Goal: Task Accomplishment & Management: Use online tool/utility

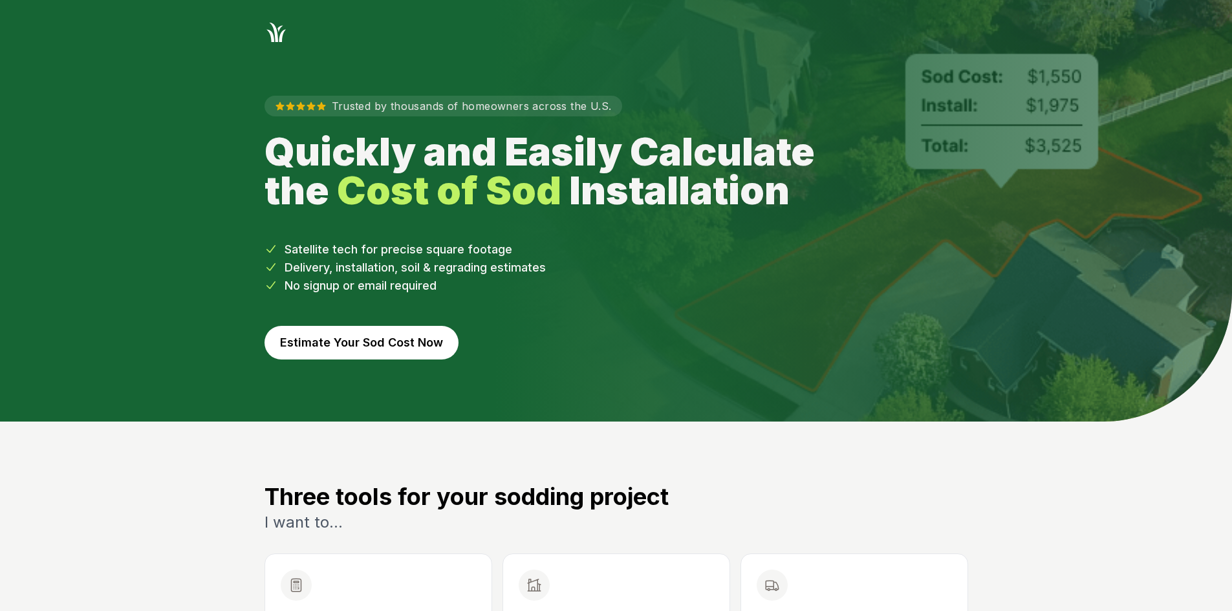
click at [388, 339] on button "Estimate Your Sod Cost Now" at bounding box center [361, 343] width 194 height 34
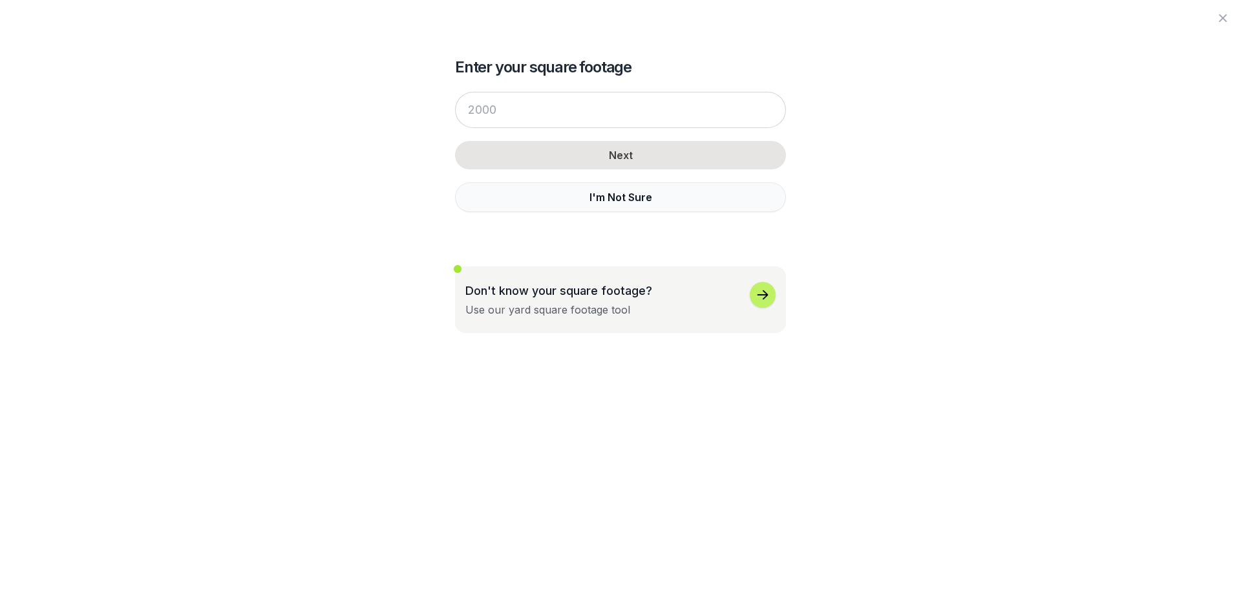
click at [475, 197] on button "I'm Not Sure" at bounding box center [620, 197] width 331 height 30
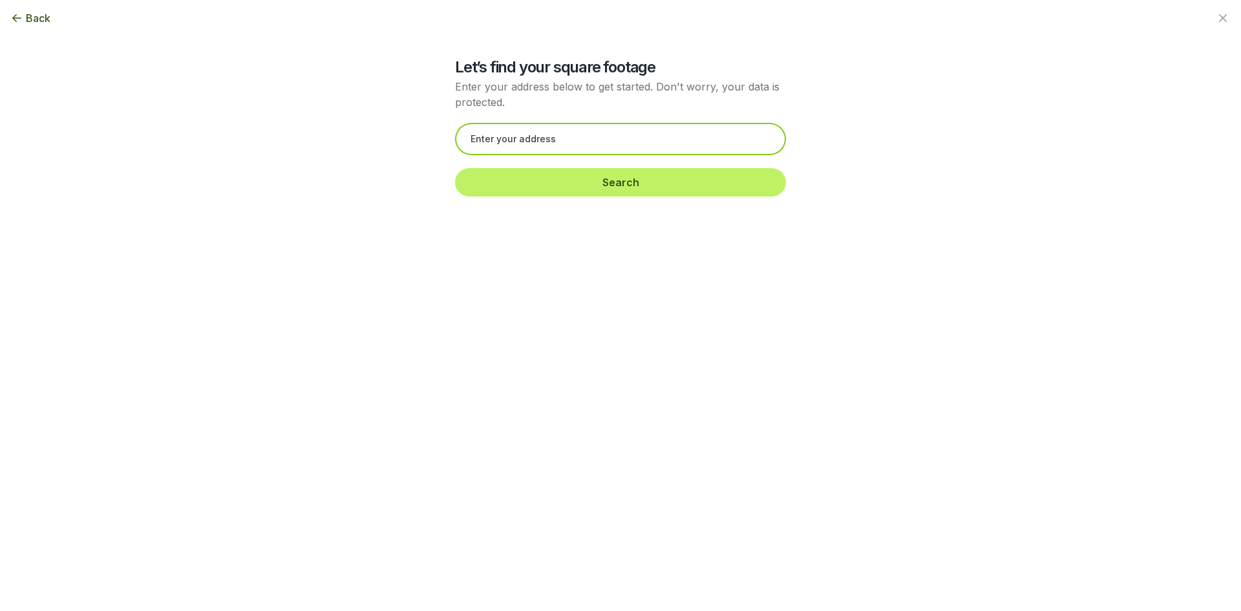
click at [471, 142] on input "text" at bounding box center [620, 139] width 331 height 32
paste input "Pebble Stone Landscape Group"
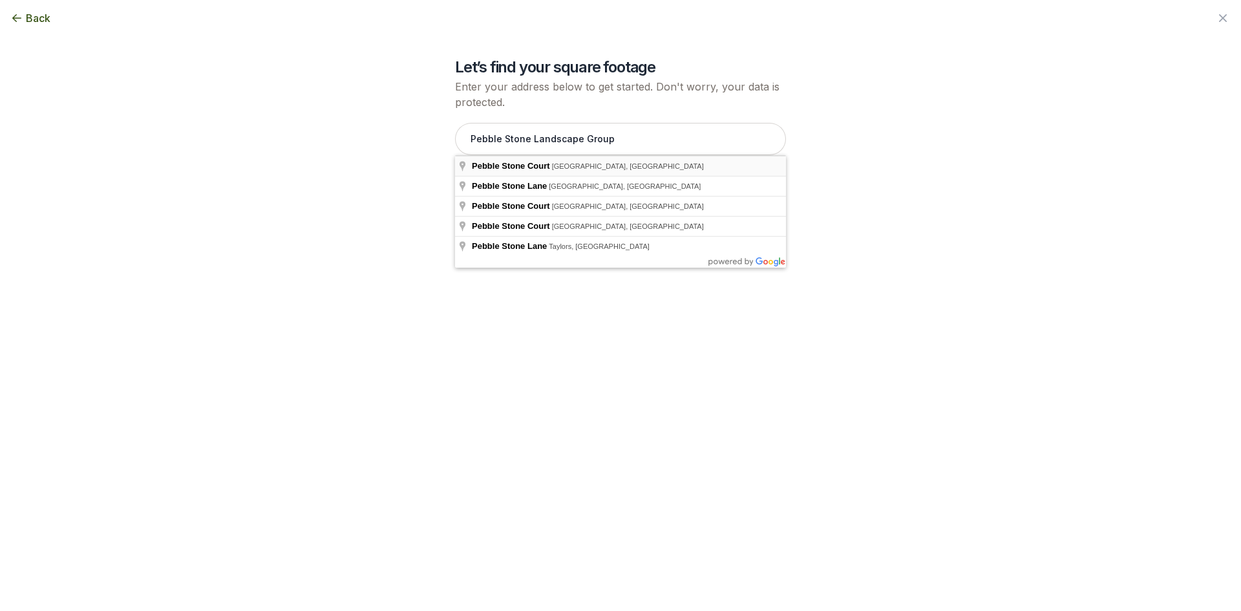
type input "Pebble Stone Court, Loganville, GA"
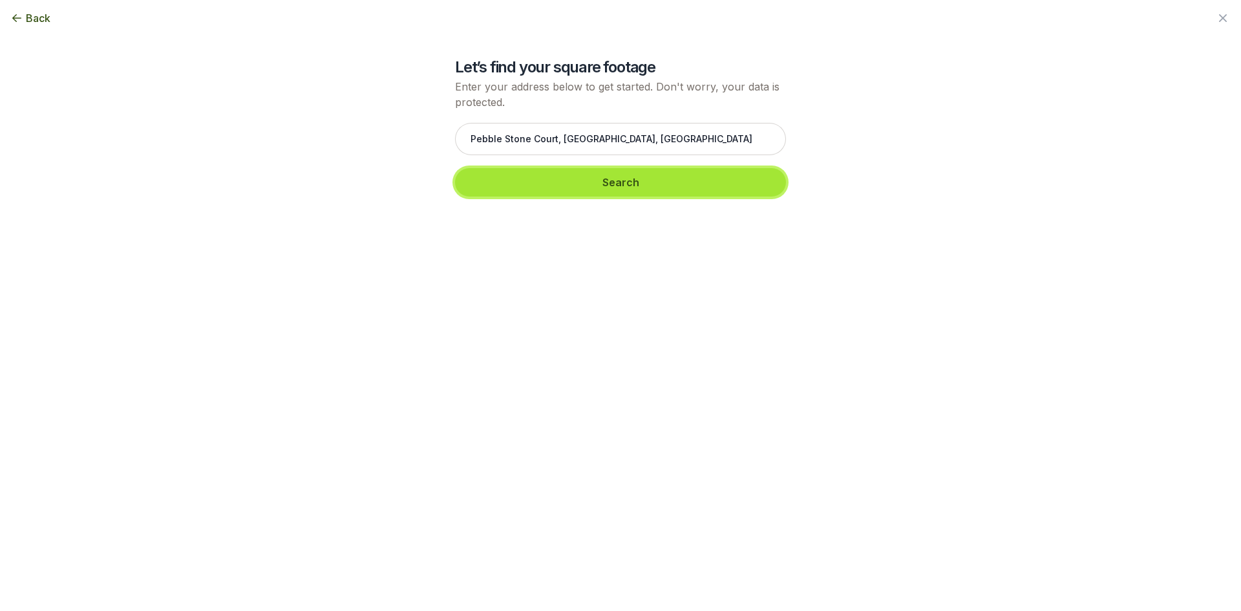
click at [523, 182] on button "Search" at bounding box center [620, 182] width 331 height 28
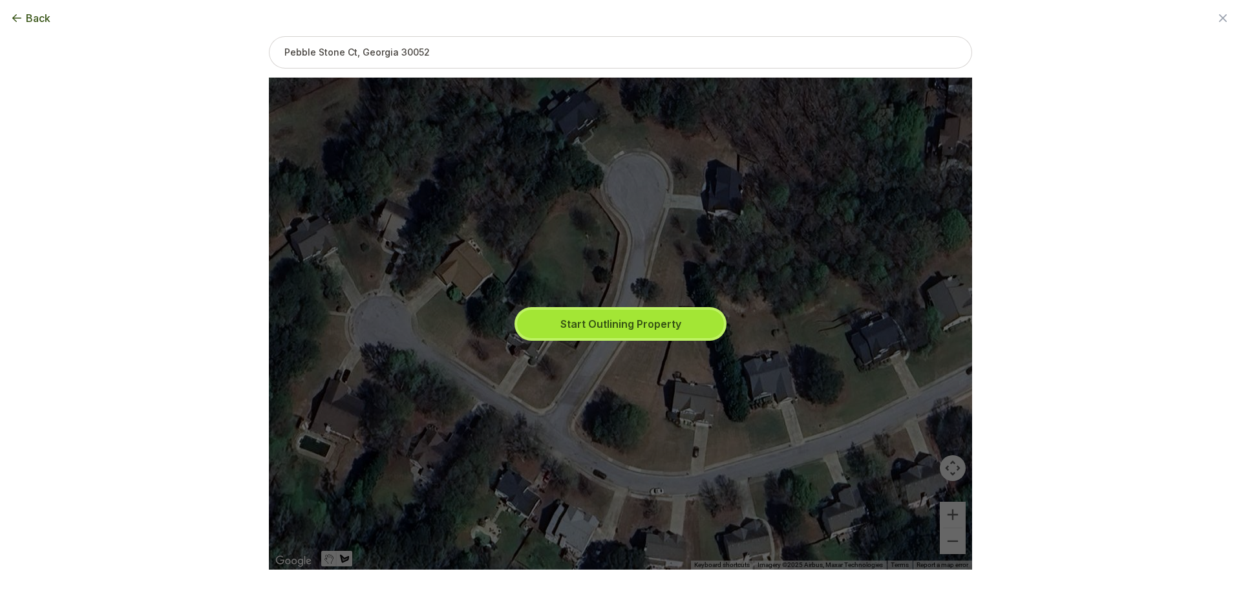
click at [614, 327] on button "Start Outlining Property" at bounding box center [620, 324] width 207 height 28
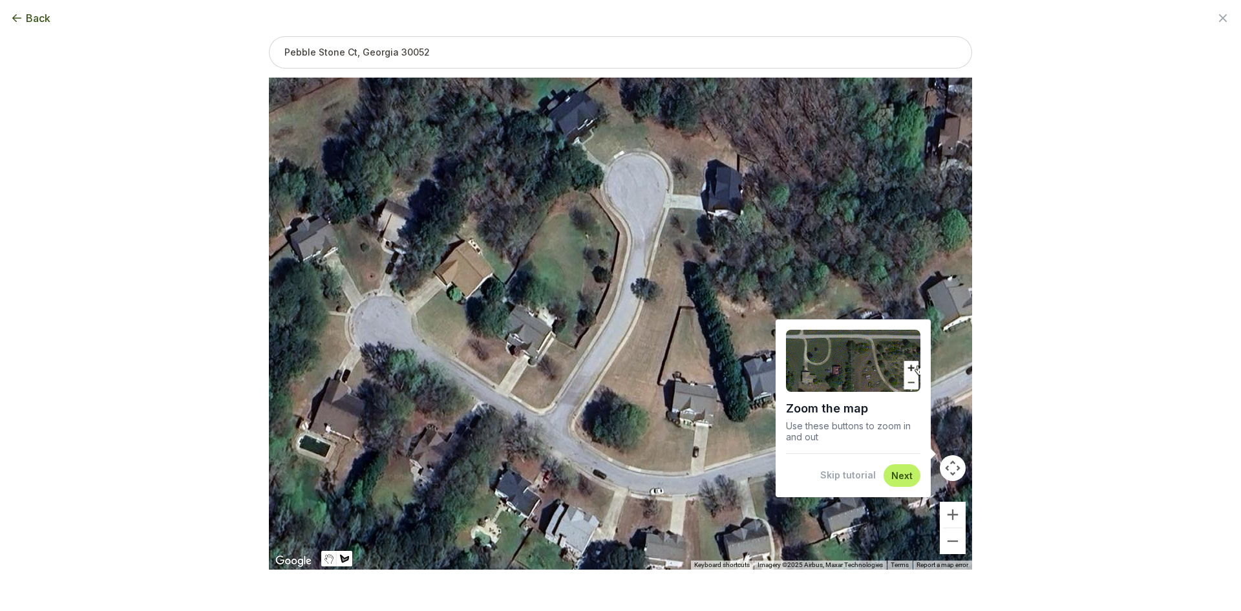
click at [856, 480] on button "Skip tutorial" at bounding box center [848, 475] width 56 height 13
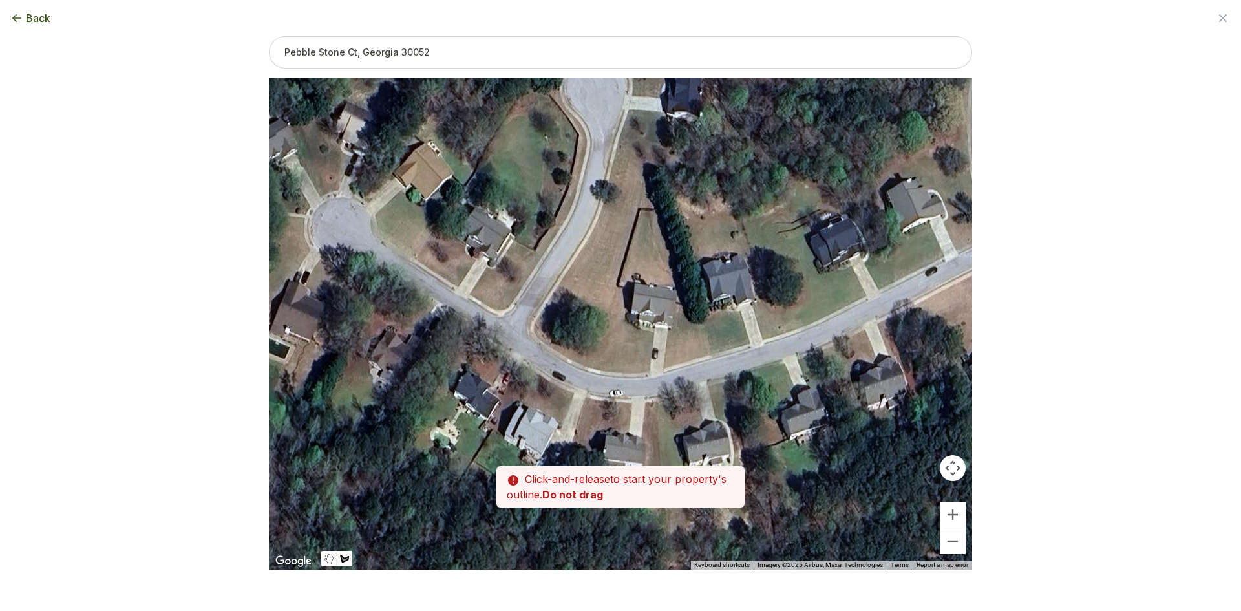
drag, startPoint x: 814, startPoint y: 437, endPoint x: 777, endPoint y: 356, distance: 88.8
click at [777, 356] on div at bounding box center [620, 324] width 703 height 492
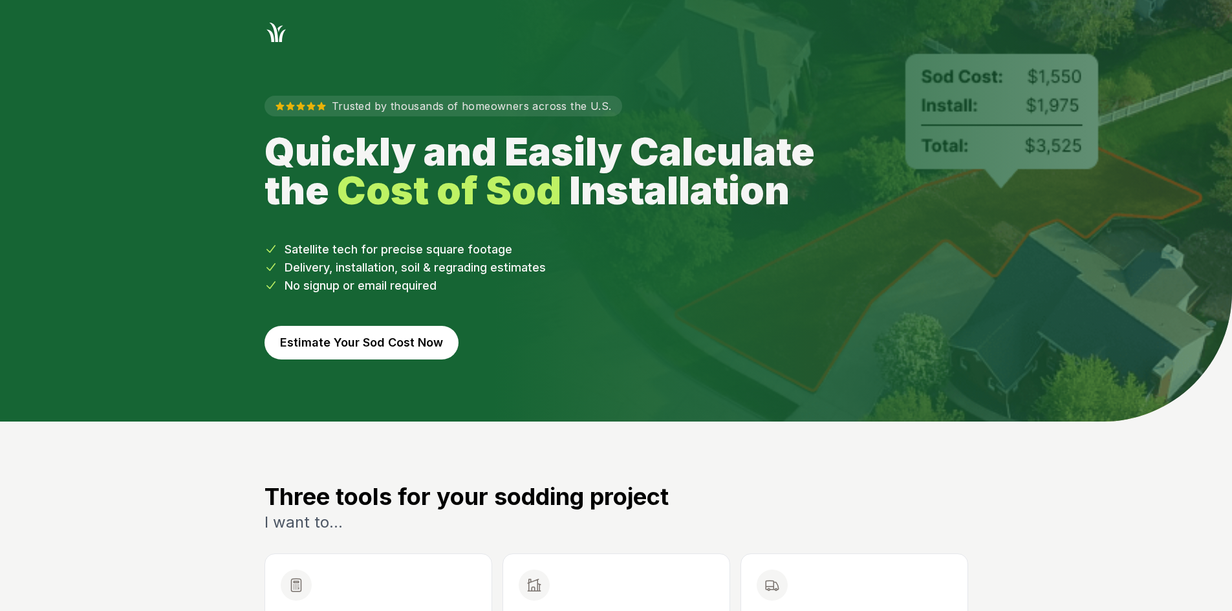
click at [384, 332] on button "Estimate Your Sod Cost Now" at bounding box center [361, 343] width 194 height 34
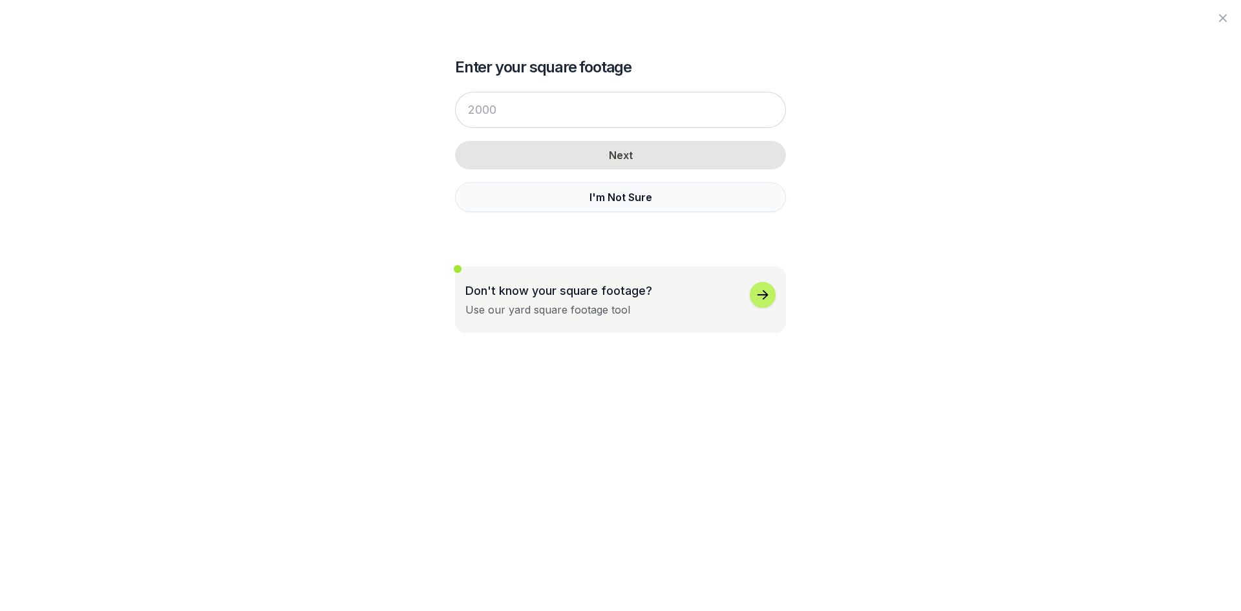
click at [523, 200] on button "I'm Not Sure" at bounding box center [620, 197] width 331 height 30
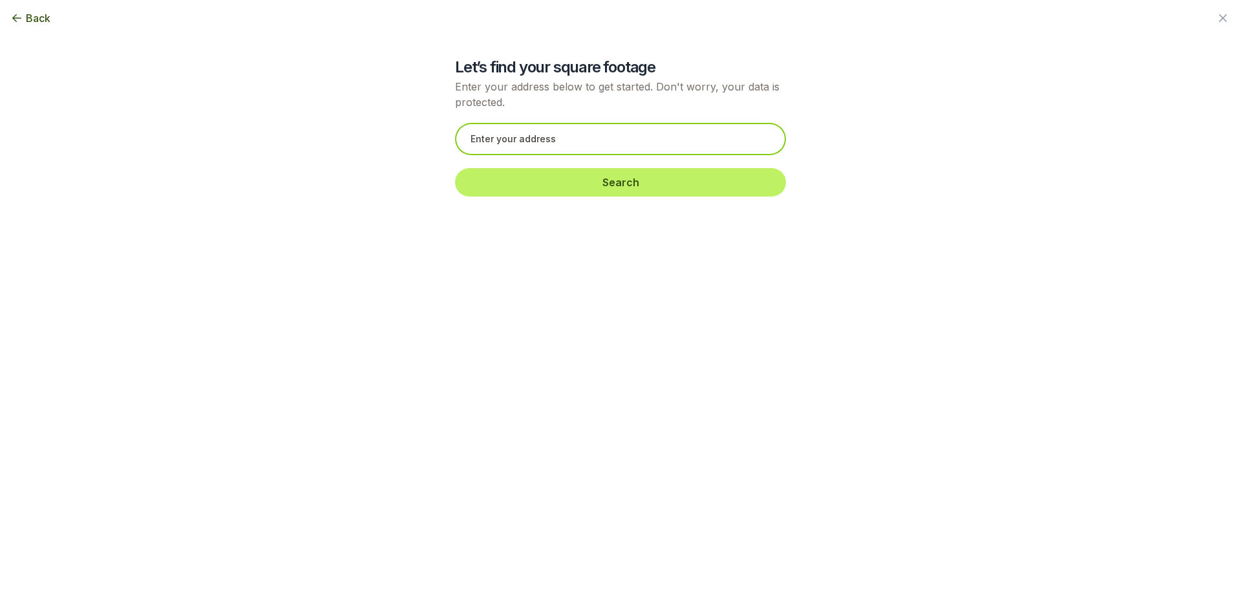
click at [509, 138] on input "text" at bounding box center [620, 139] width 331 height 32
paste input "[STREET_ADDRESS]"
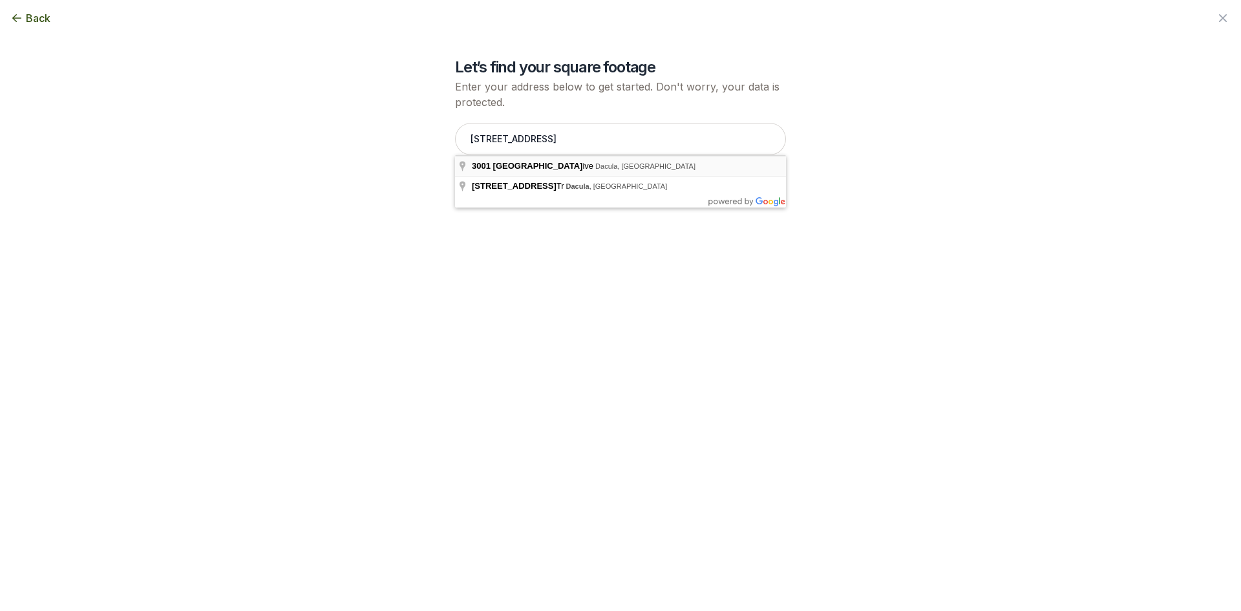
type input "[STREET_ADDRESS]"
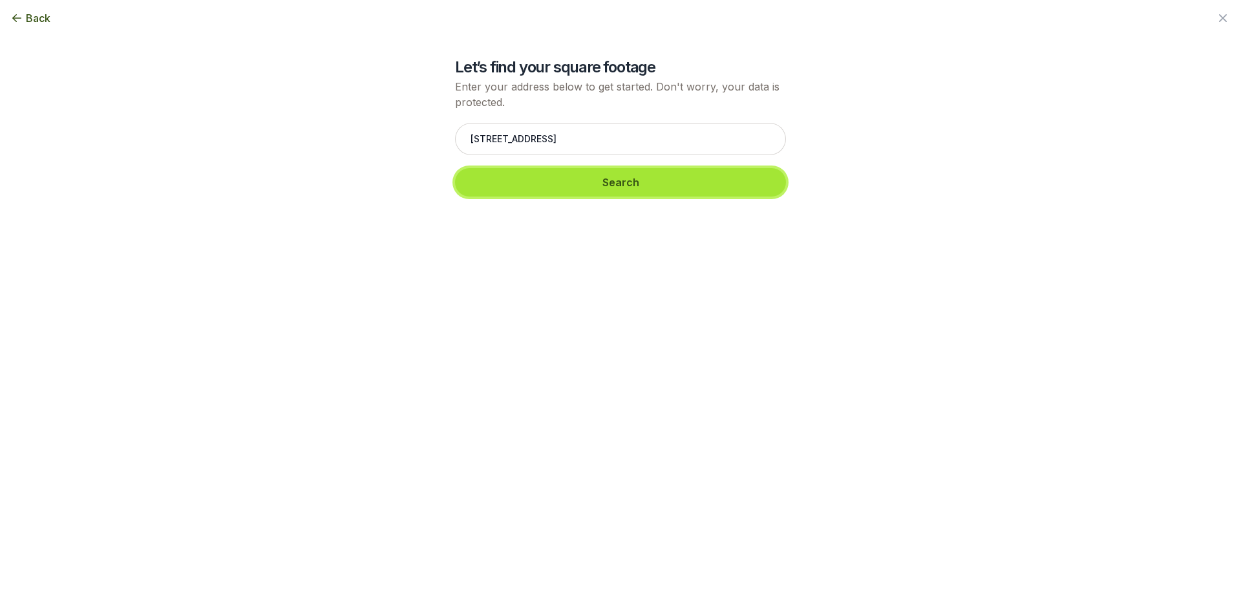
click at [533, 188] on button "Search" at bounding box center [620, 182] width 331 height 28
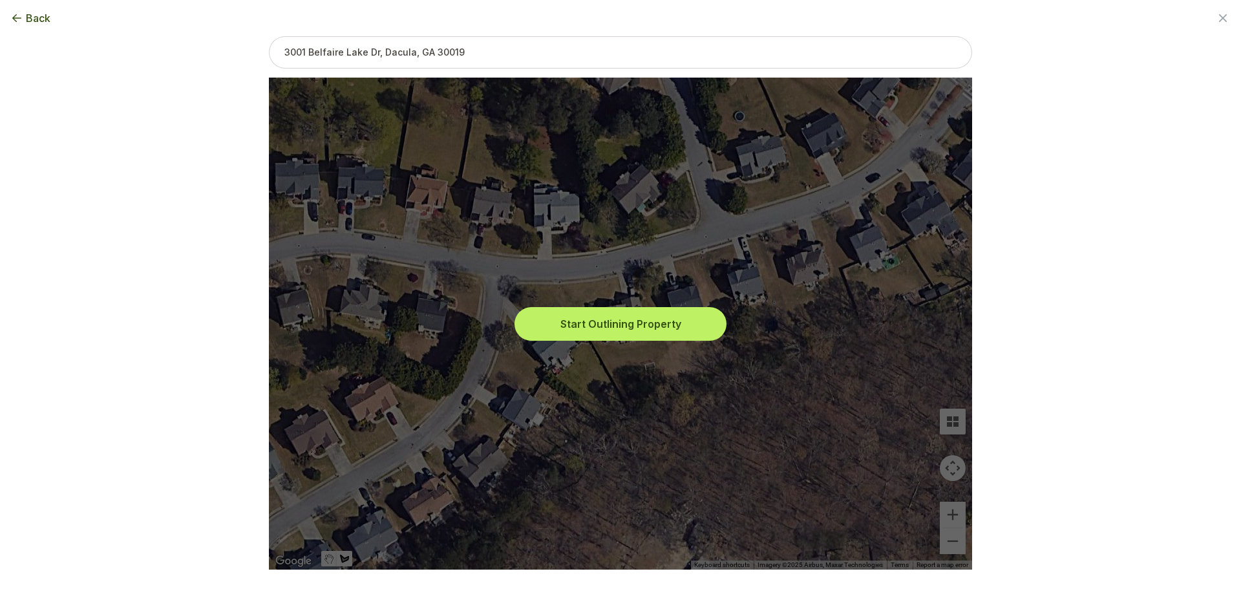
click at [600, 327] on button "Start Outlining Property" at bounding box center [620, 324] width 207 height 28
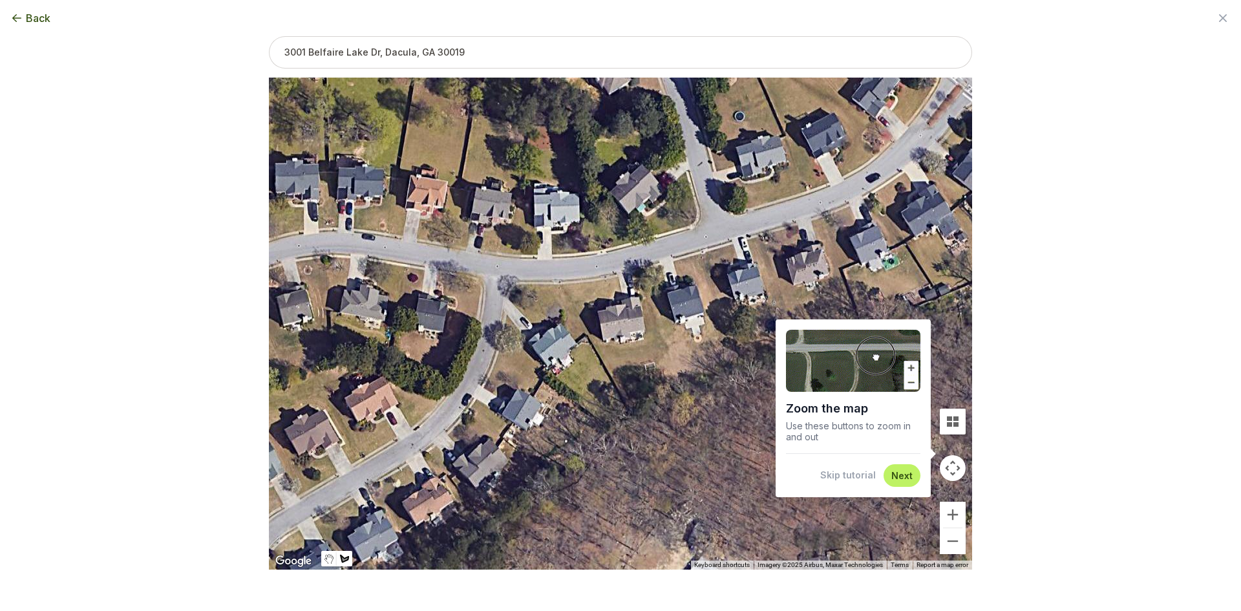
click at [866, 482] on div "Skip tutorial Next" at bounding box center [853, 475] width 134 height 23
click at [875, 471] on button "Skip tutorial" at bounding box center [848, 475] width 56 height 13
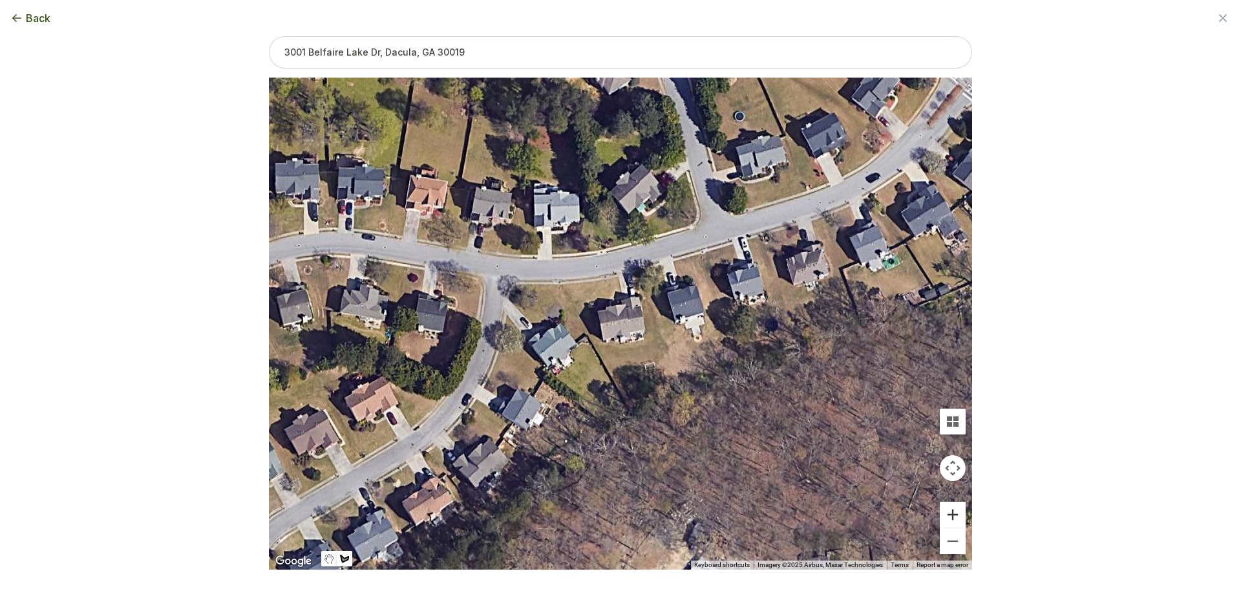
click at [947, 515] on button "Zoom in" at bounding box center [953, 515] width 26 height 26
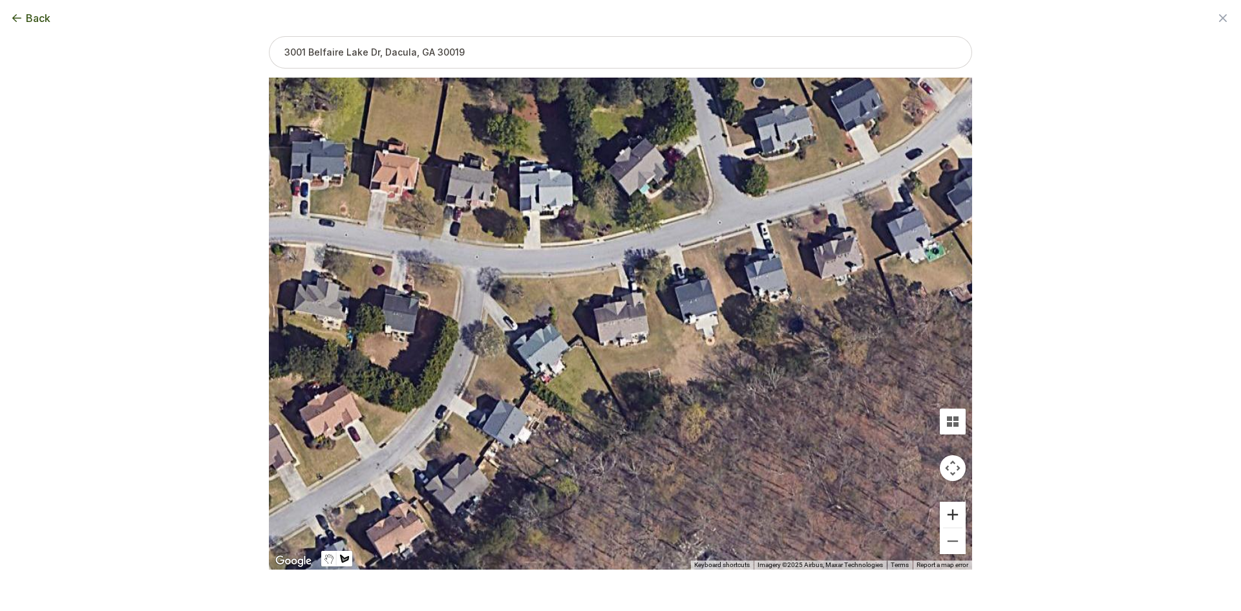
click at [947, 515] on button "Zoom in" at bounding box center [953, 515] width 26 height 26
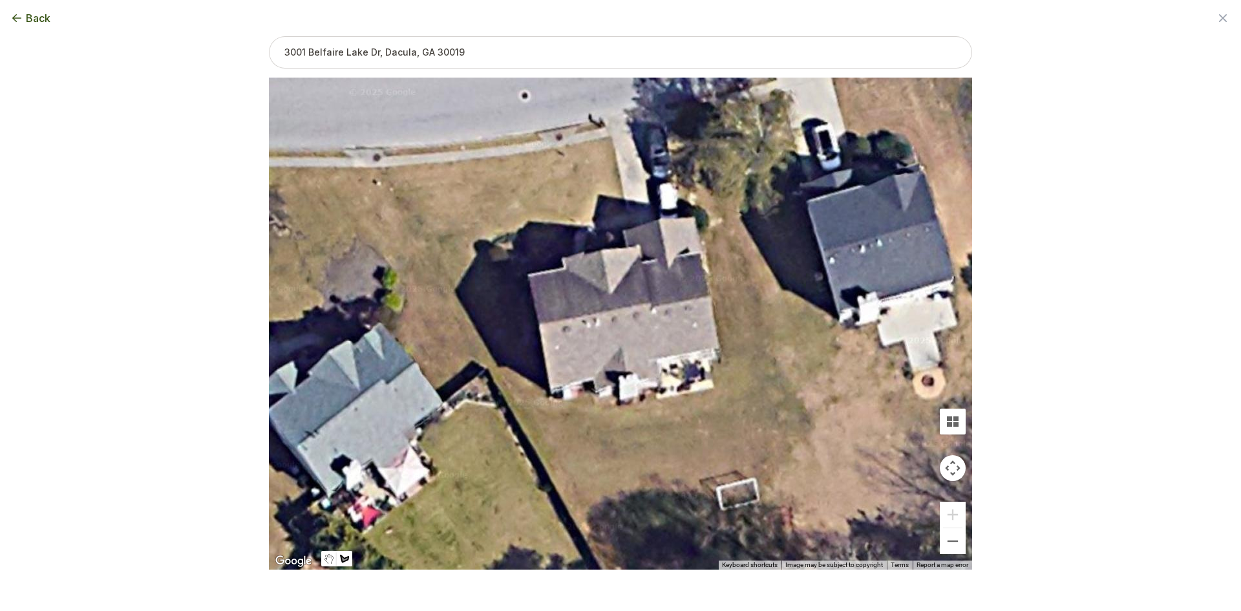
click at [550, 394] on div at bounding box center [620, 324] width 703 height 492
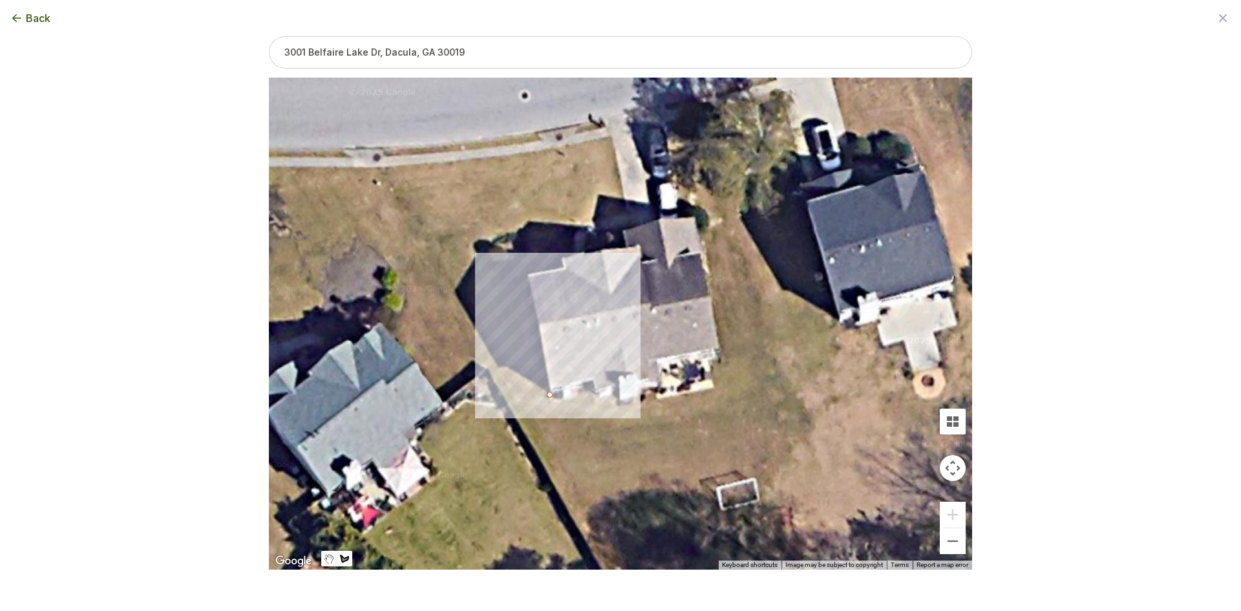
click at [510, 403] on div at bounding box center [620, 324] width 703 height 492
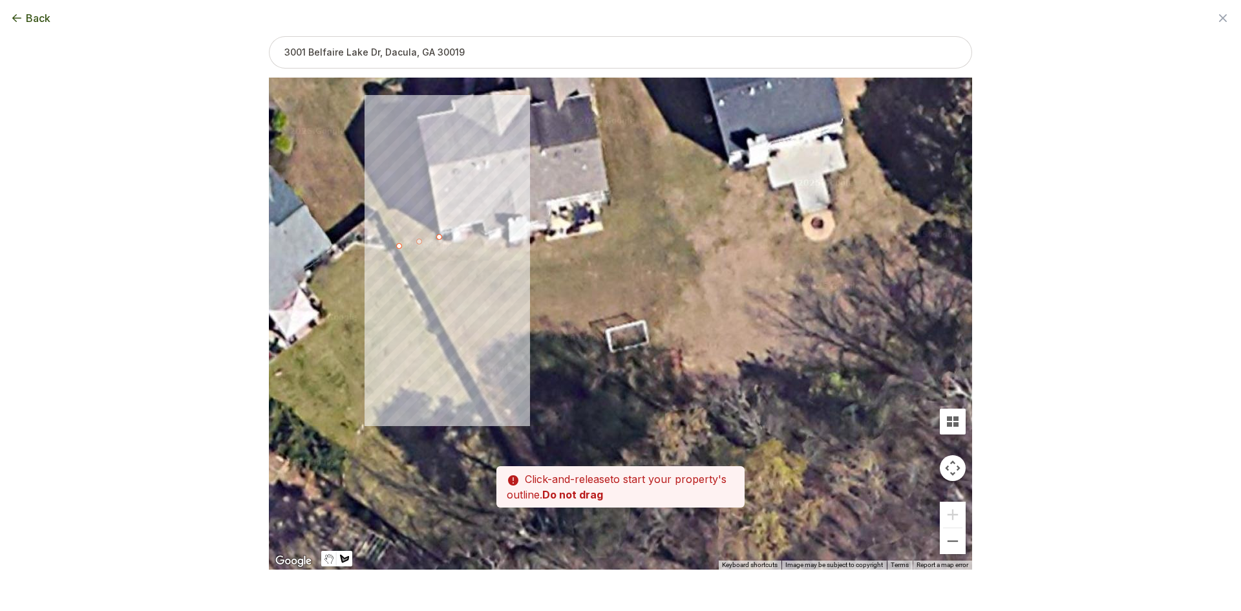
drag, startPoint x: 591, startPoint y: 488, endPoint x: 462, endPoint y: 308, distance: 220.9
click at [462, 309] on div at bounding box center [620, 324] width 703 height 492
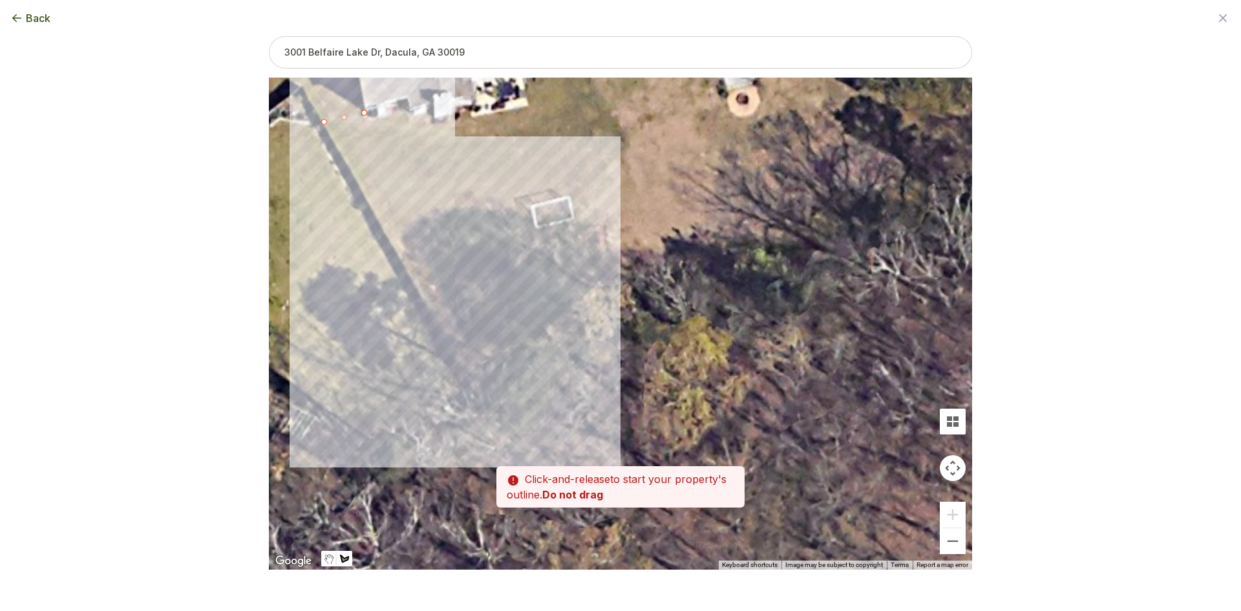
drag, startPoint x: 538, startPoint y: 420, endPoint x: 478, endPoint y: 308, distance: 127.6
click at [478, 308] on div at bounding box center [620, 324] width 703 height 492
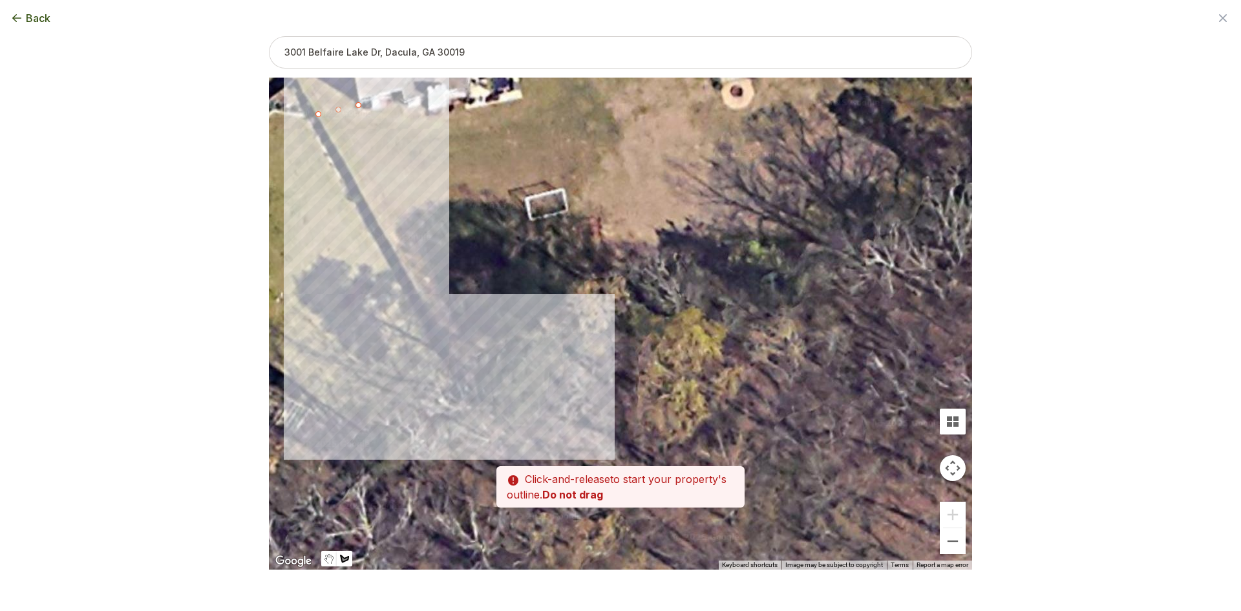
click at [458, 367] on div at bounding box center [620, 324] width 703 height 492
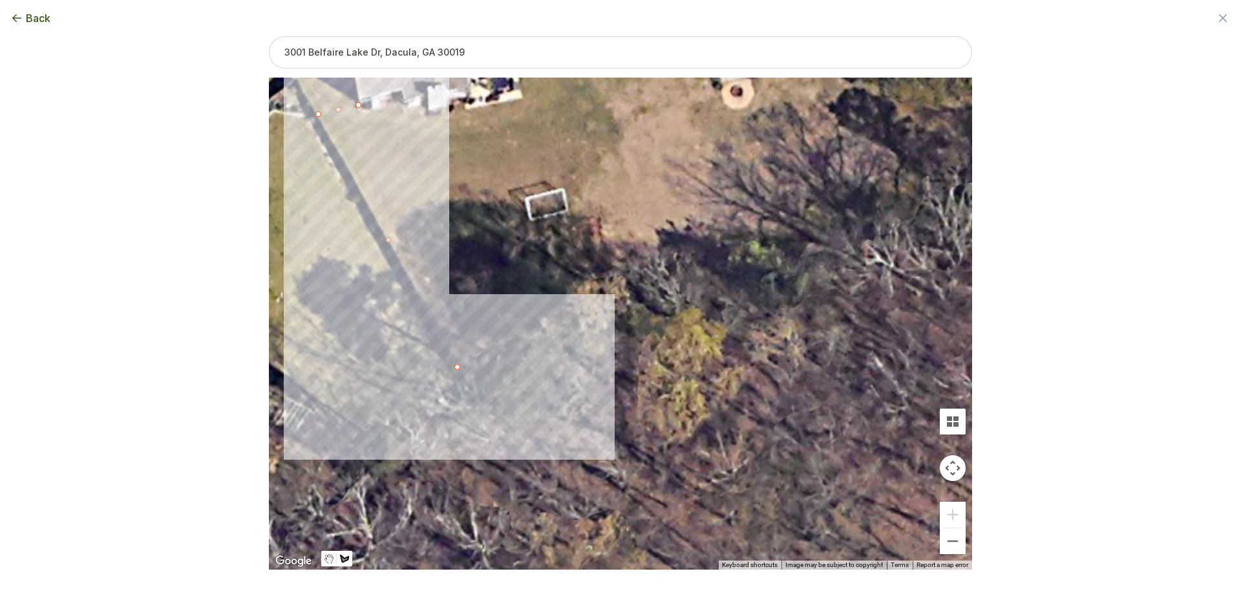
click at [552, 323] on div at bounding box center [620, 324] width 703 height 492
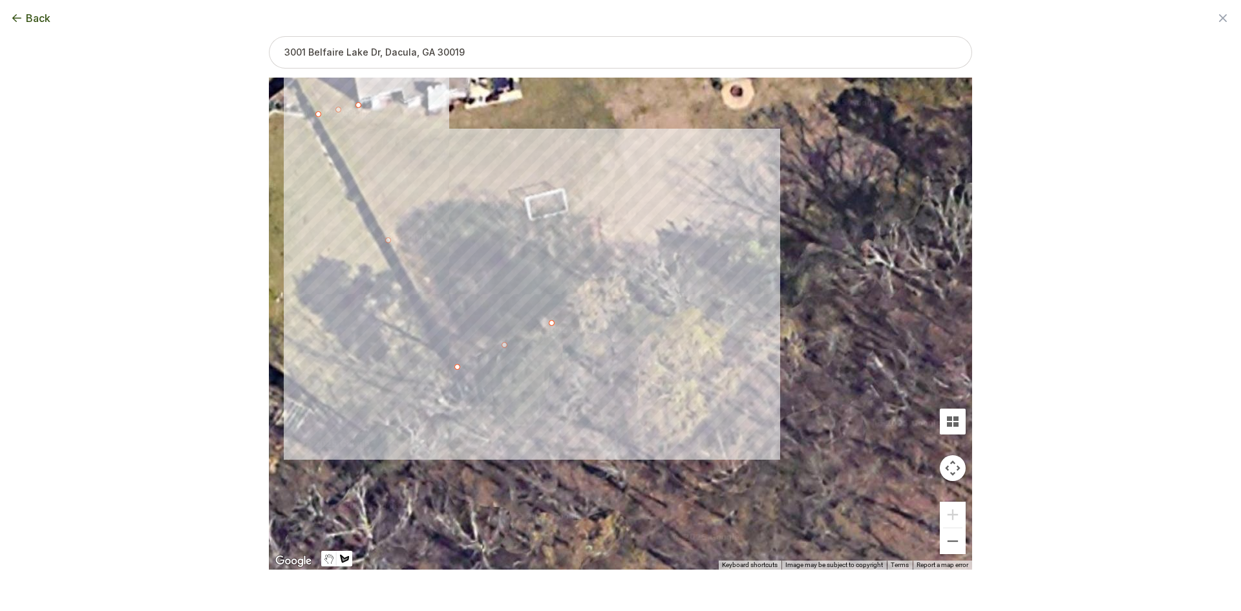
click at [616, 276] on div at bounding box center [620, 324] width 703 height 492
click at [762, 239] on div at bounding box center [620, 324] width 703 height 492
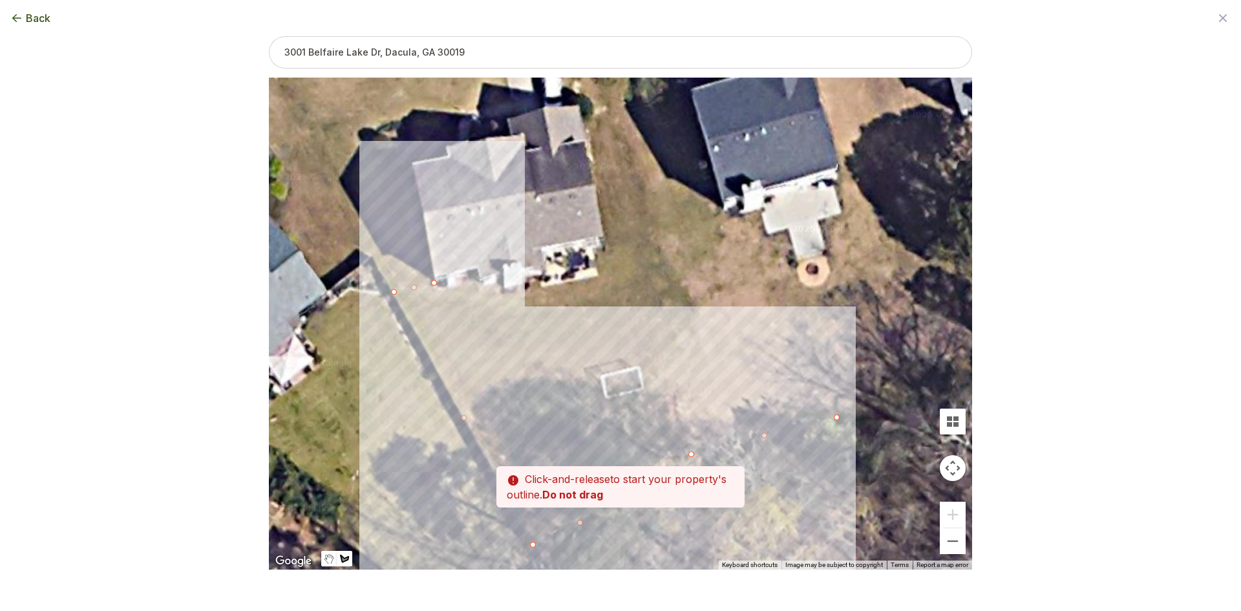
drag, startPoint x: 721, startPoint y: 220, endPoint x: 735, endPoint y: 286, distance: 68.1
click at [794, 383] on div at bounding box center [620, 324] width 703 height 492
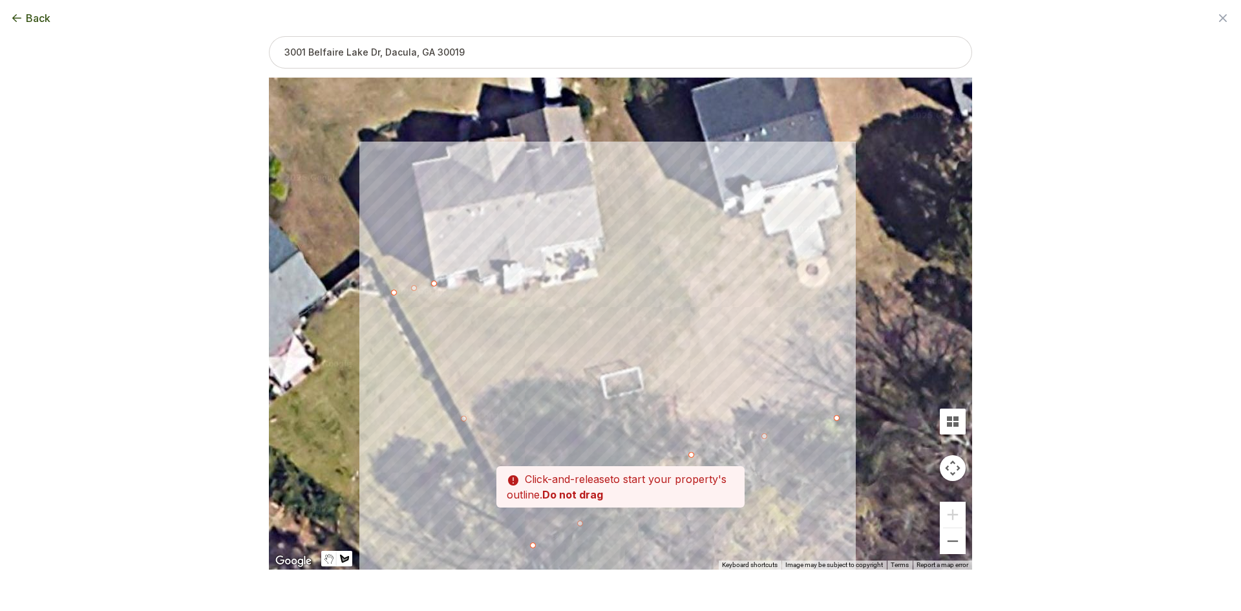
click at [696, 314] on div at bounding box center [620, 324] width 703 height 492
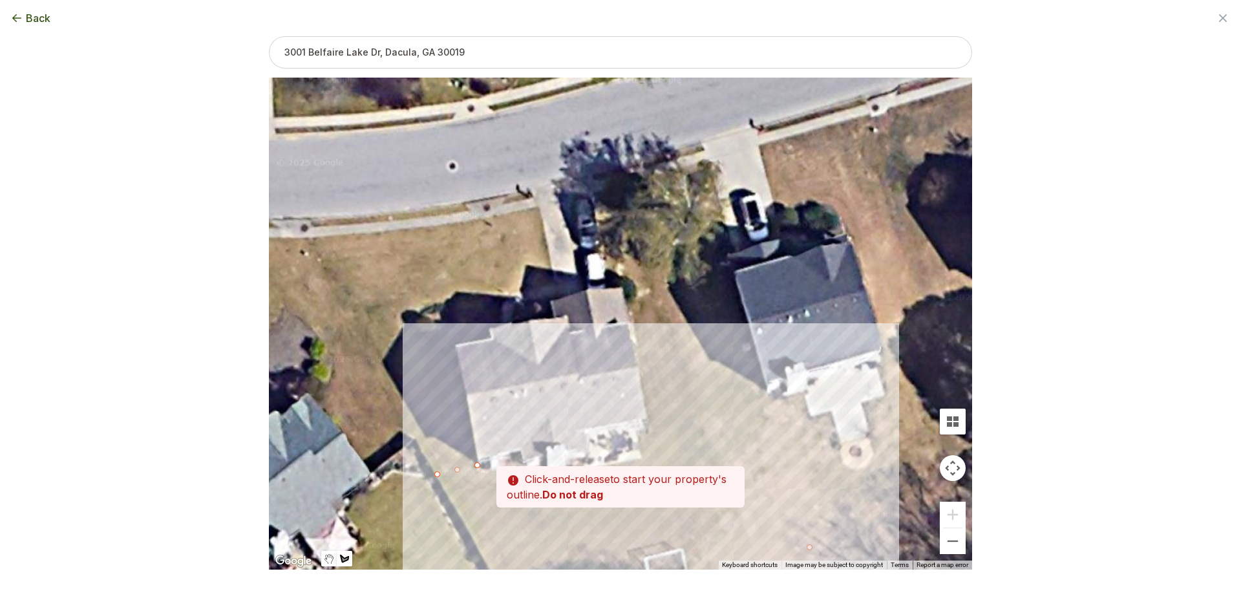
drag, startPoint x: 665, startPoint y: 217, endPoint x: 709, endPoint y: 402, distance: 189.9
click at [709, 402] on div at bounding box center [620, 324] width 703 height 492
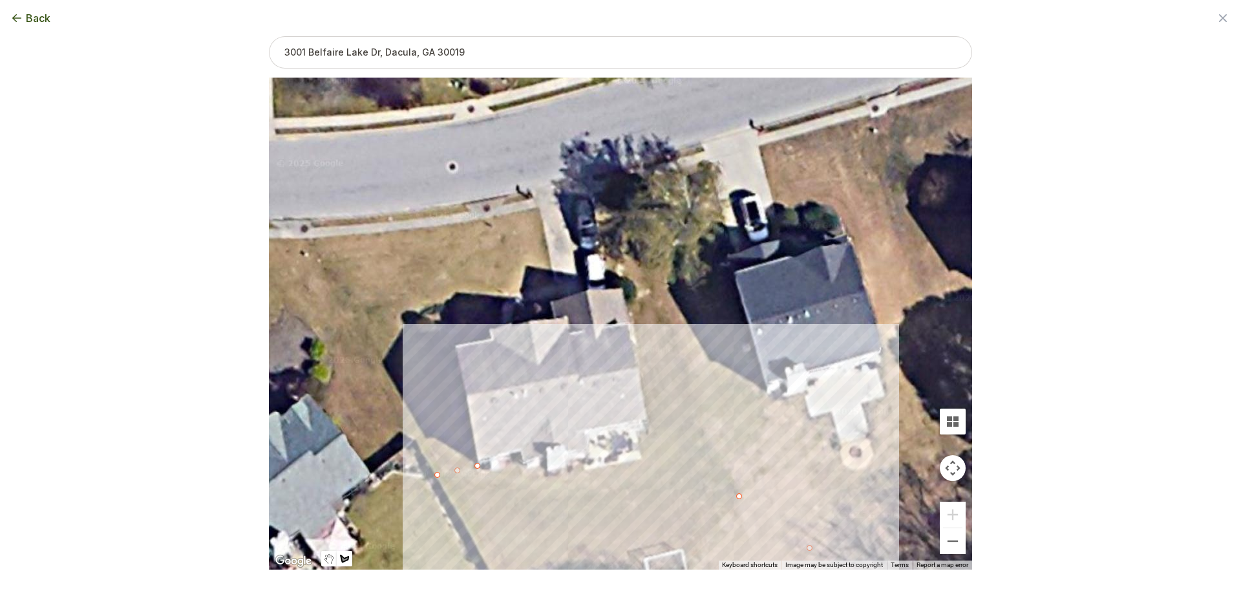
click at [713, 414] on div at bounding box center [620, 324] width 703 height 492
click at [647, 429] on div at bounding box center [620, 324] width 703 height 492
click at [636, 442] on div at bounding box center [620, 324] width 703 height 492
click at [643, 460] on div at bounding box center [620, 324] width 703 height 492
click at [540, 475] on div "Zoom the map Use these buttons to zoom in and out Skip tutorial Next ← Move lef…" at bounding box center [620, 282] width 703 height 492
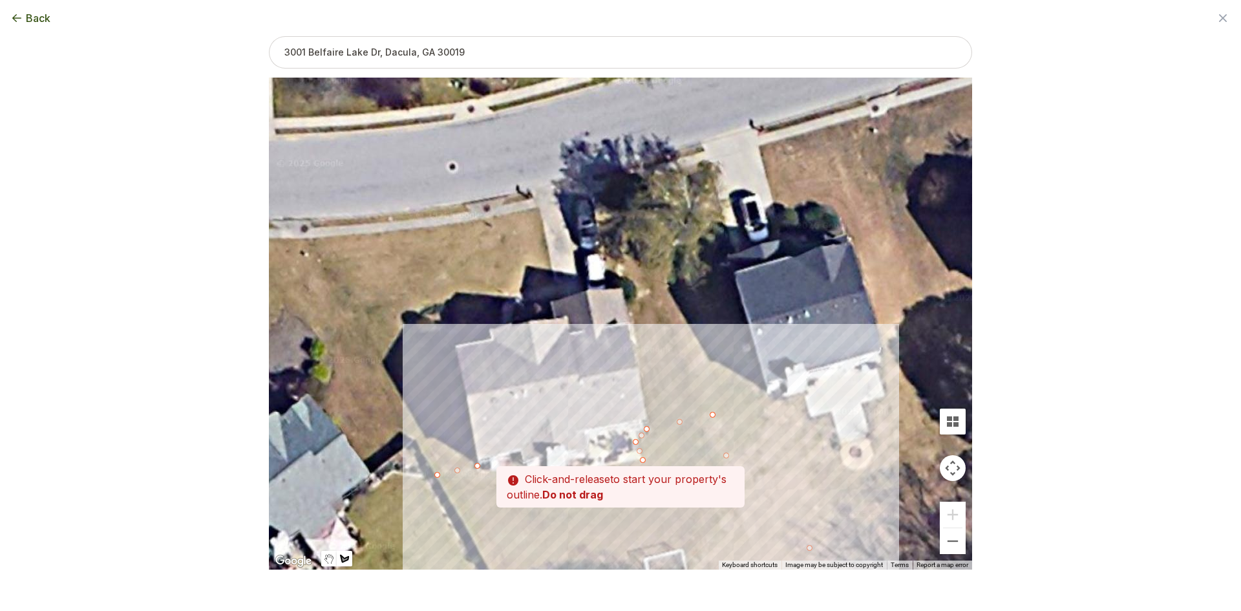
drag, startPoint x: 520, startPoint y: 433, endPoint x: 519, endPoint y: 381, distance: 52.4
click at [519, 381] on div at bounding box center [620, 324] width 703 height 492
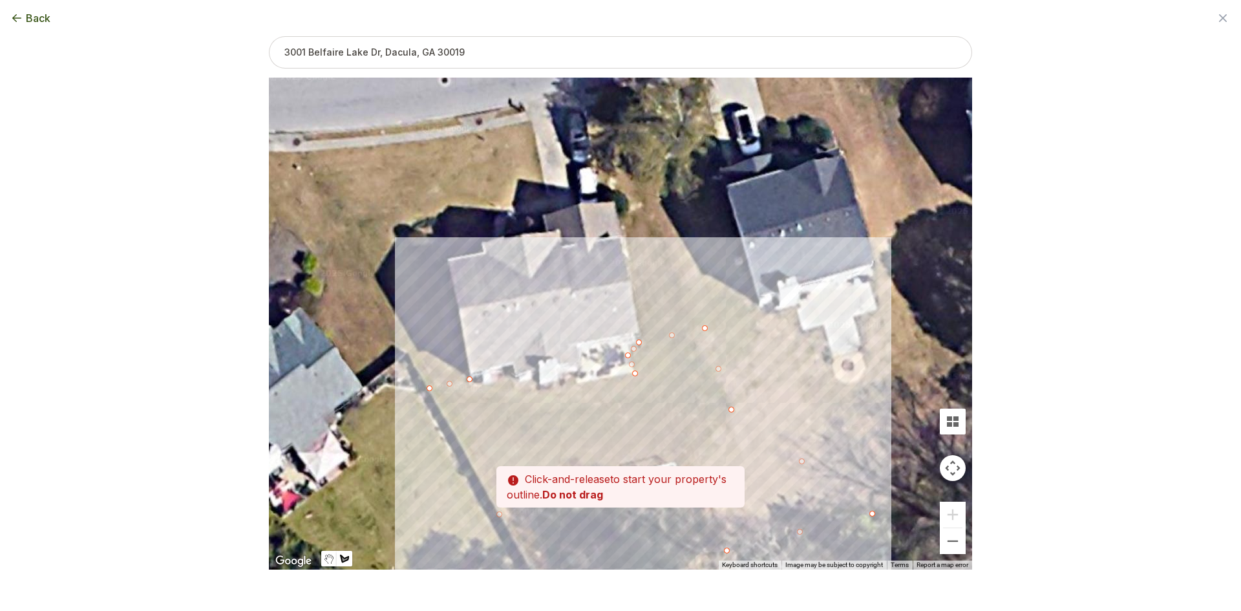
drag, startPoint x: 529, startPoint y: 420, endPoint x: 521, endPoint y: 330, distance: 90.2
click at [521, 330] on div at bounding box center [620, 324] width 703 height 492
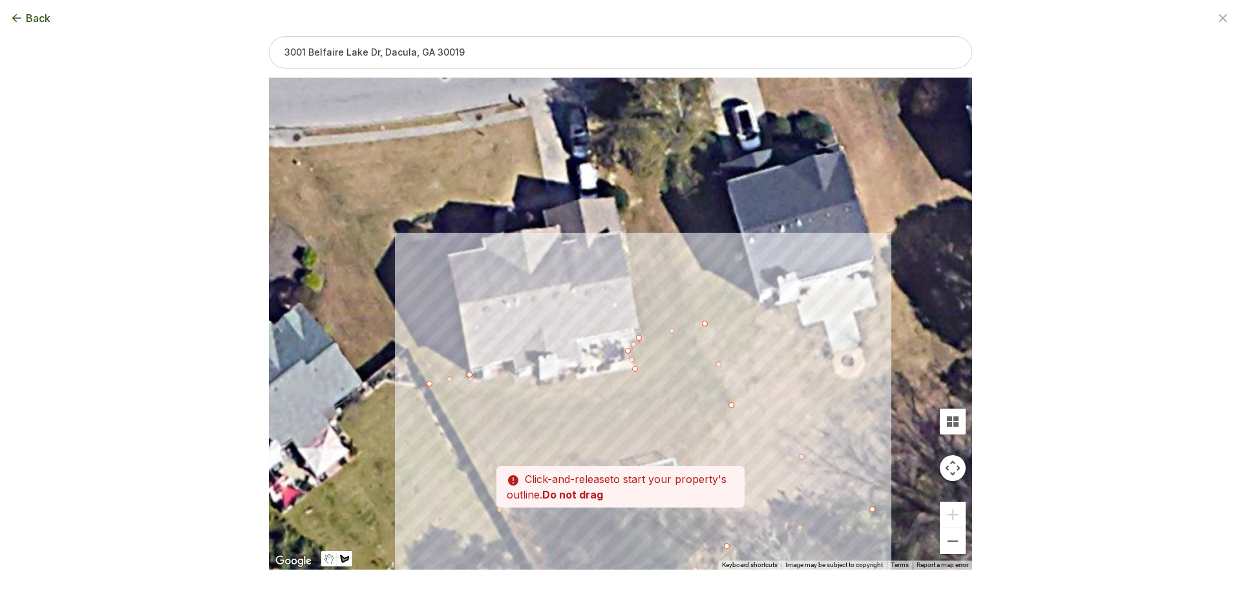
click at [535, 384] on div at bounding box center [620, 324] width 703 height 492
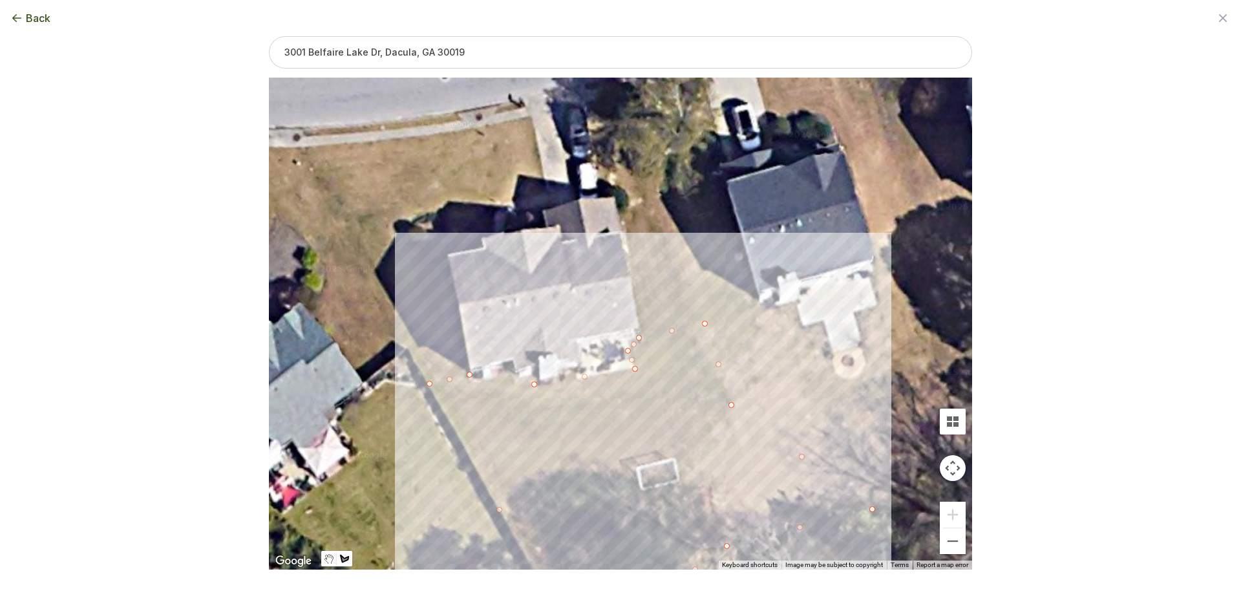
click at [510, 376] on div at bounding box center [620, 324] width 703 height 492
click at [470, 376] on div at bounding box center [620, 324] width 703 height 492
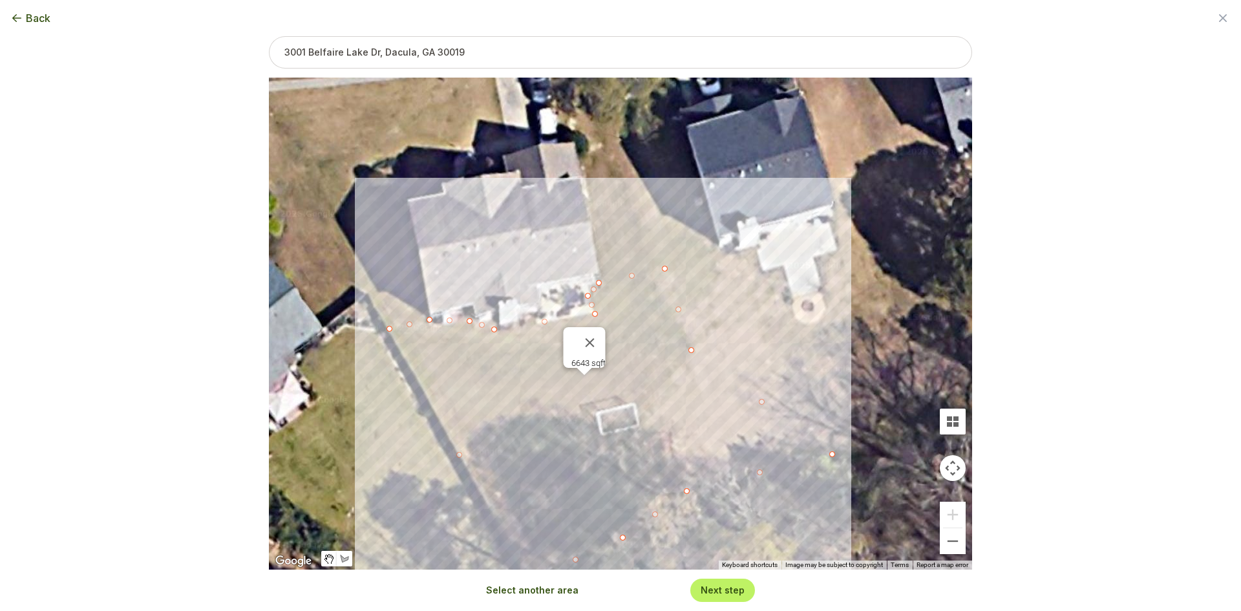
drag, startPoint x: 780, startPoint y: 389, endPoint x: 708, endPoint y: 285, distance: 126.4
click at [708, 285] on div "6643 sqft" at bounding box center [620, 324] width 703 height 492
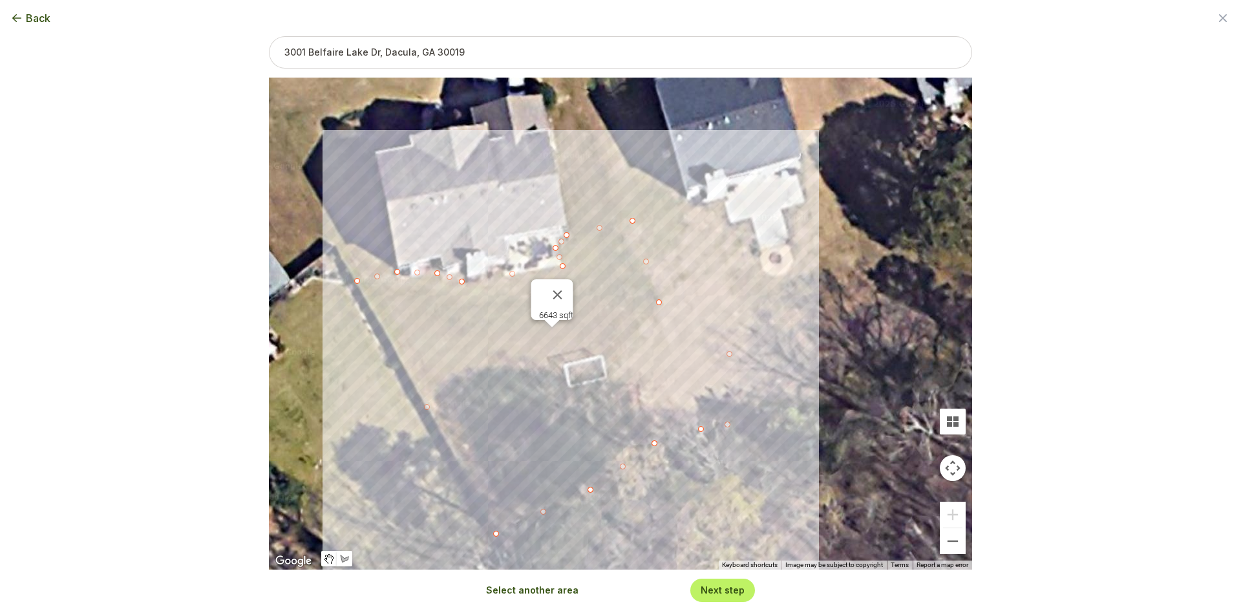
drag, startPoint x: 801, startPoint y: 408, endPoint x: 700, endPoint y: 431, distance: 103.4
drag, startPoint x: 702, startPoint y: 430, endPoint x: 712, endPoint y: 431, distance: 9.7
click at [712, 324] on div "5961 sqft" at bounding box center [972, 324] width 703 height 0
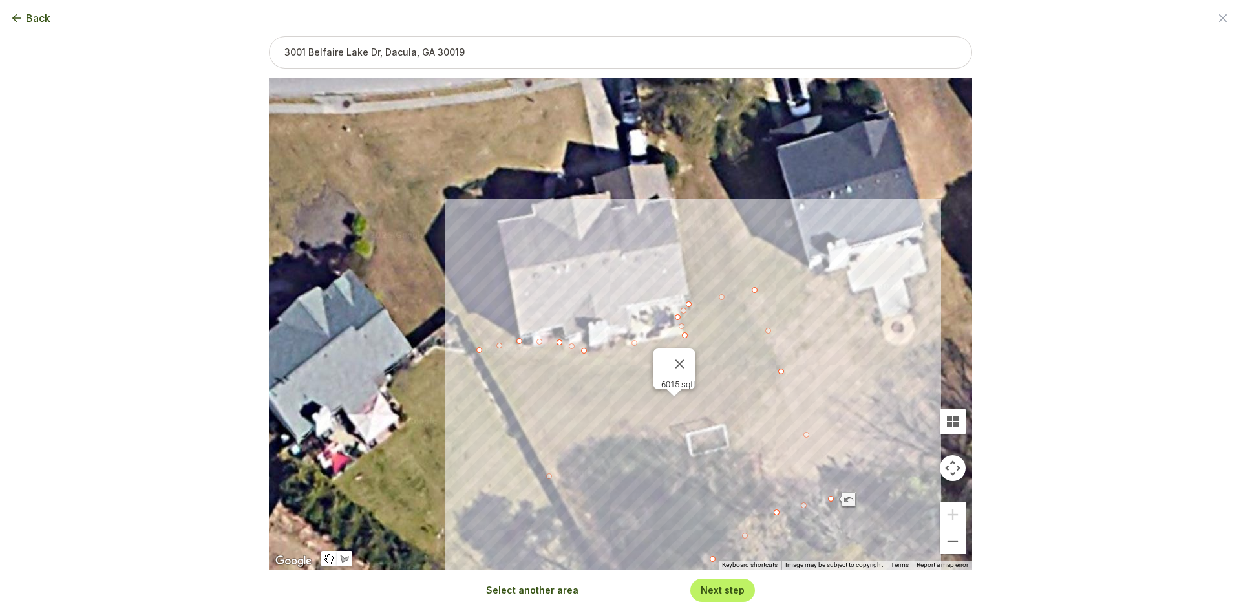
drag, startPoint x: 711, startPoint y: 335, endPoint x: 843, endPoint y: 412, distance: 152.7
click at [843, 412] on div "6015 sqft" at bounding box center [620, 324] width 703 height 492
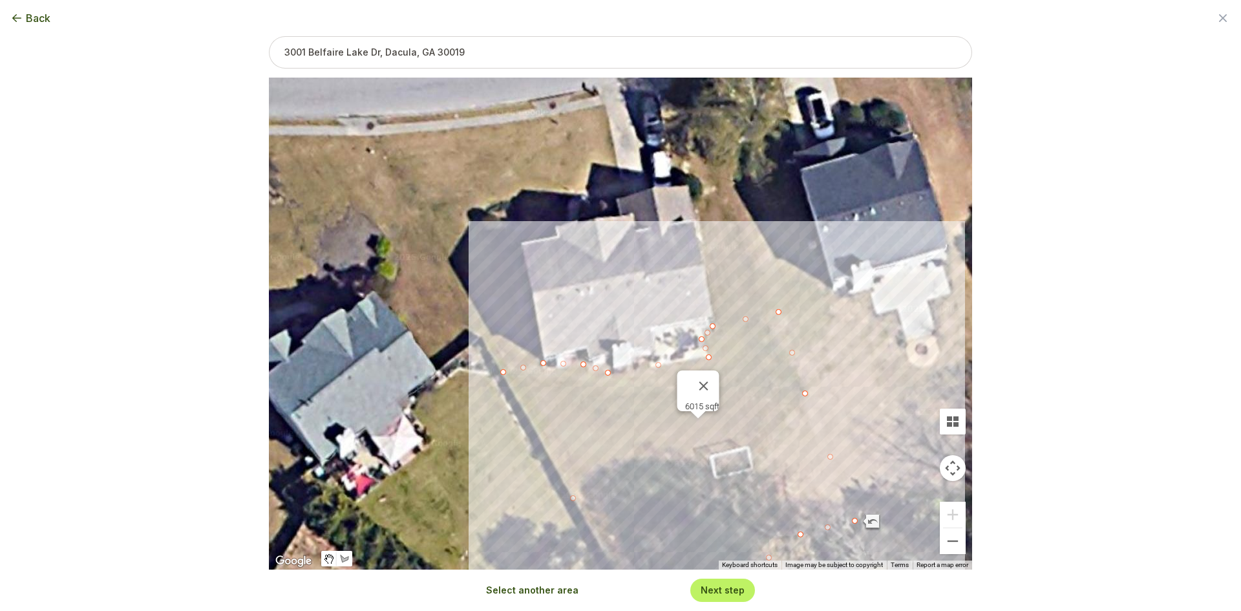
click at [555, 586] on button "Select another area" at bounding box center [532, 590] width 92 height 13
click at [542, 359] on div at bounding box center [620, 324] width 703 height 492
click at [500, 369] on div at bounding box center [620, 324] width 703 height 492
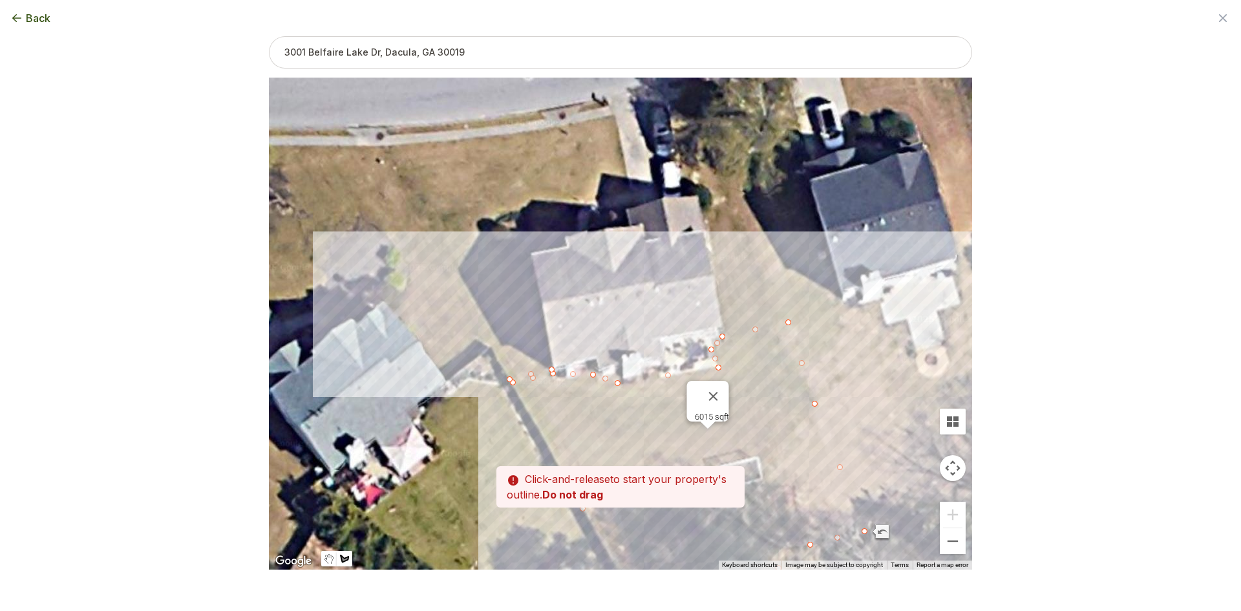
drag, startPoint x: 470, startPoint y: 294, endPoint x: 540, endPoint y: 376, distance: 107.8
click at [540, 376] on div at bounding box center [620, 324] width 703 height 492
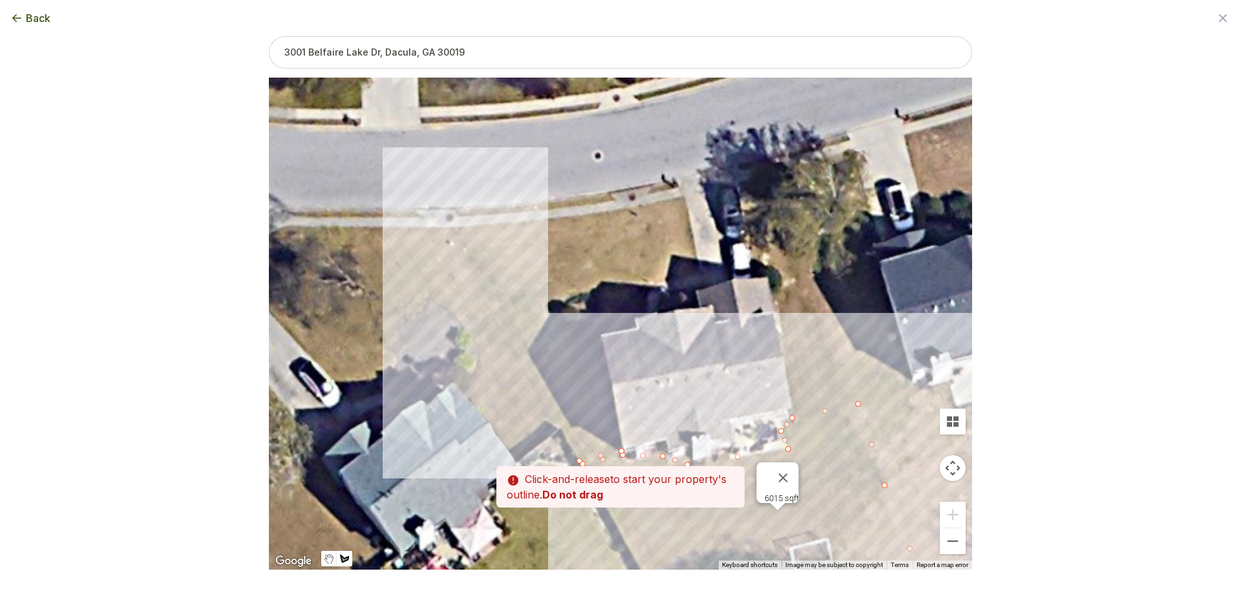
click at [453, 229] on div at bounding box center [620, 324] width 703 height 492
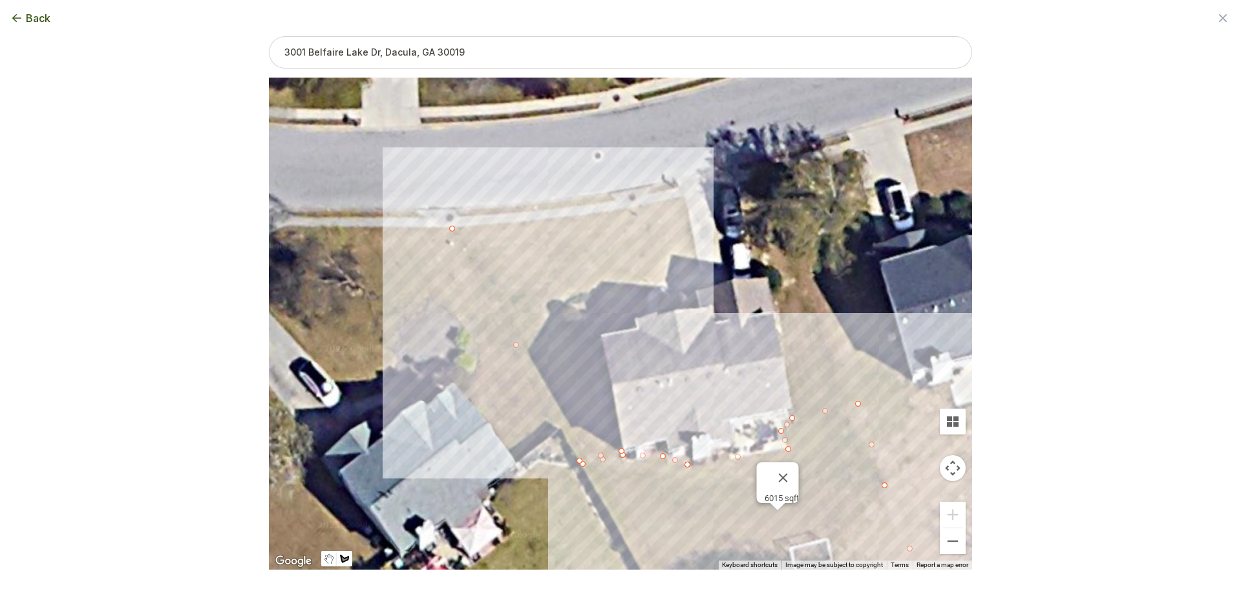
click at [685, 197] on div at bounding box center [620, 324] width 703 height 492
drag, startPoint x: 702, startPoint y: 272, endPoint x: 692, endPoint y: 273, distance: 9.7
click at [697, 272] on div at bounding box center [620, 324] width 703 height 492
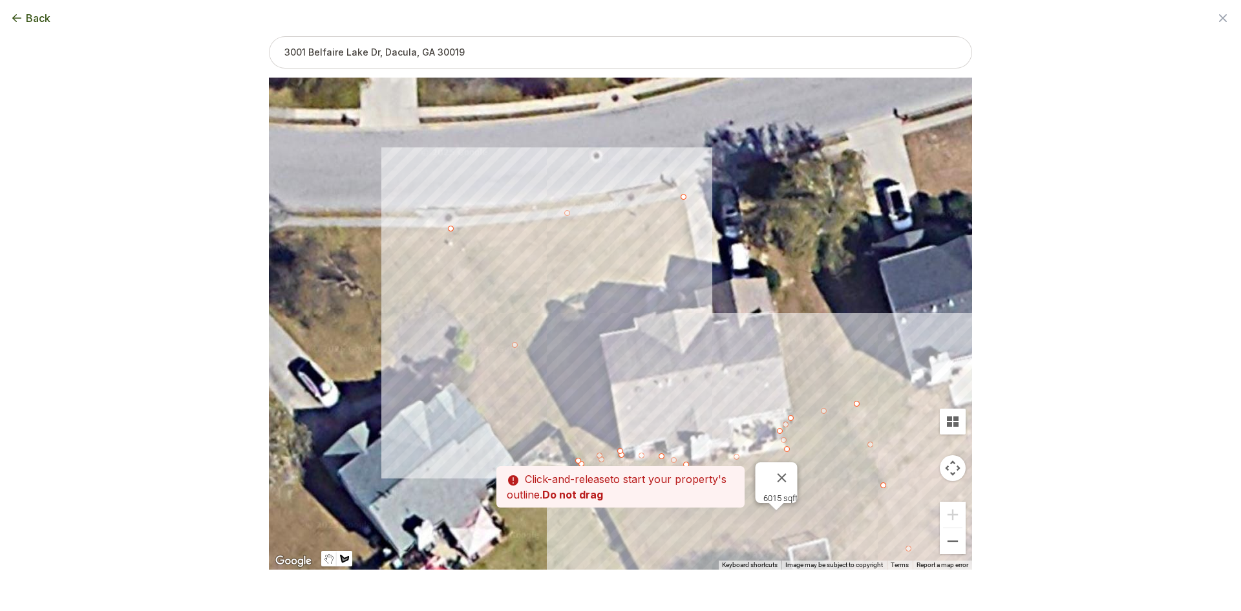
click at [701, 273] on div at bounding box center [620, 324] width 703 height 492
click at [650, 290] on div at bounding box center [620, 324] width 703 height 492
click at [638, 306] on div at bounding box center [620, 324] width 703 height 492
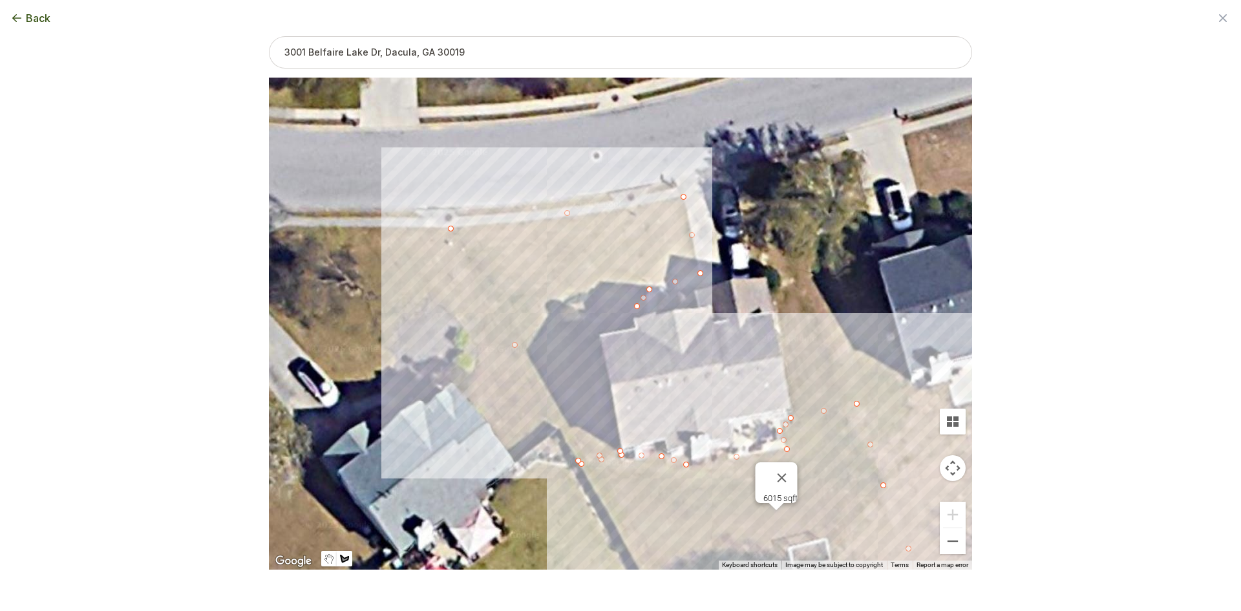
click at [566, 339] on div at bounding box center [620, 324] width 703 height 492
click at [621, 452] on div at bounding box center [620, 324] width 703 height 492
drag, startPoint x: 567, startPoint y: 341, endPoint x: 582, endPoint y: 345, distance: 15.4
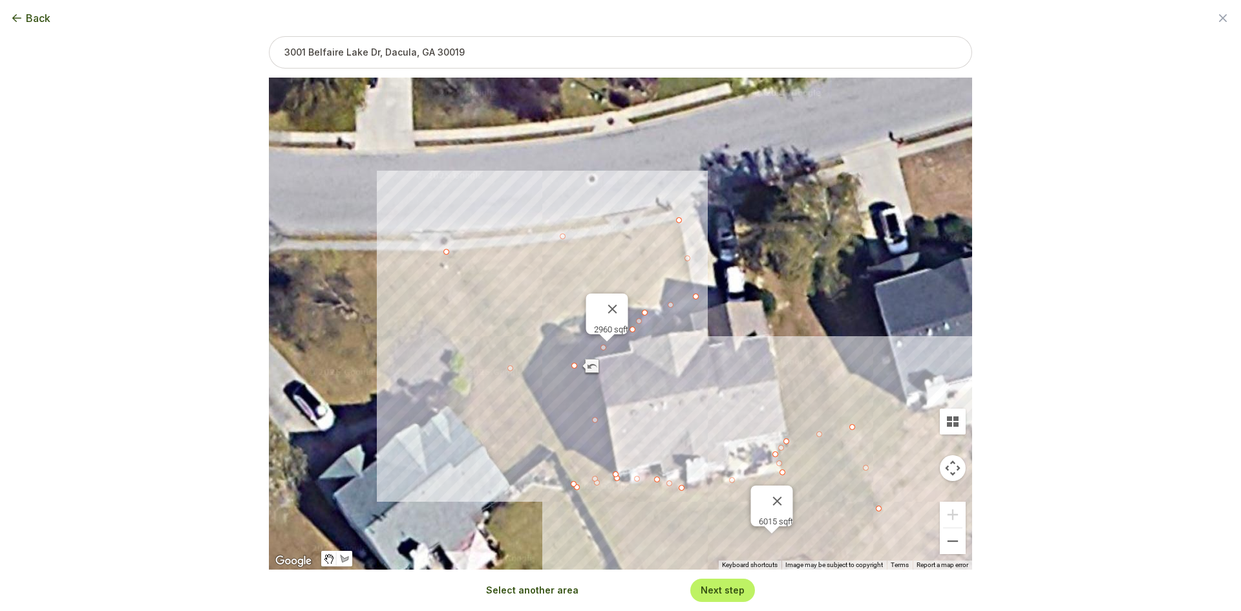
drag, startPoint x: 667, startPoint y: 352, endPoint x: 661, endPoint y: 378, distance: 27.1
click at [661, 378] on div "6015 sqft 2960 sqft" at bounding box center [620, 324] width 703 height 492
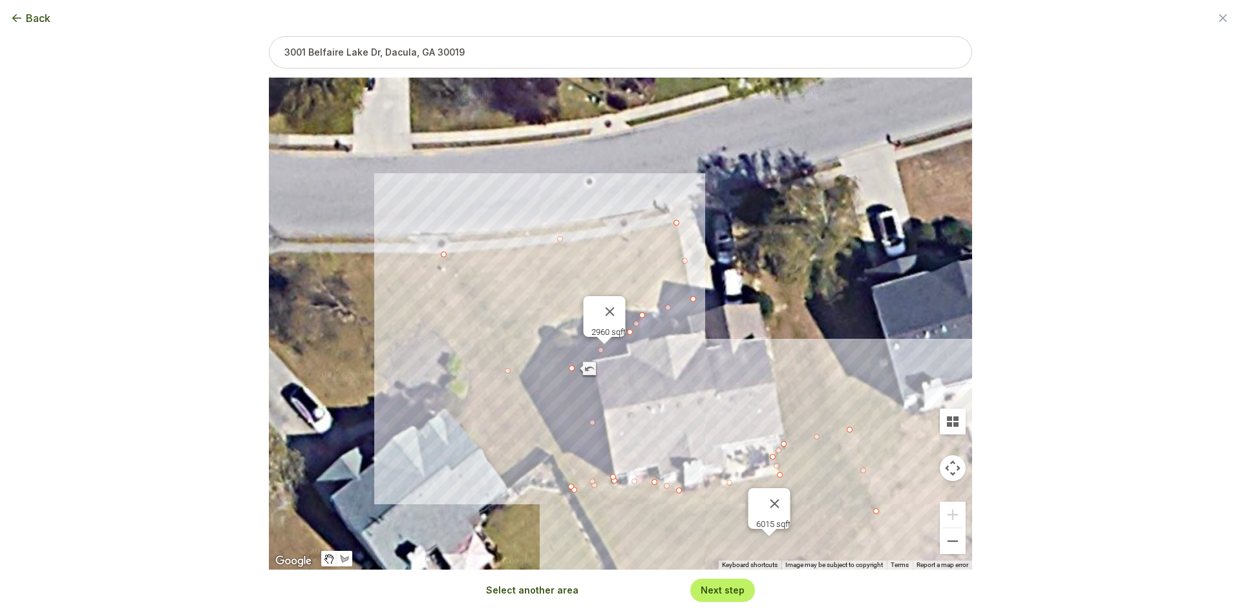
click at [545, 588] on button "Select another area" at bounding box center [532, 590] width 92 height 13
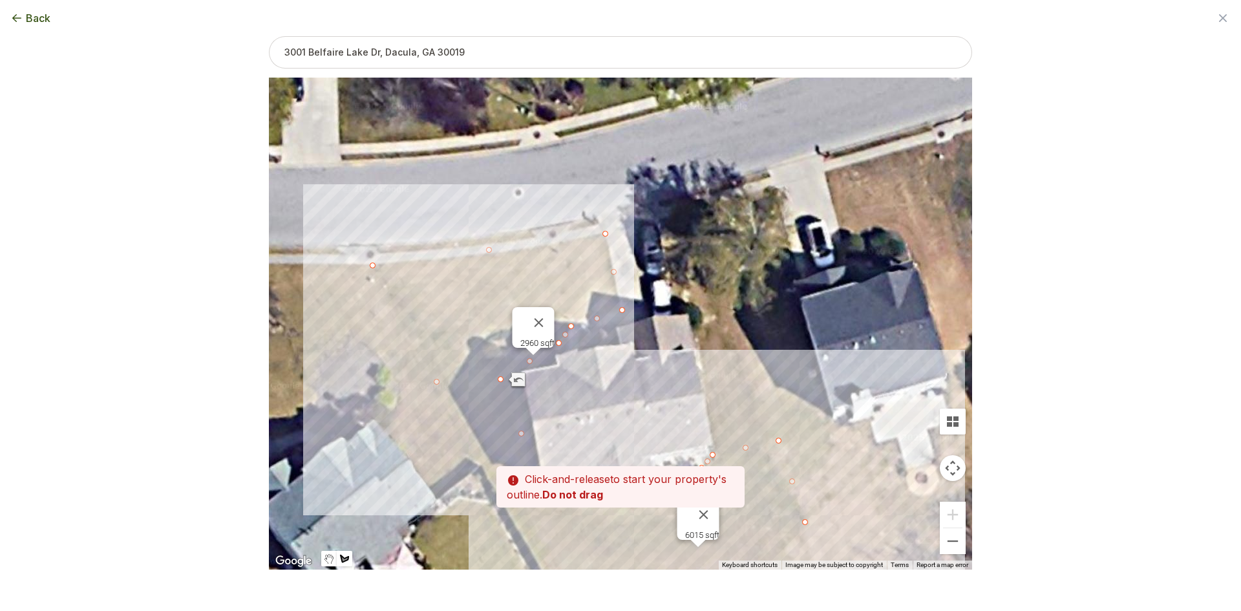
drag, startPoint x: 857, startPoint y: 314, endPoint x: 756, endPoint y: 328, distance: 101.1
click at [758, 328] on div at bounding box center [620, 324] width 703 height 492
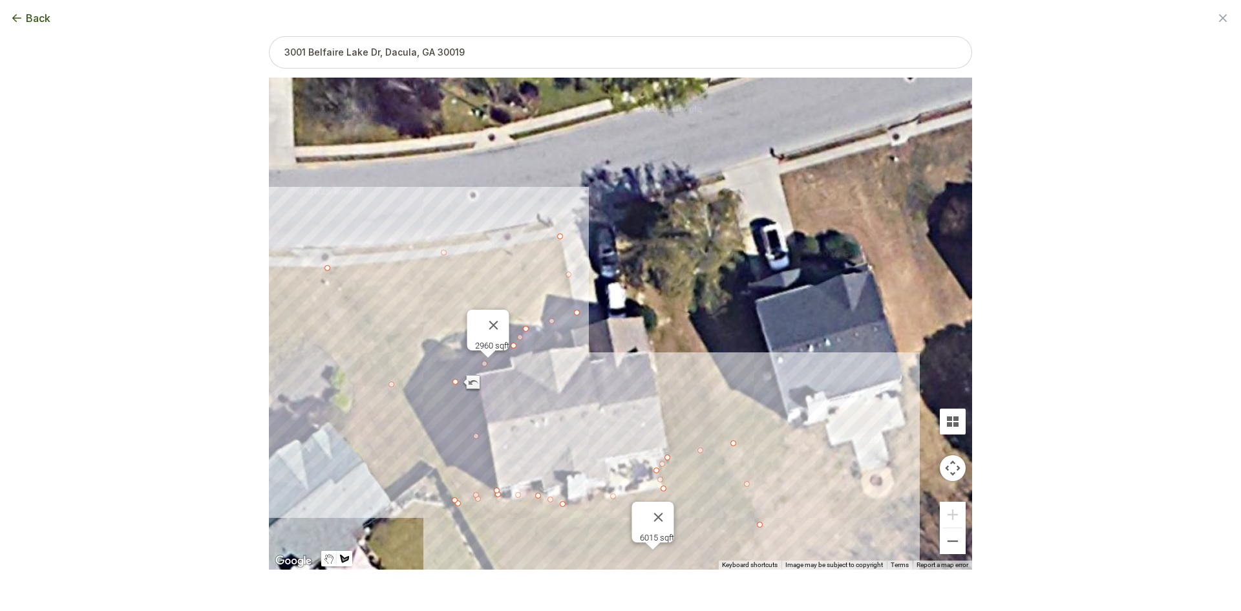
click at [670, 454] on div at bounding box center [620, 324] width 703 height 492
click at [733, 441] on div at bounding box center [620, 324] width 703 height 492
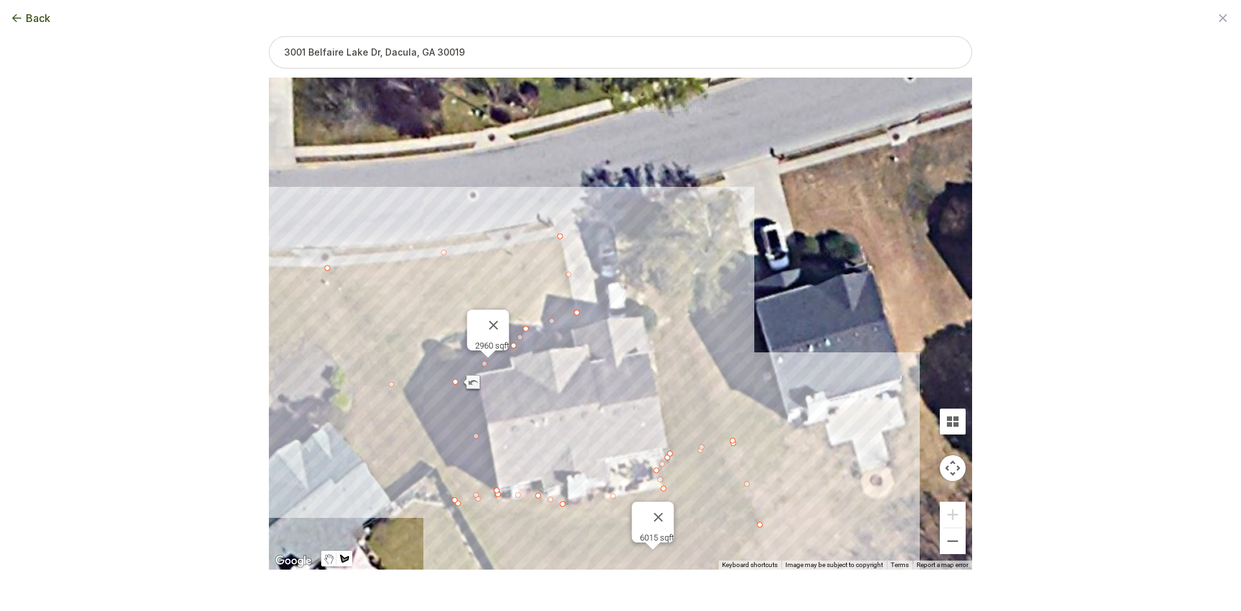
click at [680, 205] on div at bounding box center [620, 324] width 703 height 492
click at [616, 224] on div at bounding box center [620, 324] width 703 height 492
click at [628, 317] on div at bounding box center [620, 324] width 703 height 492
click at [649, 308] on div at bounding box center [620, 324] width 703 height 492
click at [669, 454] on div at bounding box center [620, 324] width 703 height 492
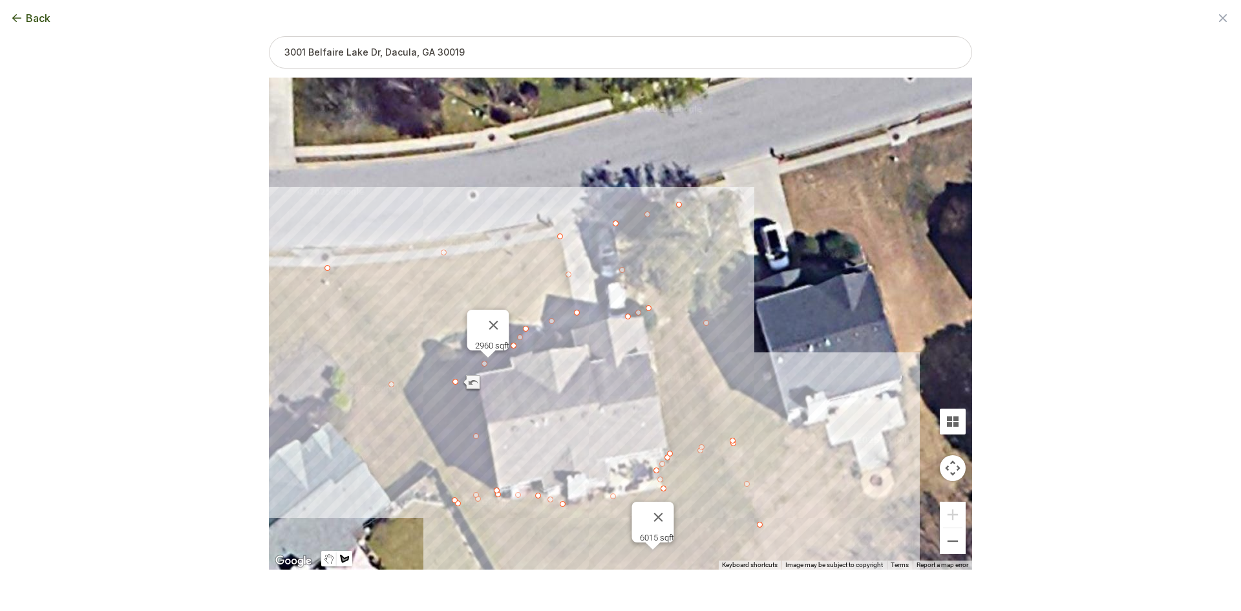
type input "10460"
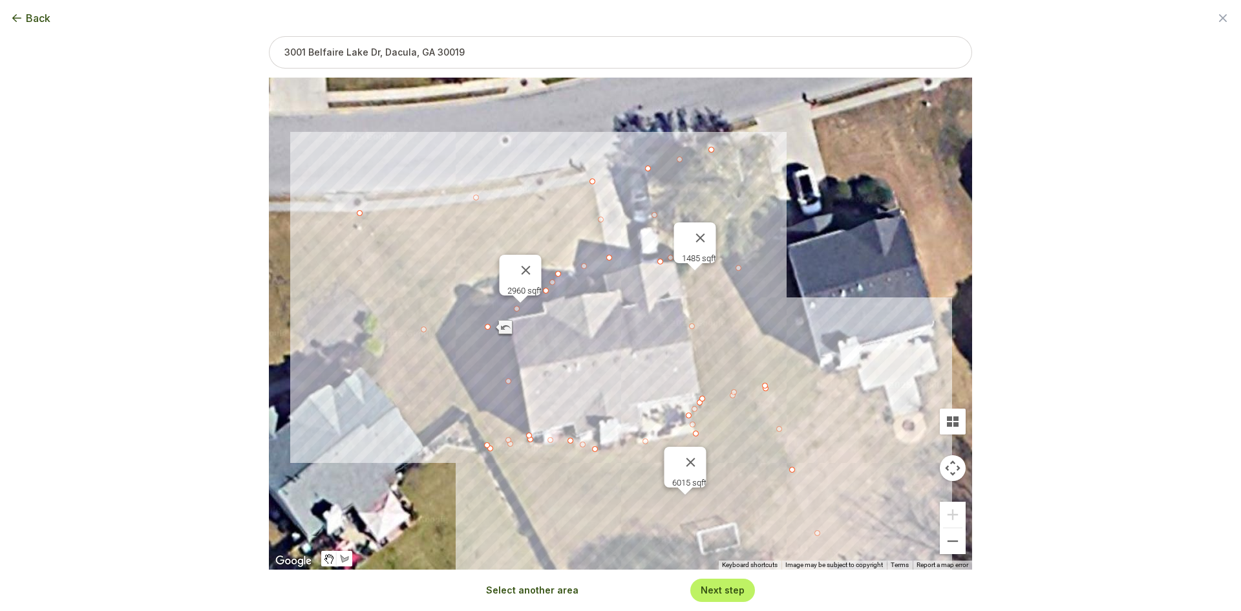
drag, startPoint x: 609, startPoint y: 437, endPoint x: 643, endPoint y: 381, distance: 65.0
click at [643, 381] on div "6015 sqft 2960 sqft 1485 sqft" at bounding box center [620, 324] width 703 height 492
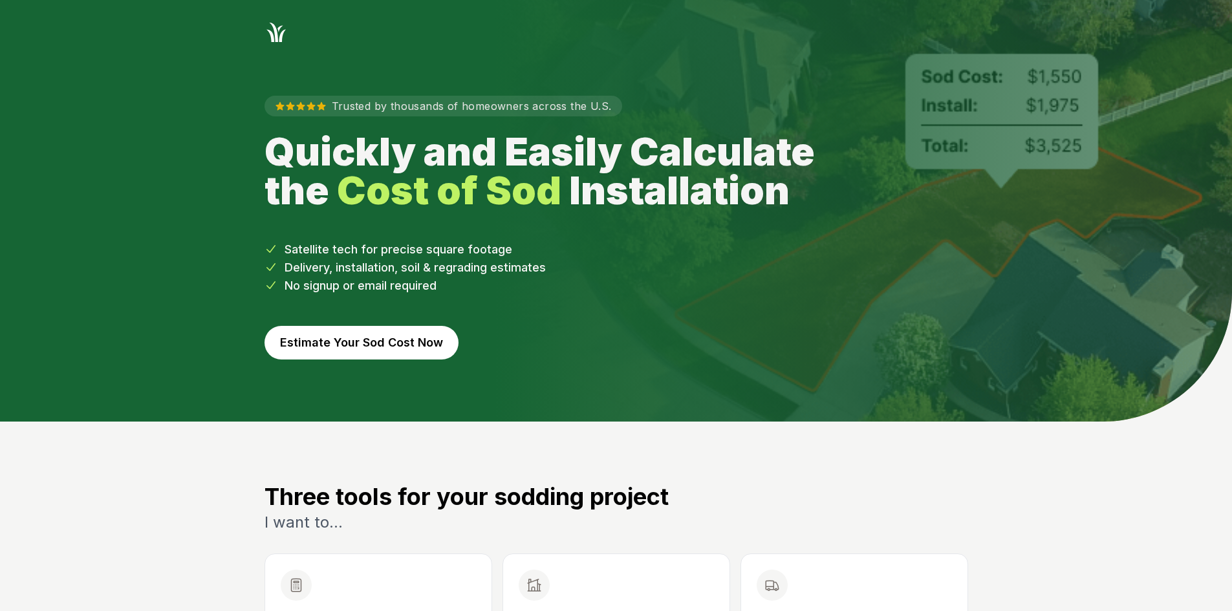
click at [425, 340] on button "Estimate Your Sod Cost Now" at bounding box center [361, 343] width 194 height 34
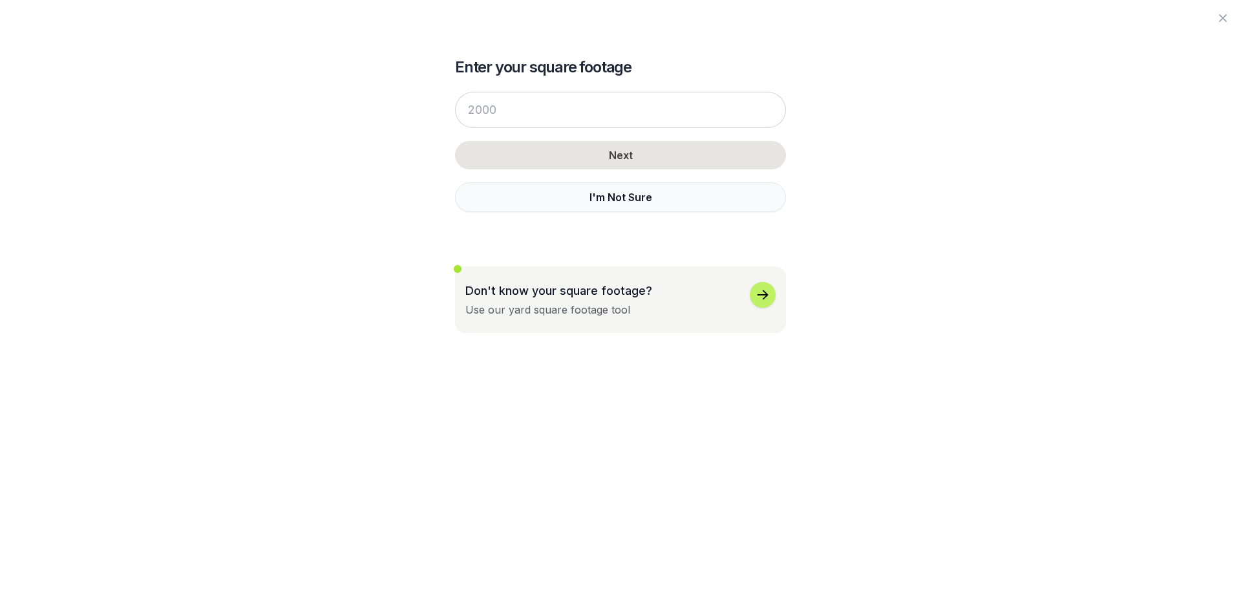
click at [515, 191] on button "I'm Not Sure" at bounding box center [620, 197] width 331 height 30
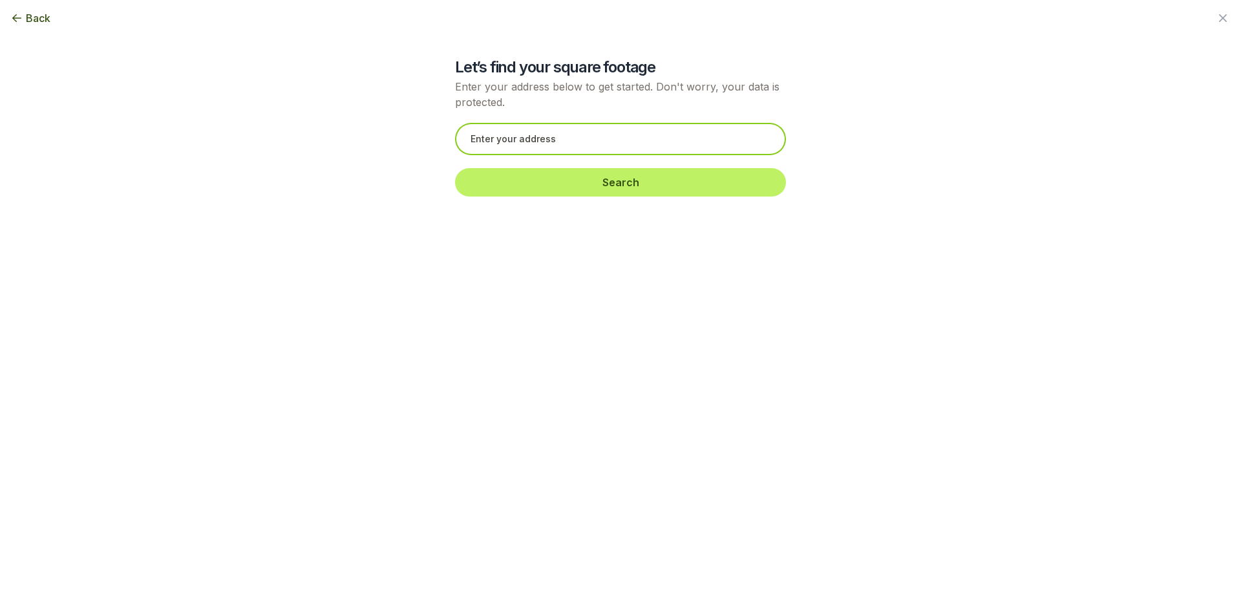
click at [511, 140] on input "text" at bounding box center [620, 139] width 331 height 32
paste input "[STREET_ADDRESS]"
type input "[STREET_ADDRESS]"
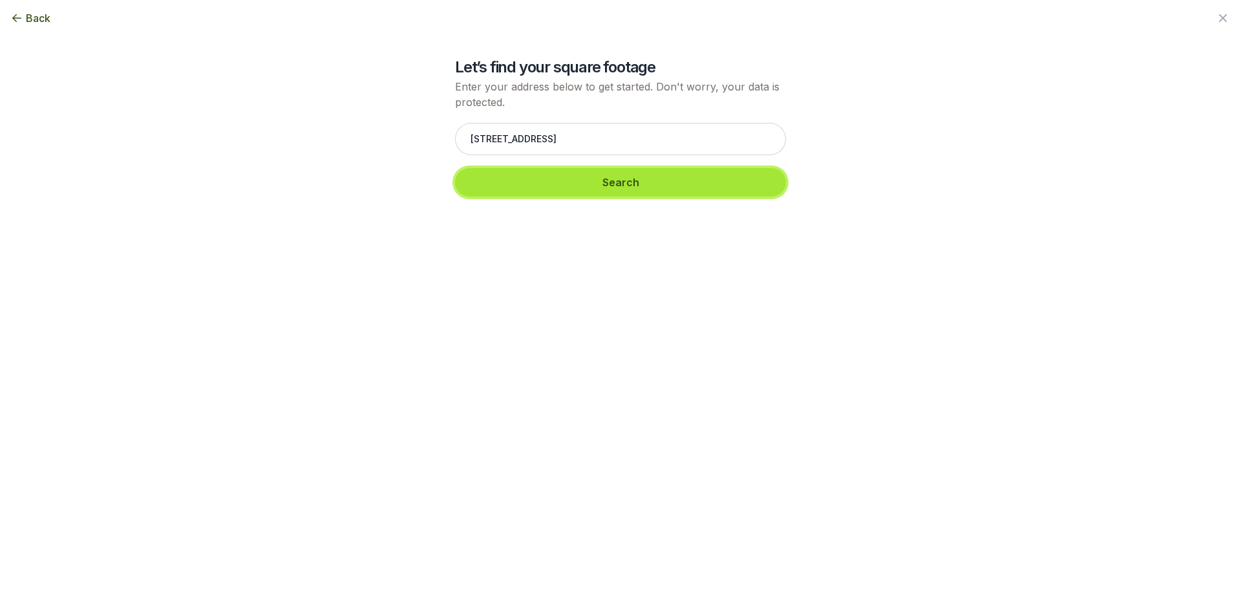
click at [537, 180] on button "Search" at bounding box center [620, 182] width 331 height 28
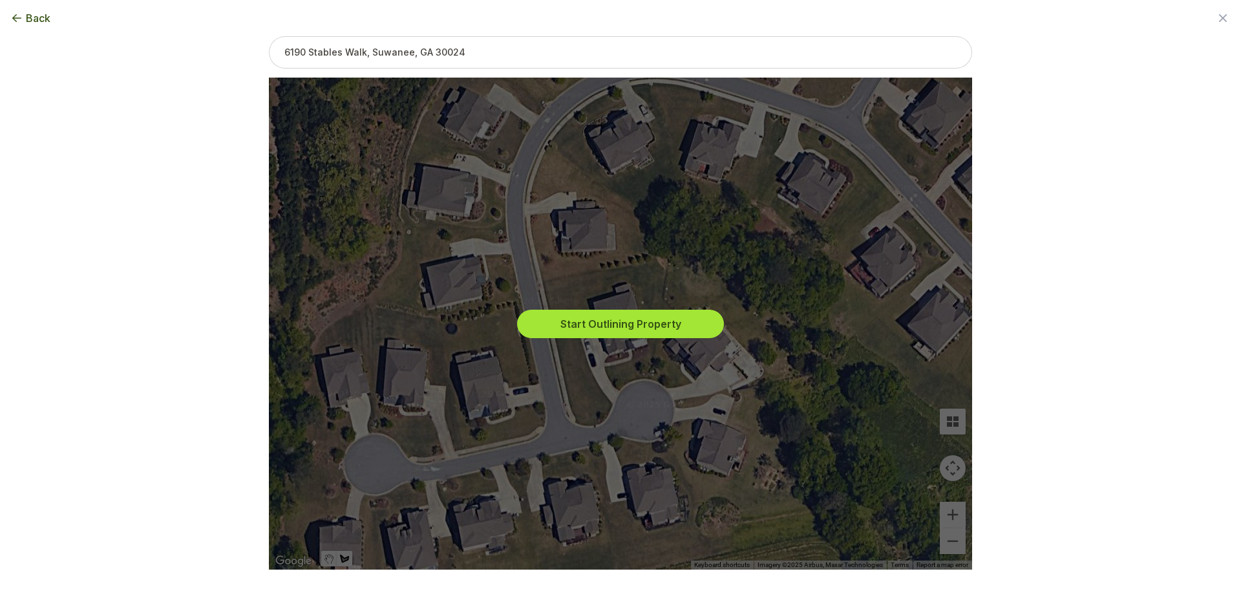
drag, startPoint x: 606, startPoint y: 309, endPoint x: 607, endPoint y: 316, distance: 7.2
click at [606, 311] on div "Start Outlining Property" at bounding box center [620, 324] width 683 height 492
click at [608, 319] on button "Start Outlining Property" at bounding box center [620, 324] width 207 height 28
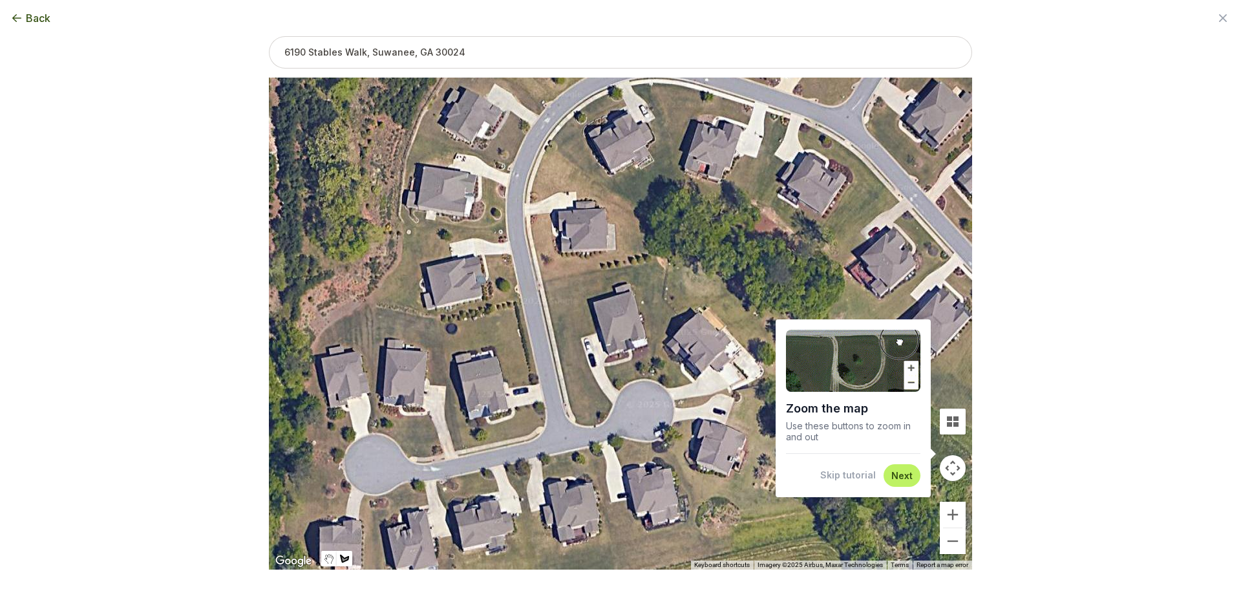
click at [857, 482] on div "Skip tutorial Next" at bounding box center [853, 475] width 134 height 23
click at [846, 475] on button "Skip tutorial" at bounding box center [848, 475] width 56 height 13
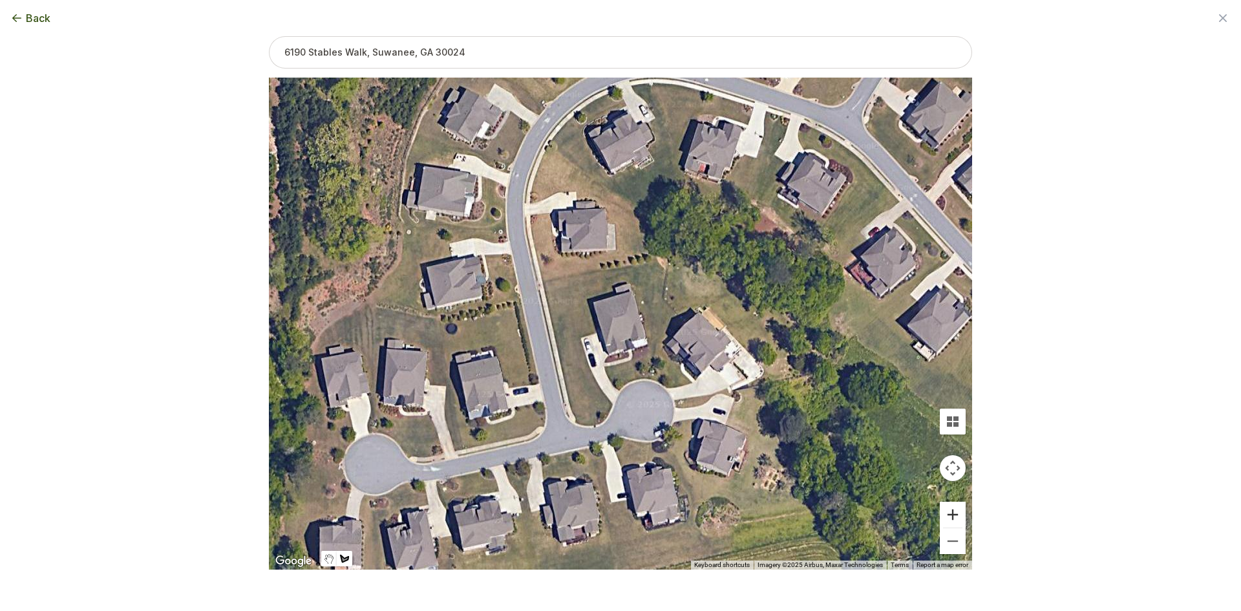
click at [957, 518] on button "Zoom in" at bounding box center [953, 515] width 26 height 26
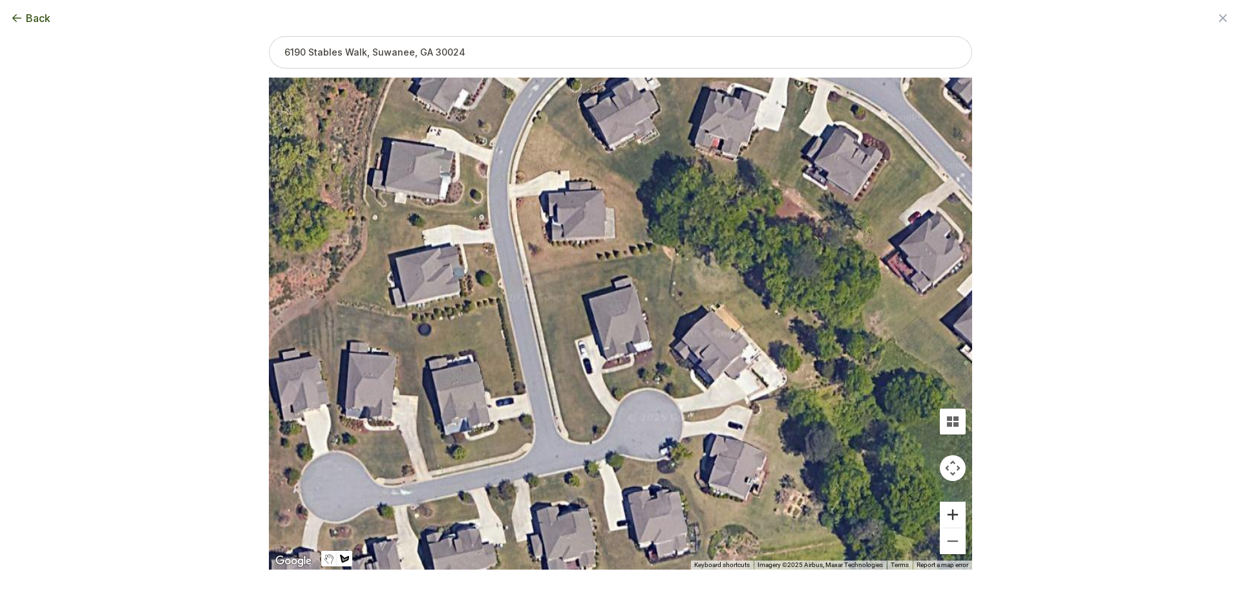
click at [957, 518] on button "Zoom in" at bounding box center [953, 515] width 26 height 26
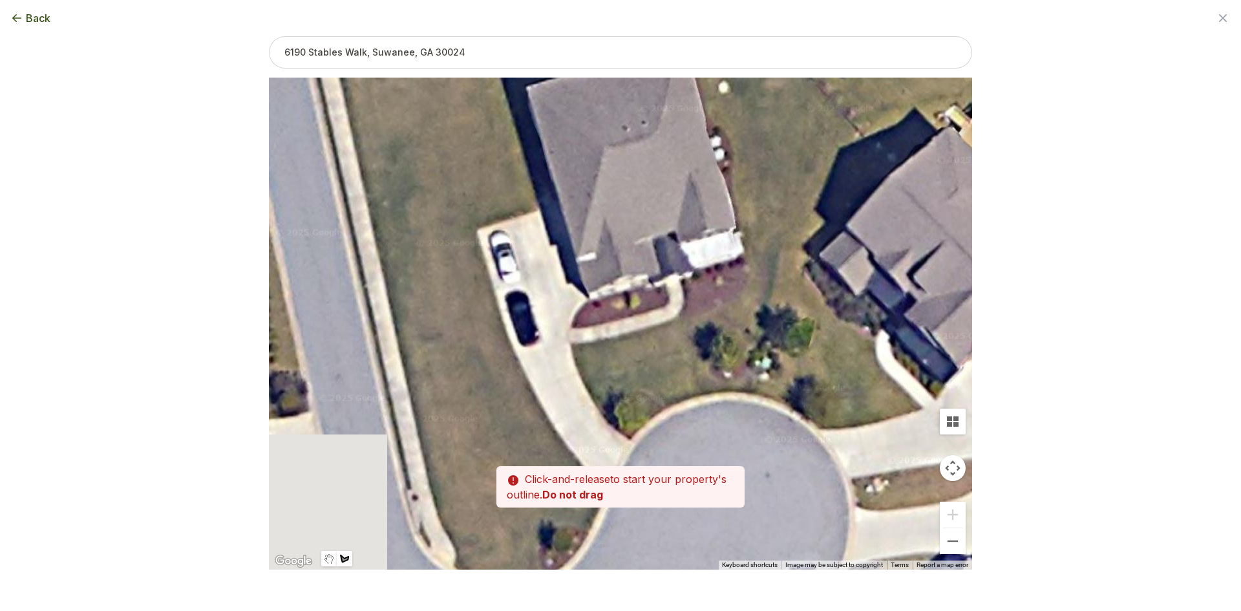
drag, startPoint x: 707, startPoint y: 494, endPoint x: 677, endPoint y: 392, distance: 106.4
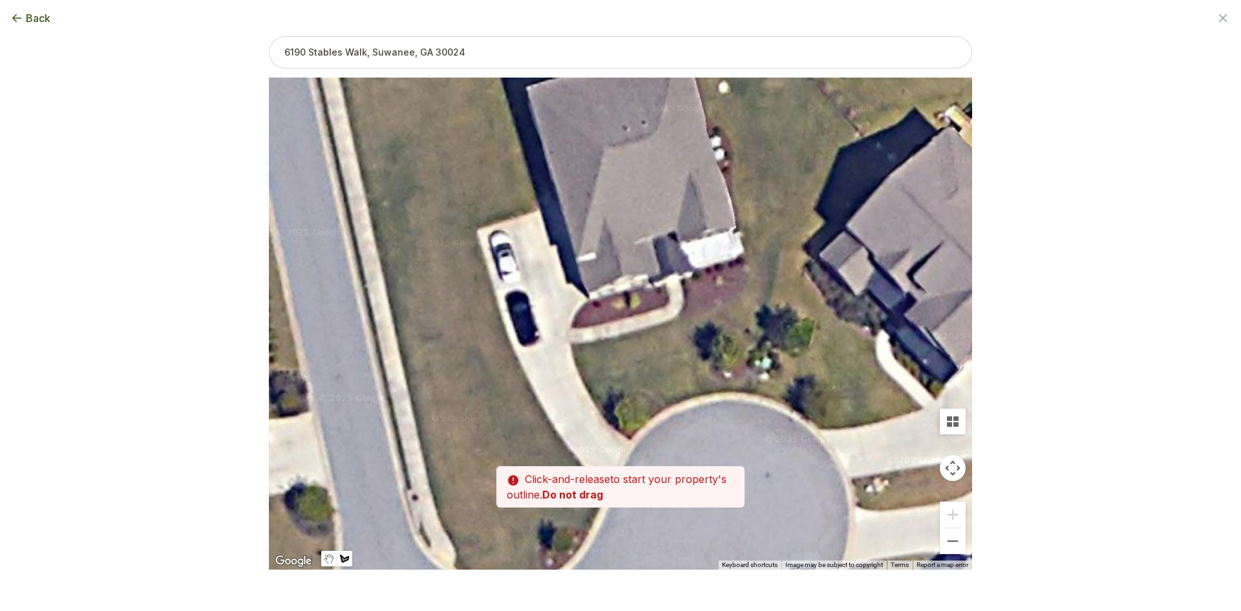
click at [720, 328] on div at bounding box center [620, 324] width 703 height 492
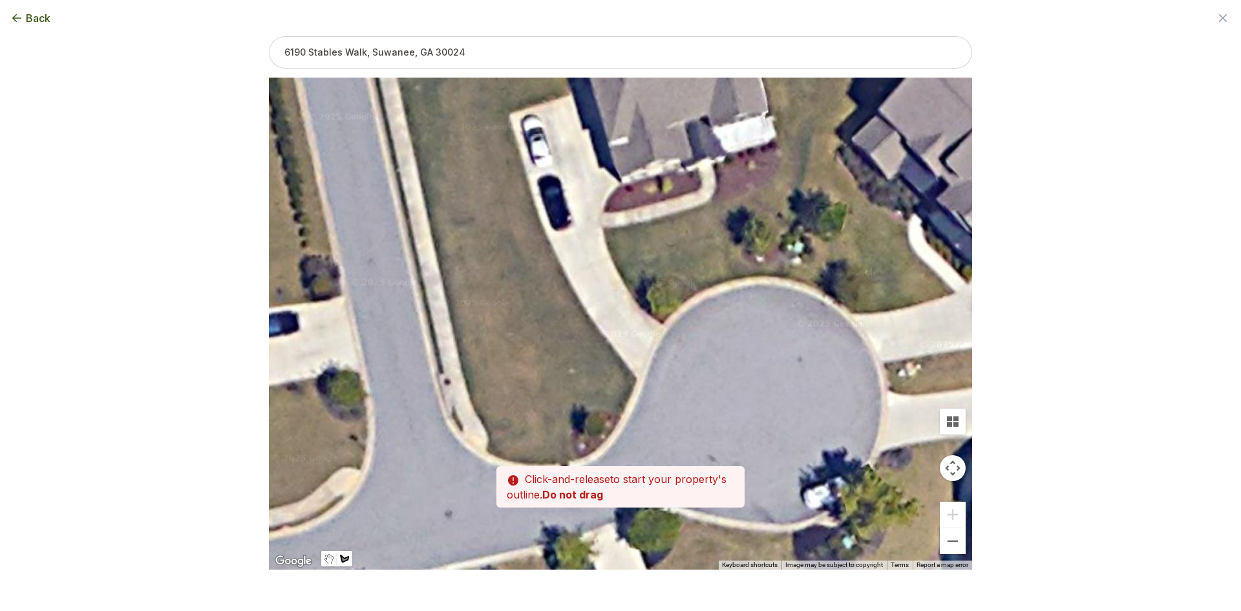
drag, startPoint x: 688, startPoint y: 366, endPoint x: 706, endPoint y: 305, distance: 63.4
click at [706, 305] on div at bounding box center [620, 324] width 703 height 492
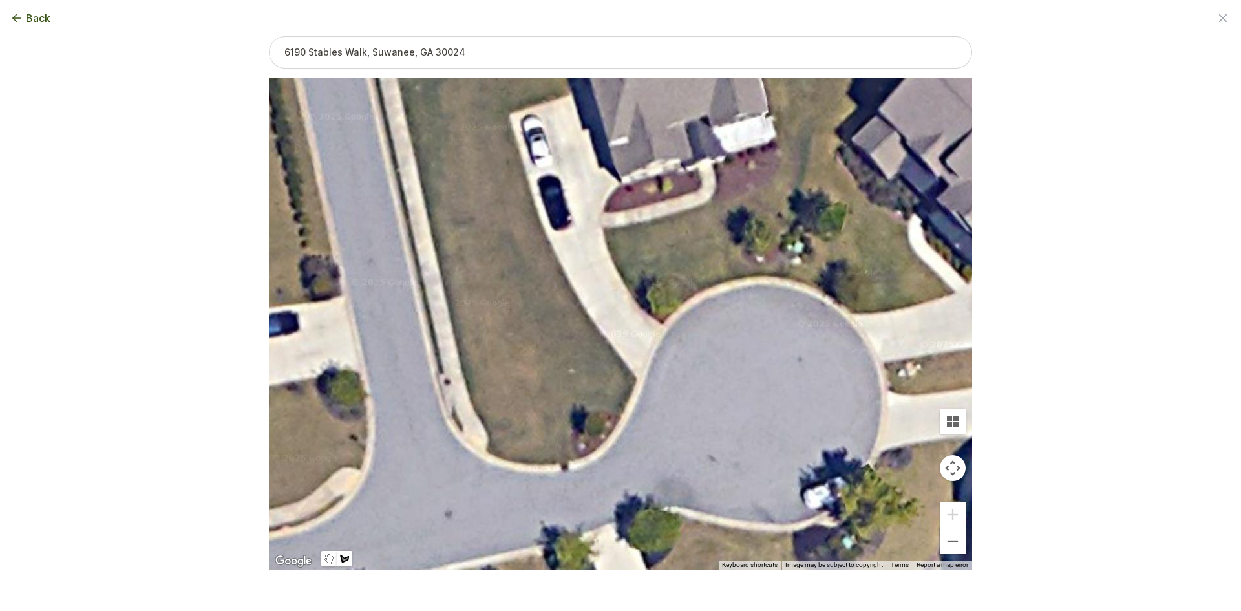
click at [637, 383] on div at bounding box center [620, 324] width 703 height 492
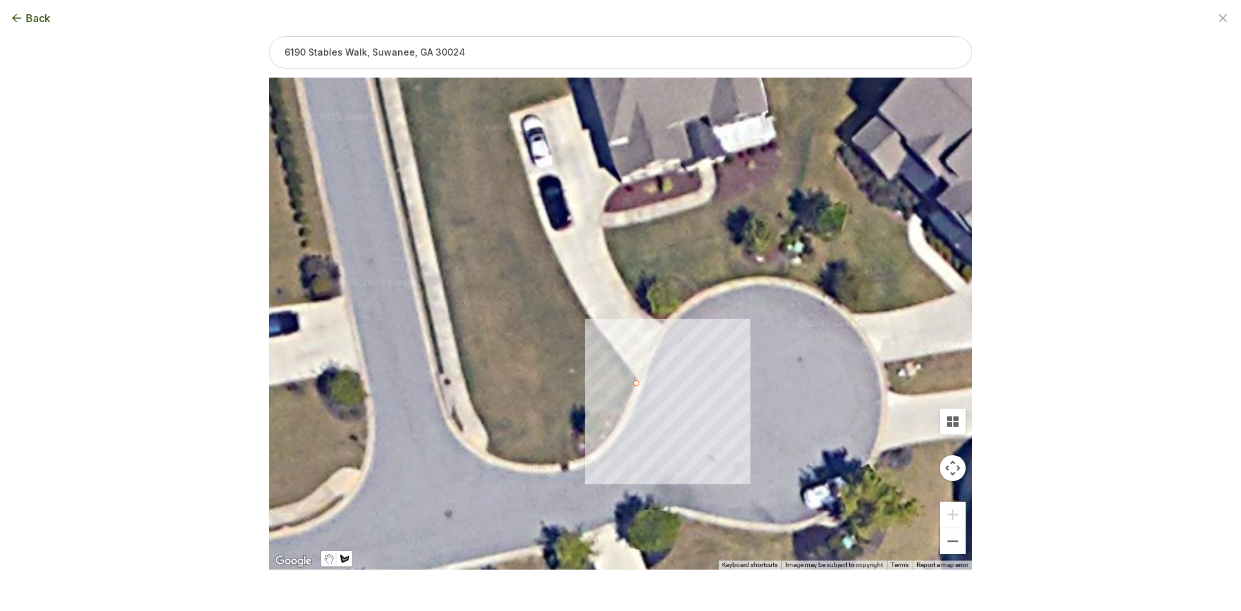
click at [621, 414] on div at bounding box center [620, 324] width 703 height 492
click at [606, 410] on div at bounding box center [620, 324] width 703 height 492
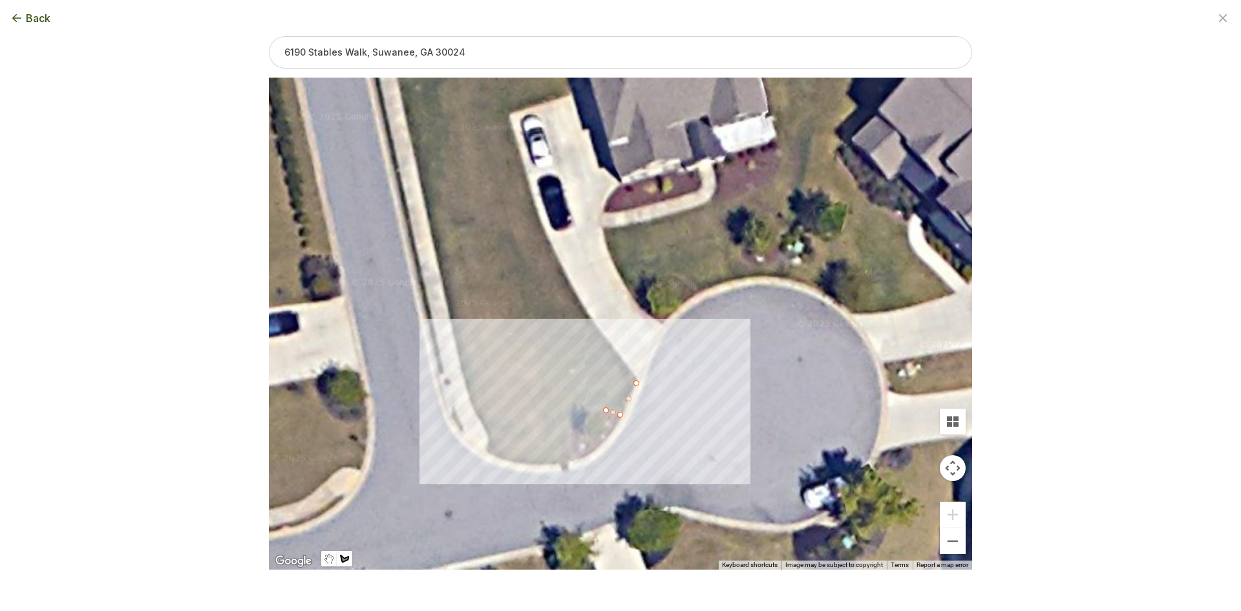
click at [585, 408] on div at bounding box center [620, 324] width 703 height 492
click at [569, 426] on div at bounding box center [620, 324] width 703 height 492
click at [571, 460] on div at bounding box center [620, 324] width 703 height 492
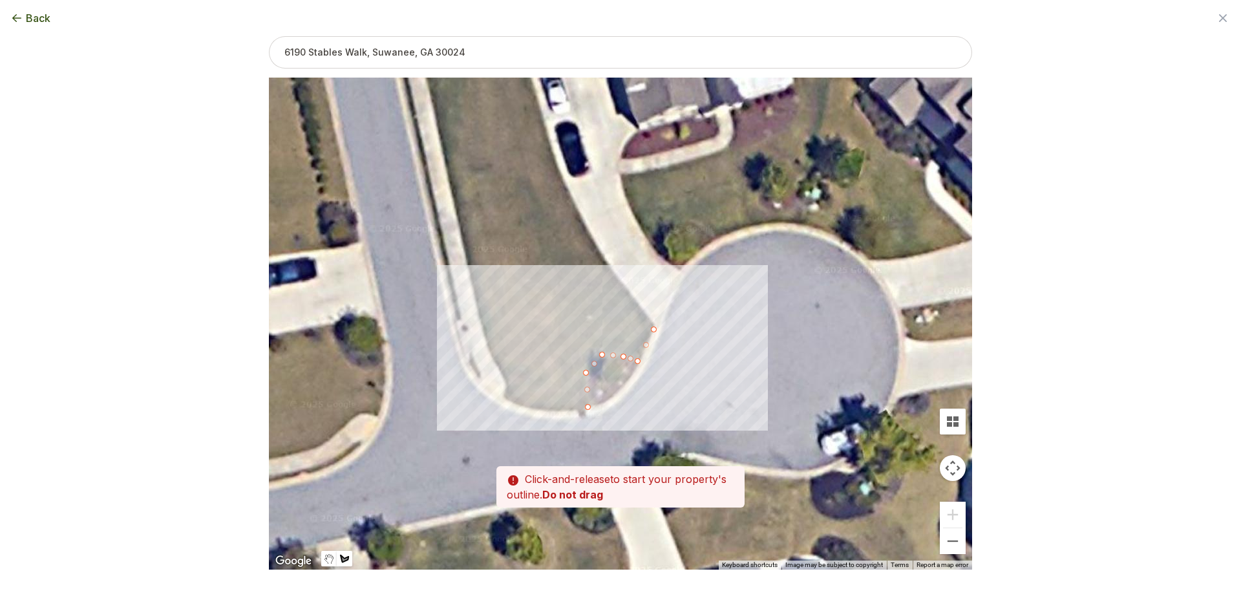
drag, startPoint x: 537, startPoint y: 402, endPoint x: 546, endPoint y: 316, distance: 86.4
click at [546, 316] on div at bounding box center [620, 324] width 703 height 492
click at [563, 411] on div at bounding box center [620, 324] width 703 height 492
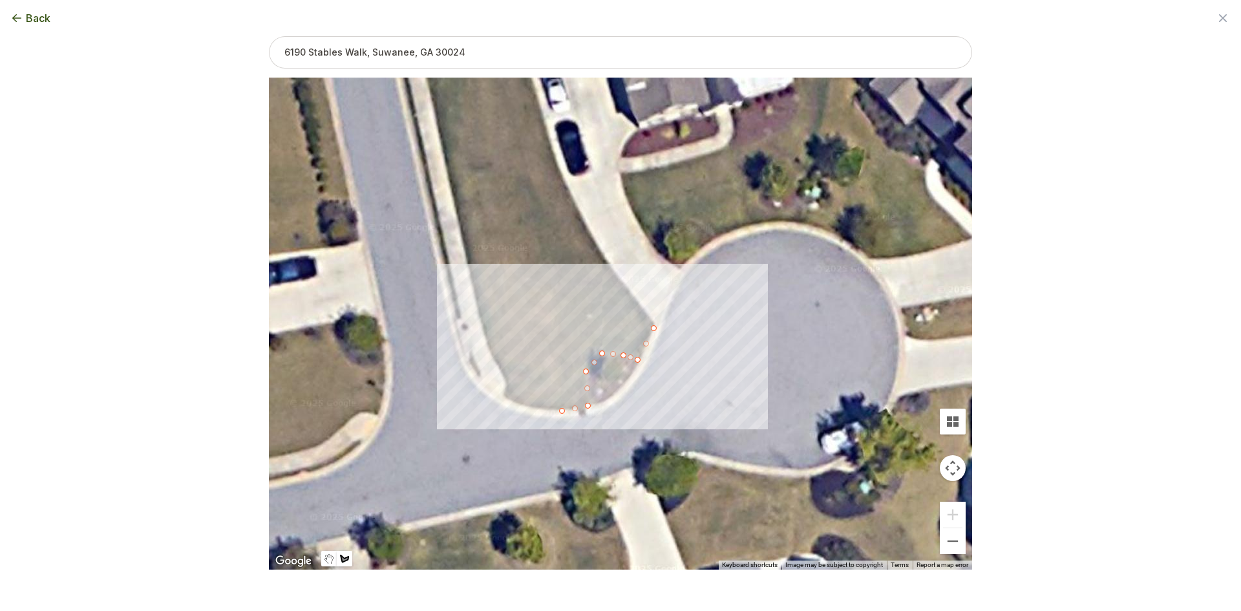
click at [504, 398] on div at bounding box center [620, 324] width 703 height 492
click at [506, 383] on div at bounding box center [620, 324] width 703 height 492
click at [491, 358] on div at bounding box center [620, 324] width 703 height 492
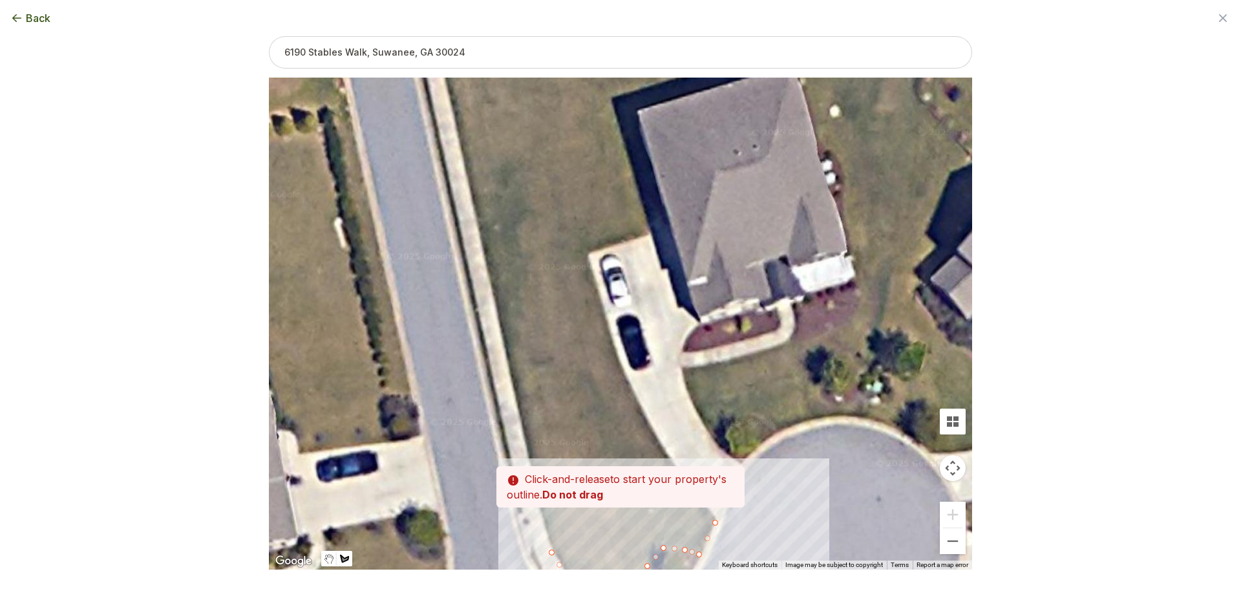
drag, startPoint x: 478, startPoint y: 307, endPoint x: 539, endPoint y: 498, distance: 200.2
click at [539, 498] on div "Zoom the map Use these buttons to zoom in and out Skip tutorial Next ← Move lef…" at bounding box center [620, 282] width 703 height 492
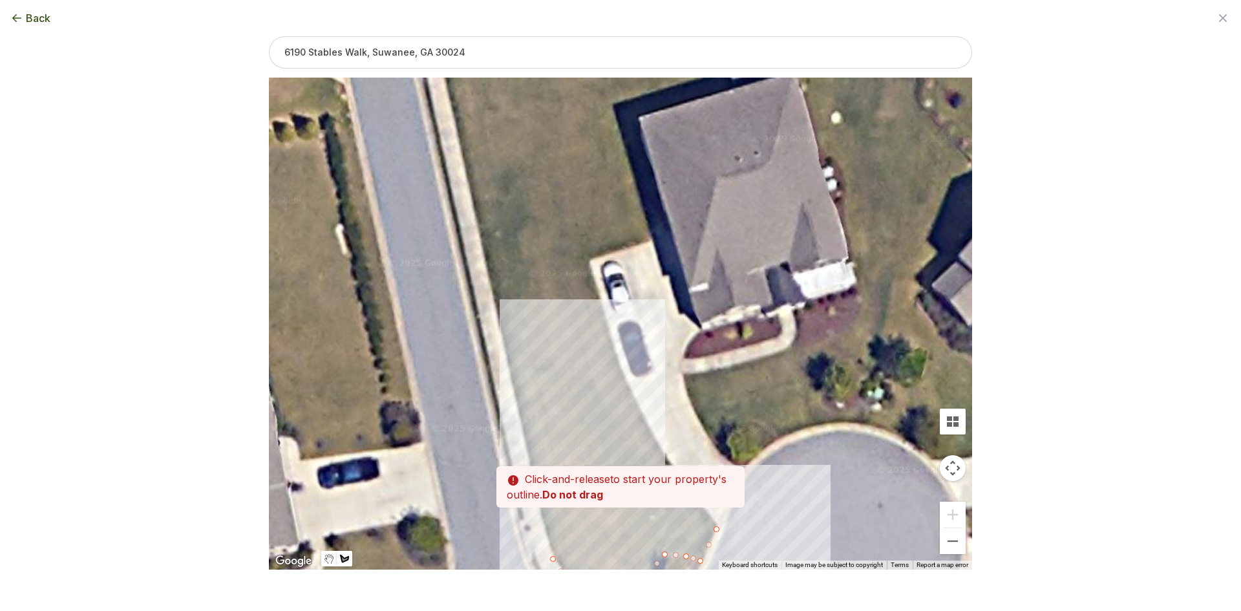
click at [514, 385] on div at bounding box center [620, 324] width 703 height 492
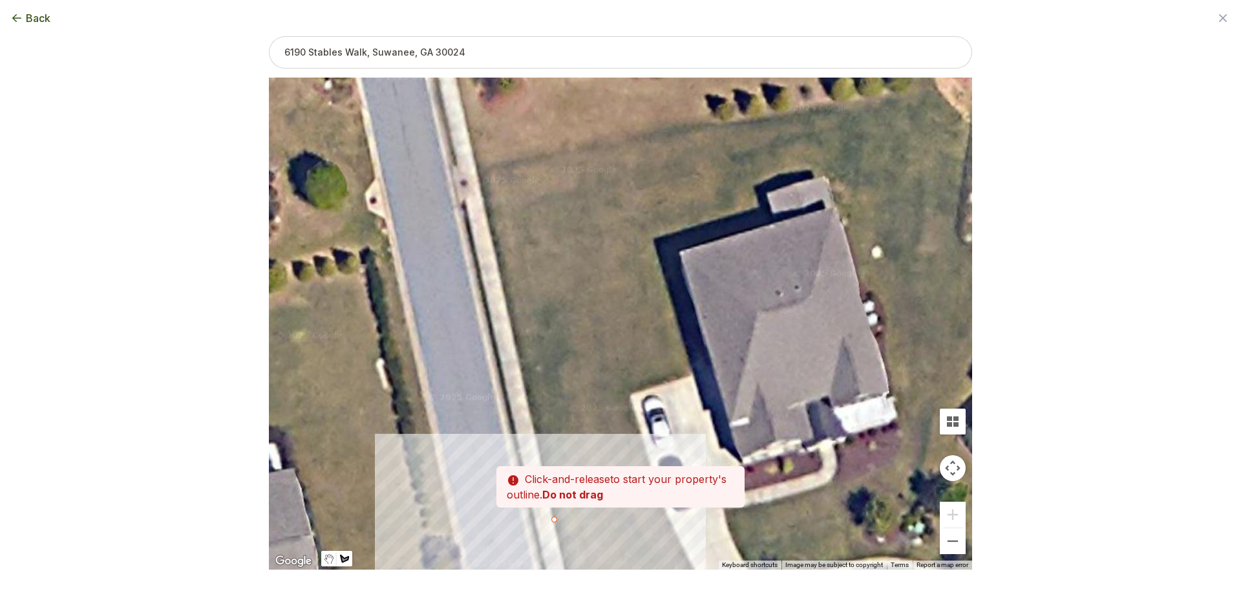
drag, startPoint x: 506, startPoint y: 356, endPoint x: 541, endPoint y: 446, distance: 97.3
click at [541, 446] on div at bounding box center [620, 324] width 703 height 492
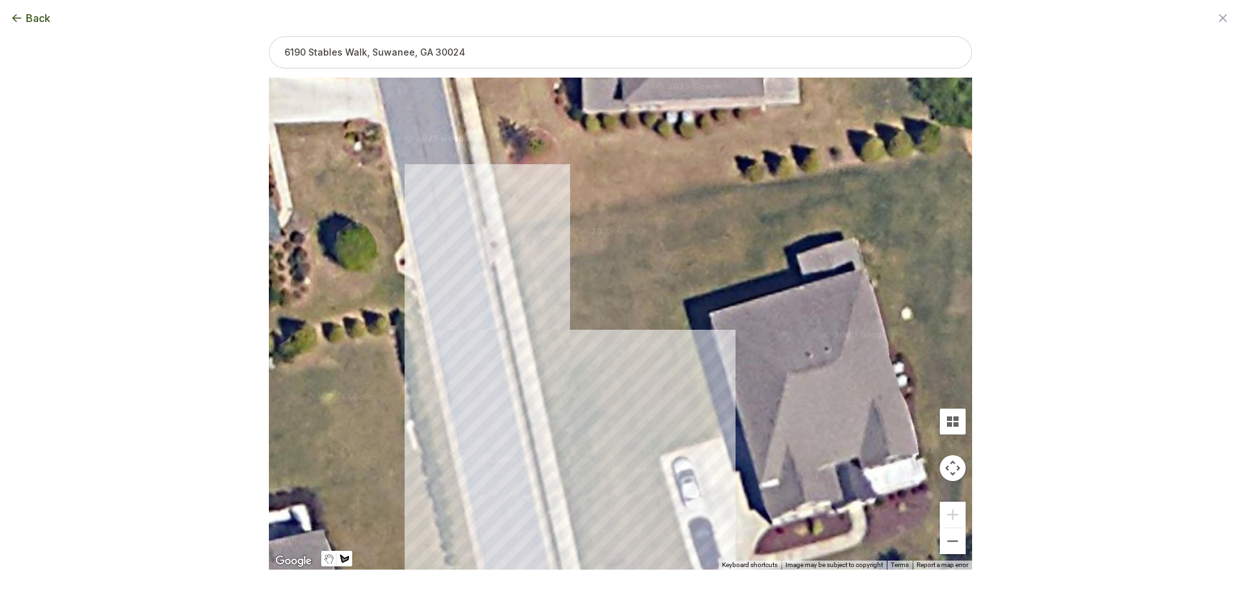
click at [531, 336] on div at bounding box center [620, 324] width 703 height 492
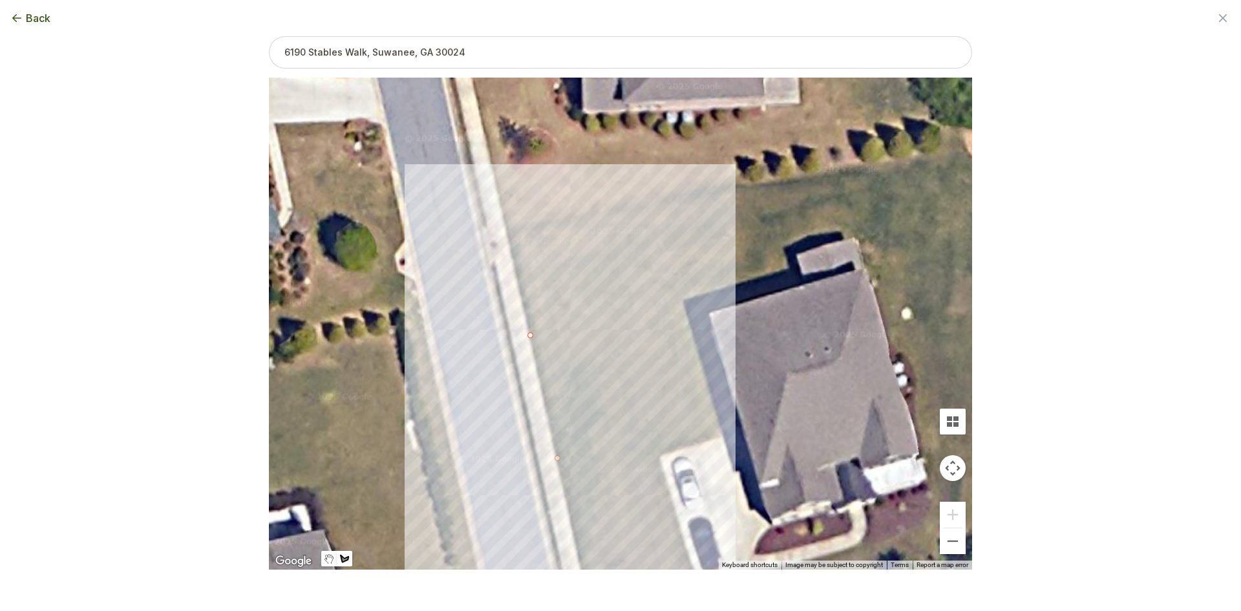
click at [709, 317] on div at bounding box center [620, 324] width 703 height 492
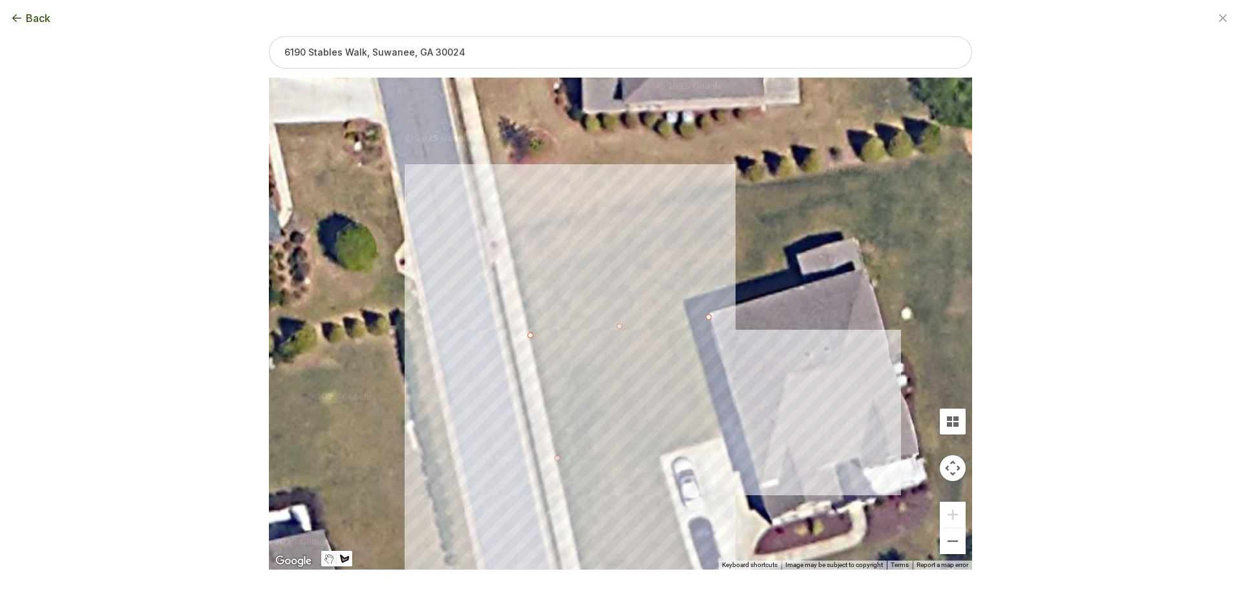
click at [737, 415] on div at bounding box center [620, 324] width 703 height 492
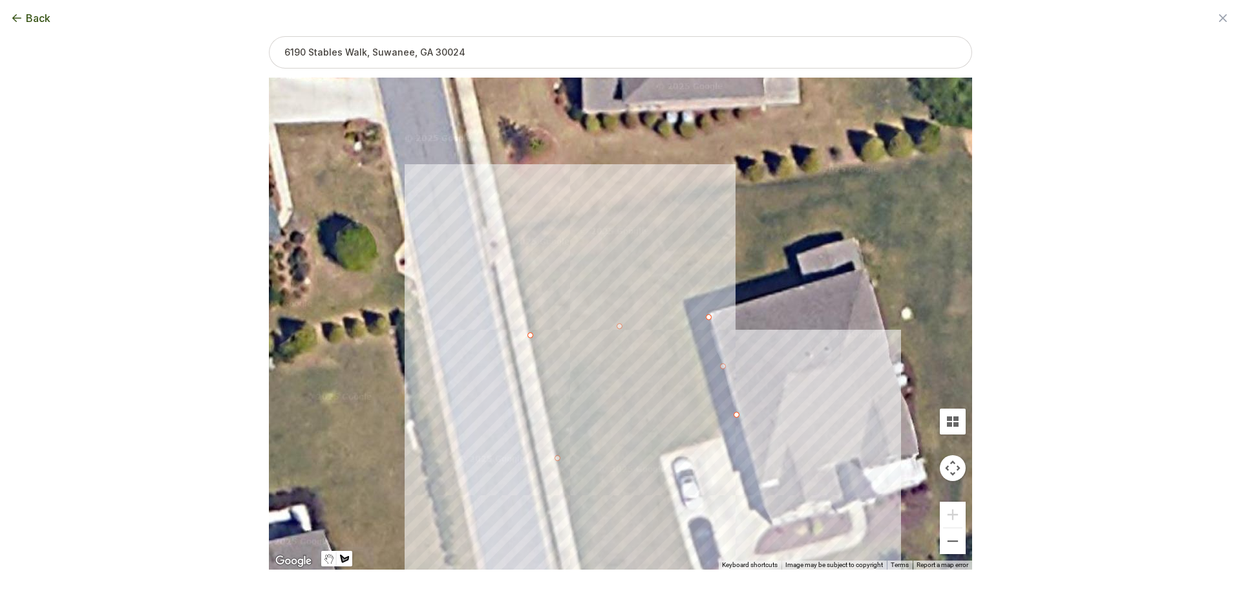
click at [716, 438] on div at bounding box center [620, 324] width 703 height 492
click at [658, 458] on div at bounding box center [620, 324] width 703 height 492
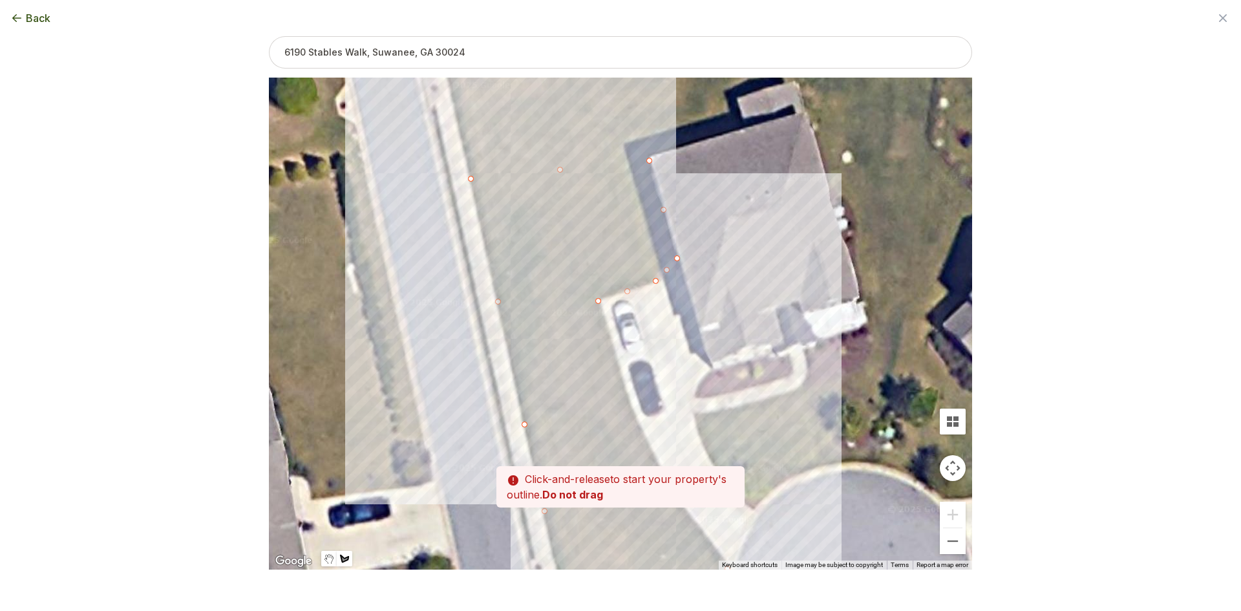
drag, startPoint x: 650, startPoint y: 418, endPoint x: 589, endPoint y: 338, distance: 101.0
click at [582, 241] on div at bounding box center [620, 324] width 703 height 492
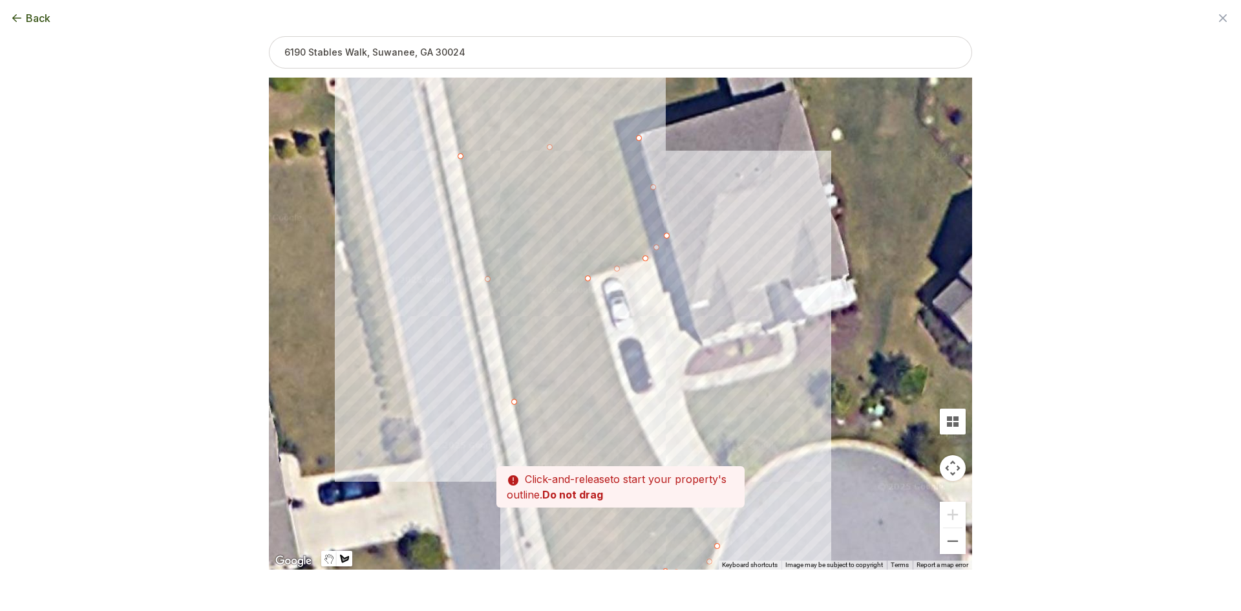
click at [626, 397] on div at bounding box center [620, 324] width 703 height 492
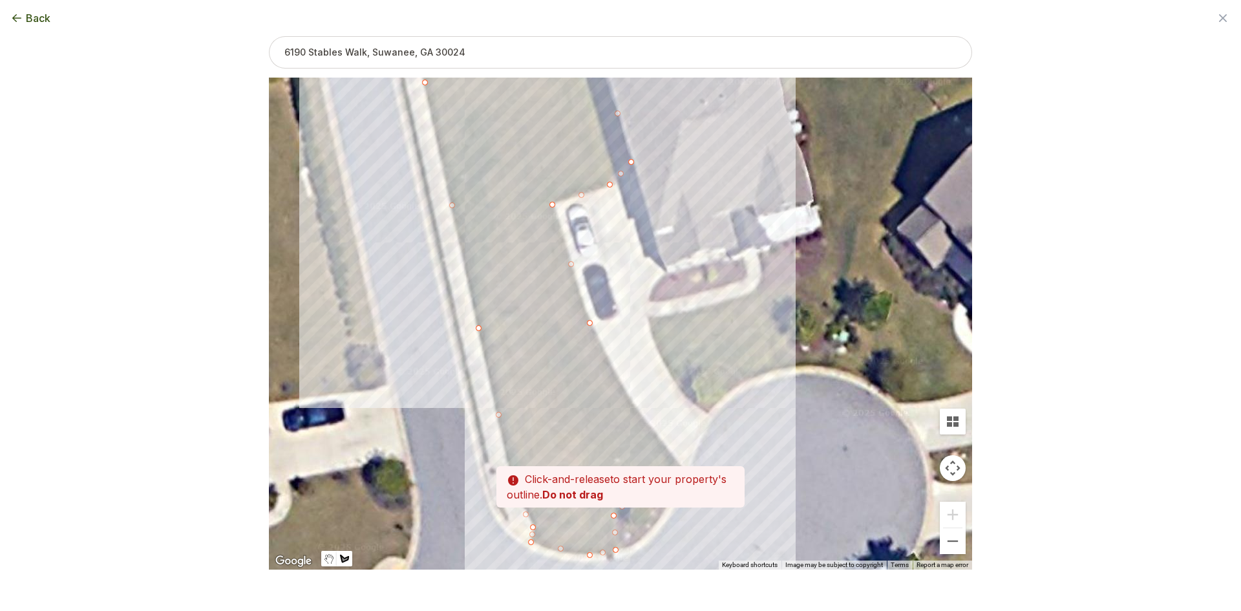
drag, startPoint x: 569, startPoint y: 344, endPoint x: 533, endPoint y: 271, distance: 81.5
click at [533, 272] on div at bounding box center [620, 324] width 703 height 492
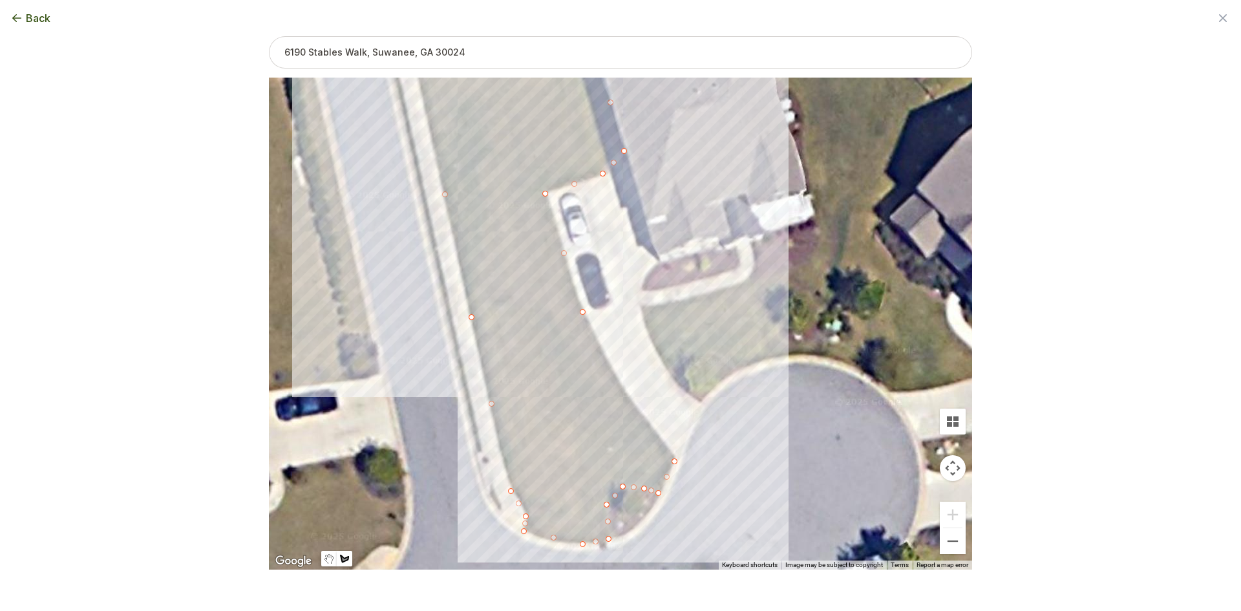
click at [612, 363] on div at bounding box center [620, 324] width 703 height 492
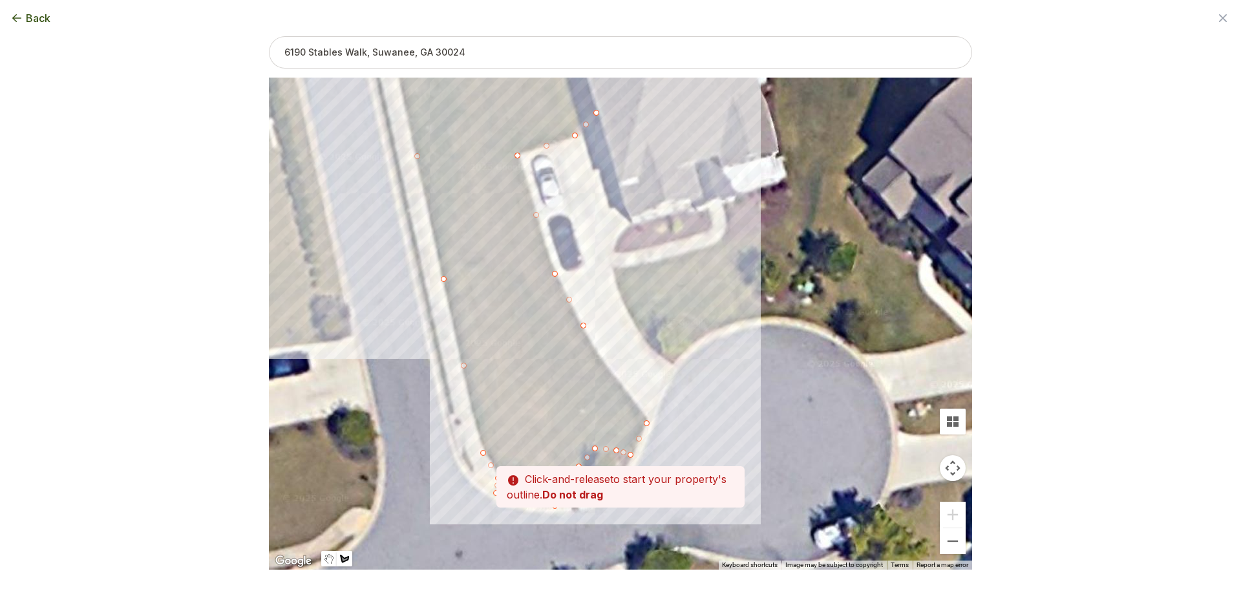
drag, startPoint x: 621, startPoint y: 422, endPoint x: 577, endPoint y: 367, distance: 70.0
click at [577, 367] on div at bounding box center [620, 324] width 703 height 492
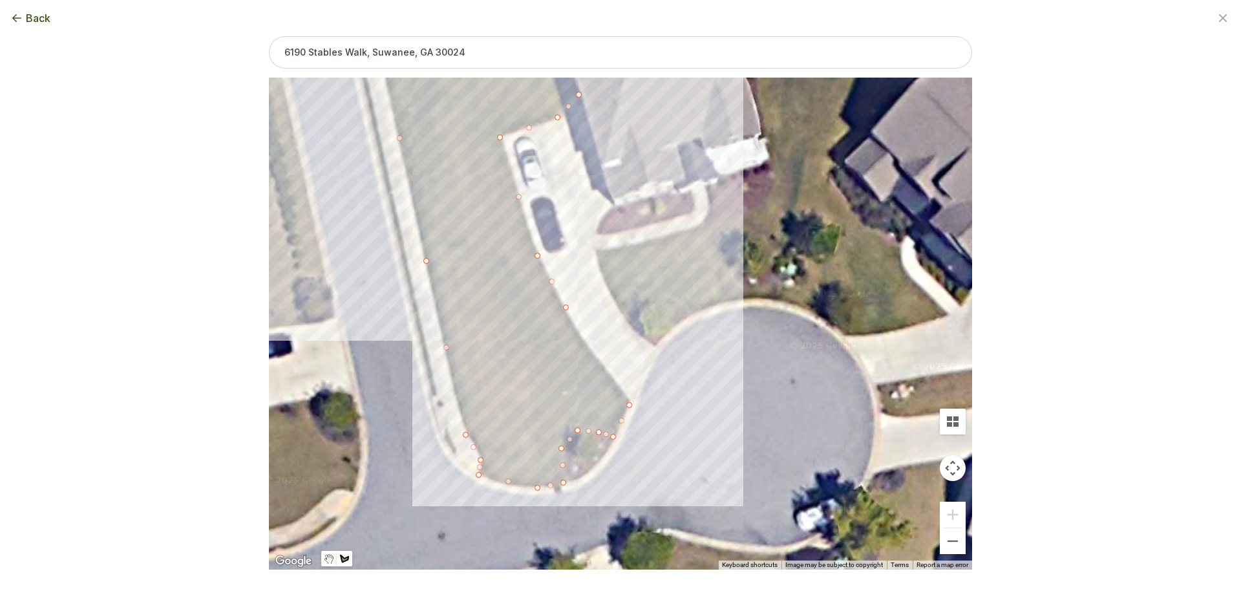
click at [601, 362] on div at bounding box center [620, 324] width 703 height 492
click at [632, 405] on div at bounding box center [620, 324] width 703 height 492
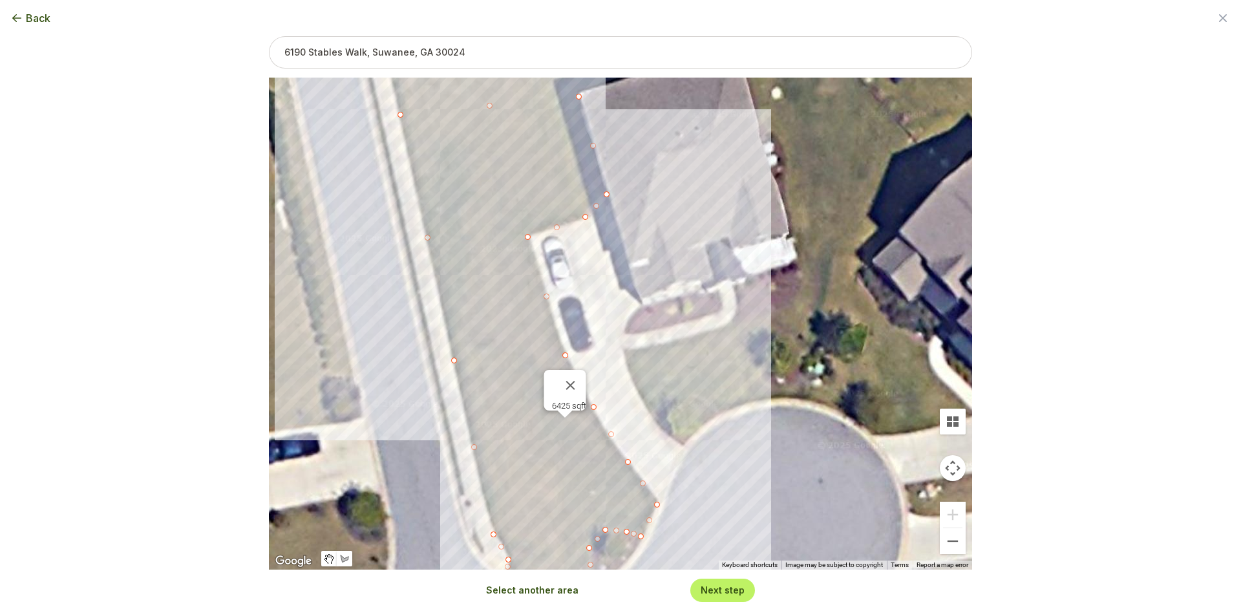
drag, startPoint x: 625, startPoint y: 327, endPoint x: 656, endPoint y: 437, distance: 114.2
click at [656, 437] on div "6425 sqft" at bounding box center [620, 324] width 703 height 492
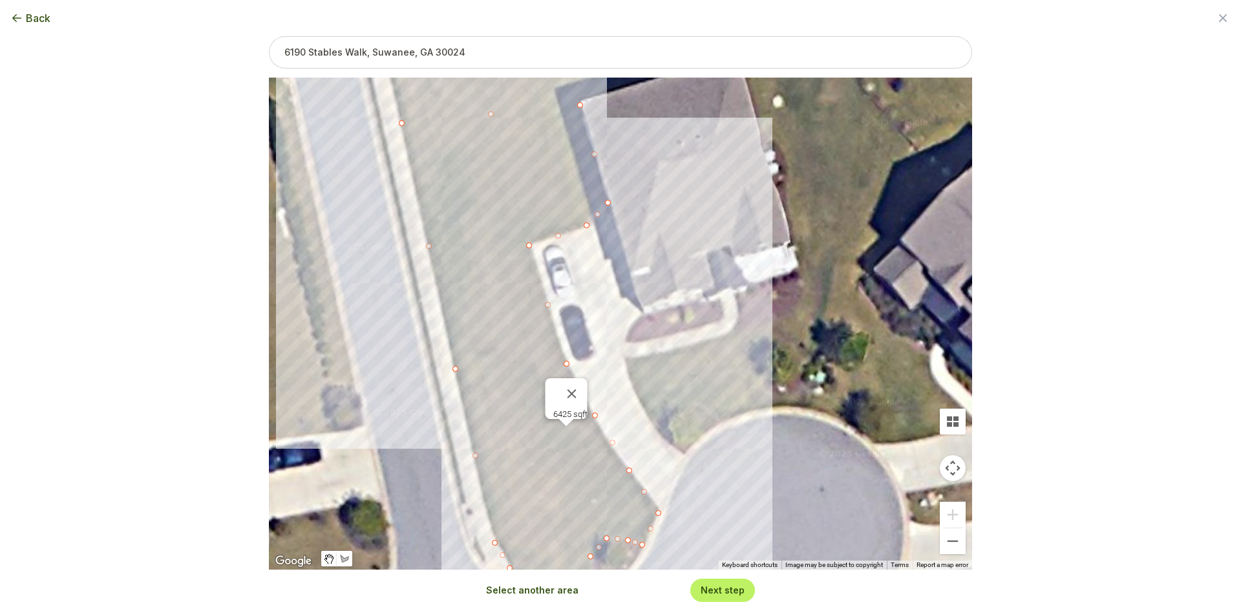
click at [556, 588] on button "Select another area" at bounding box center [532, 590] width 92 height 13
click at [666, 441] on div at bounding box center [620, 324] width 703 height 492
click at [636, 402] on div at bounding box center [620, 324] width 703 height 492
click at [625, 360] on div at bounding box center [620, 324] width 703 height 492
click at [650, 356] on div at bounding box center [620, 324] width 703 height 492
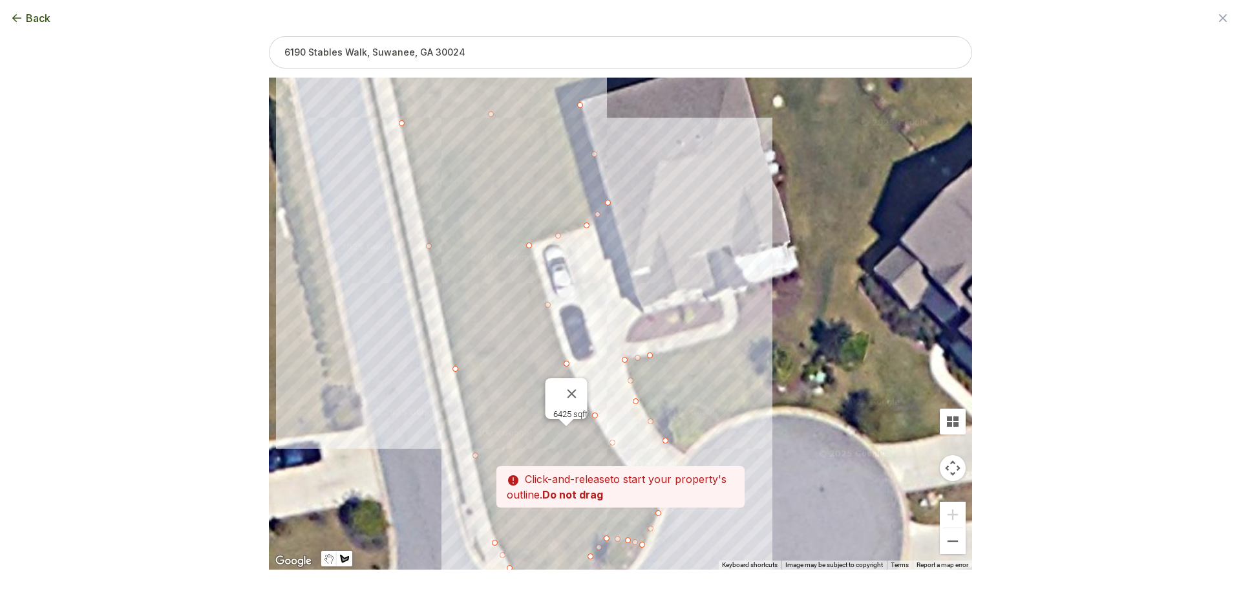
click at [704, 343] on div at bounding box center [620, 324] width 703 height 492
click at [744, 328] on div at bounding box center [620, 324] width 703 height 492
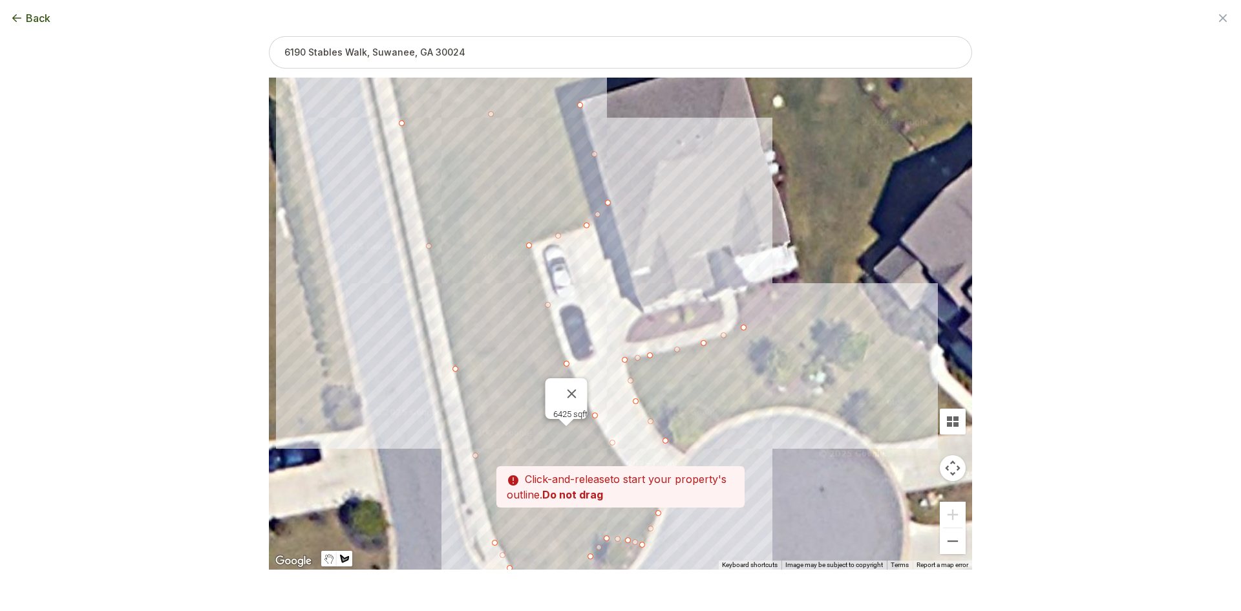
click at [791, 314] on div at bounding box center [620, 324] width 703 height 492
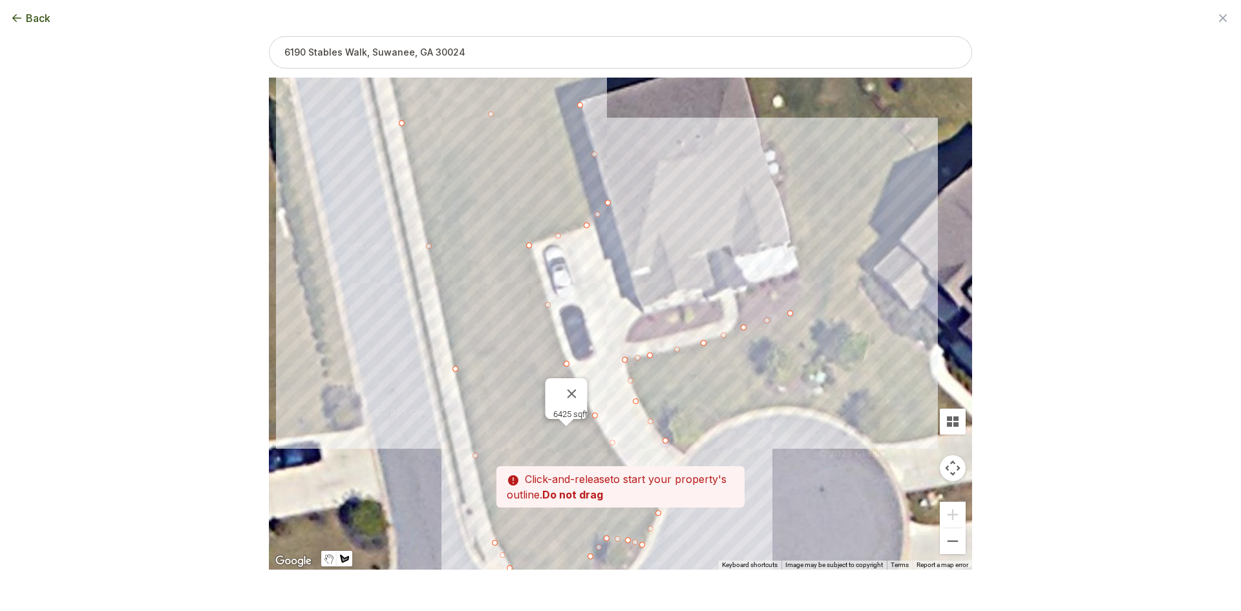
click at [805, 284] on div at bounding box center [620, 324] width 703 height 492
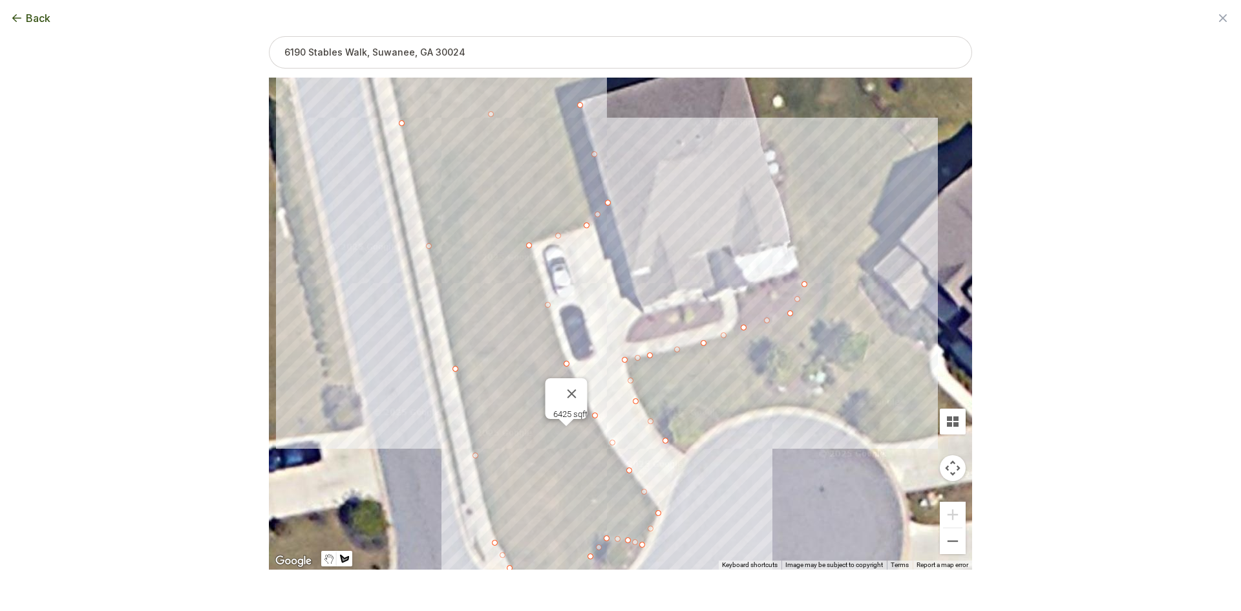
click at [801, 266] on div at bounding box center [620, 324] width 703 height 492
click at [794, 233] on div at bounding box center [620, 324] width 703 height 492
click at [784, 188] on div at bounding box center [620, 324] width 703 height 492
click at [789, 166] on div at bounding box center [620, 324] width 703 height 492
click at [778, 145] on div at bounding box center [620, 324] width 703 height 492
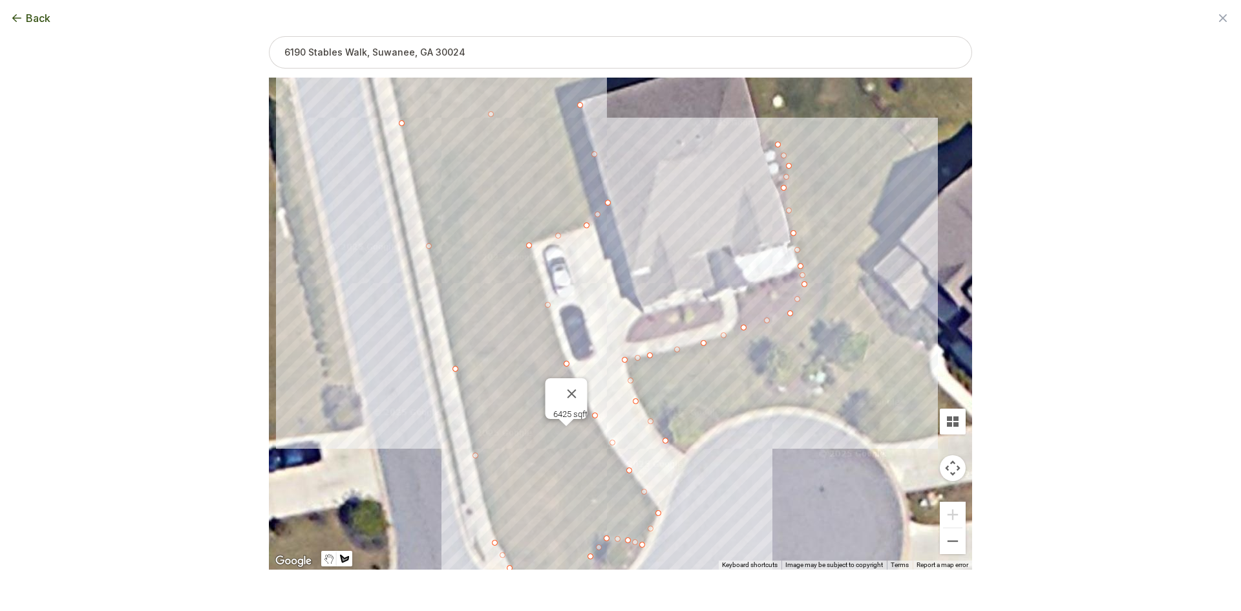
click at [763, 131] on div at bounding box center [620, 324] width 703 height 492
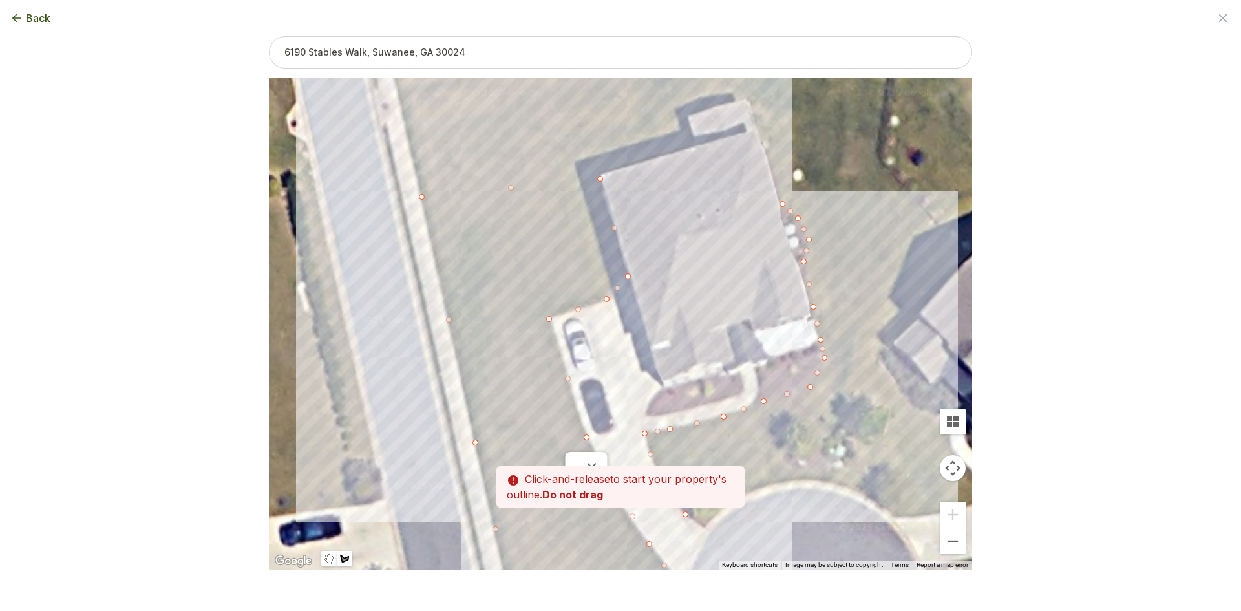
drag, startPoint x: 756, startPoint y: 116, endPoint x: 789, endPoint y: 245, distance: 133.3
click at [789, 245] on div at bounding box center [620, 324] width 703 height 492
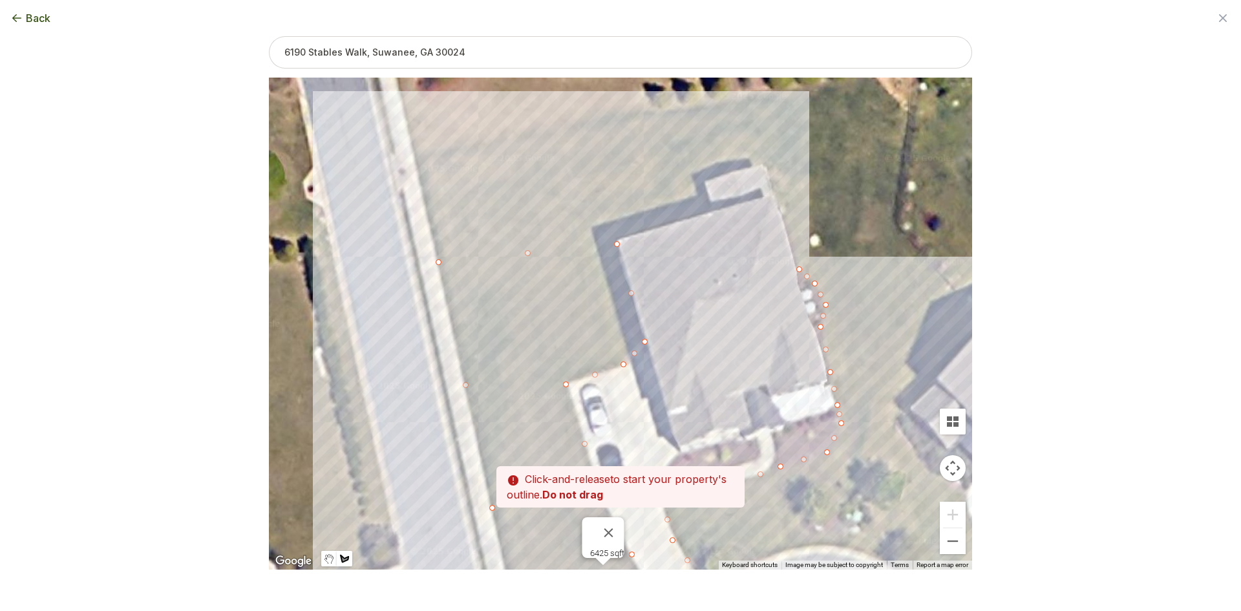
click at [775, 197] on div at bounding box center [620, 324] width 703 height 492
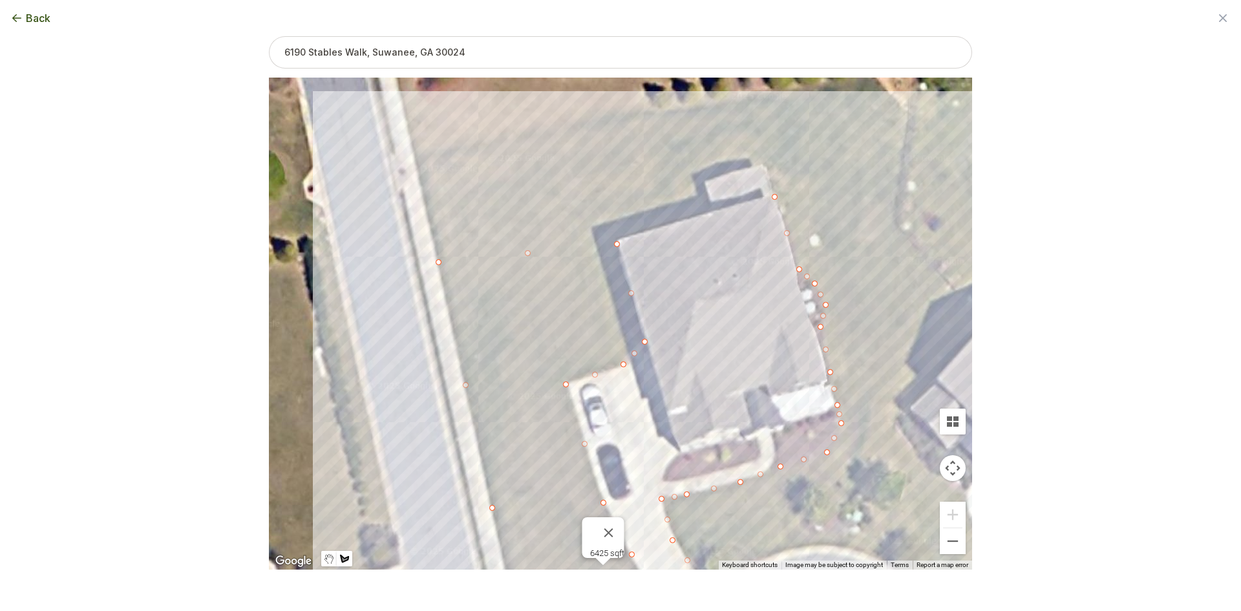
click at [899, 185] on div at bounding box center [620, 324] width 703 height 492
click at [882, 334] on div at bounding box center [620, 324] width 703 height 492
click at [859, 468] on div at bounding box center [620, 324] width 703 height 492
click at [847, 550] on div at bounding box center [620, 324] width 703 height 492
click at [807, 544] on div at bounding box center [620, 324] width 703 height 492
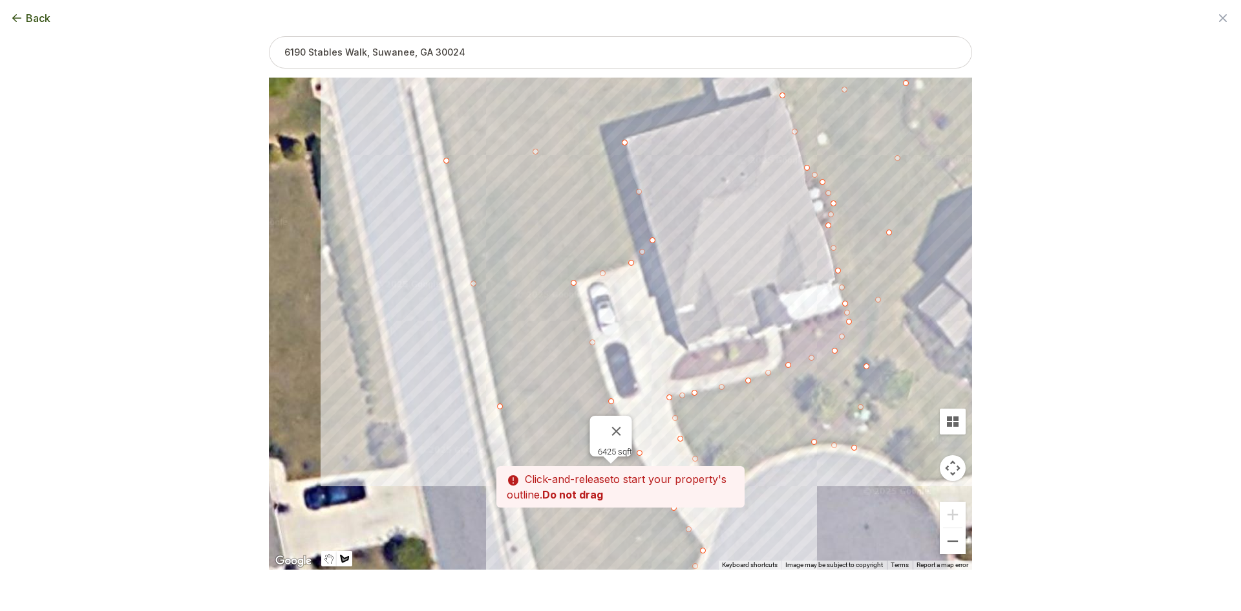
drag, startPoint x: 791, startPoint y: 511, endPoint x: 786, endPoint y: 440, distance: 71.3
click at [797, 422] on div at bounding box center [620, 324] width 703 height 492
click at [760, 462] on div at bounding box center [620, 324] width 703 height 492
click at [736, 449] on div at bounding box center [620, 324] width 703 height 492
click at [706, 454] on div at bounding box center [620, 324] width 703 height 492
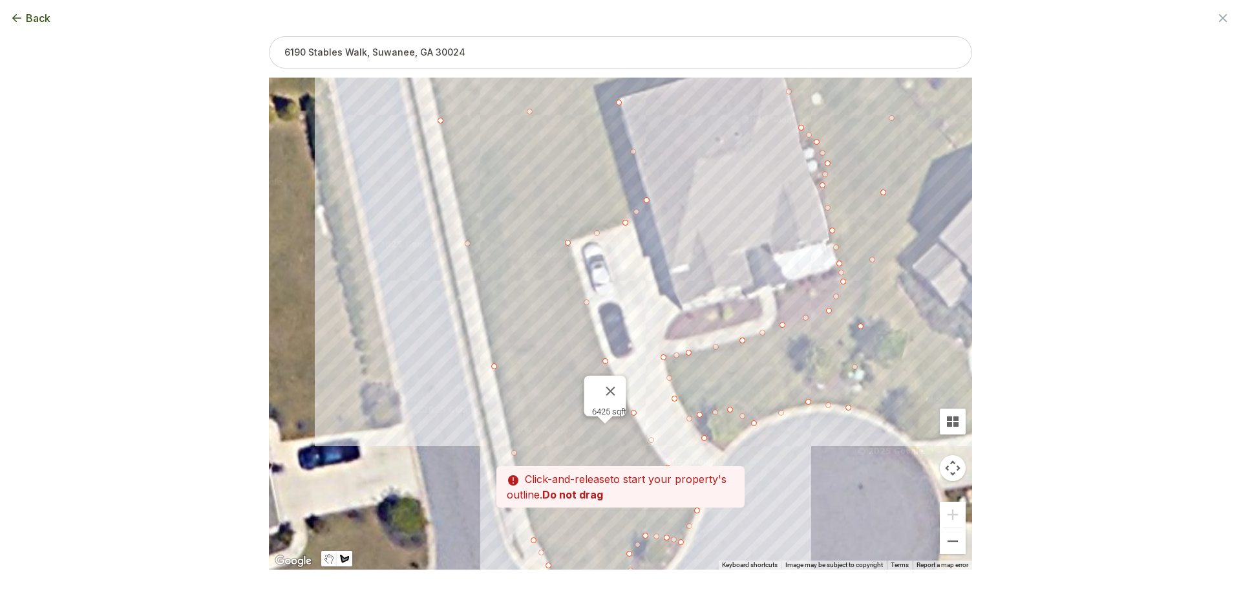
drag, startPoint x: 707, startPoint y: 442, endPoint x: 702, endPoint y: 400, distance: 42.4
click at [702, 400] on div at bounding box center [620, 324] width 703 height 492
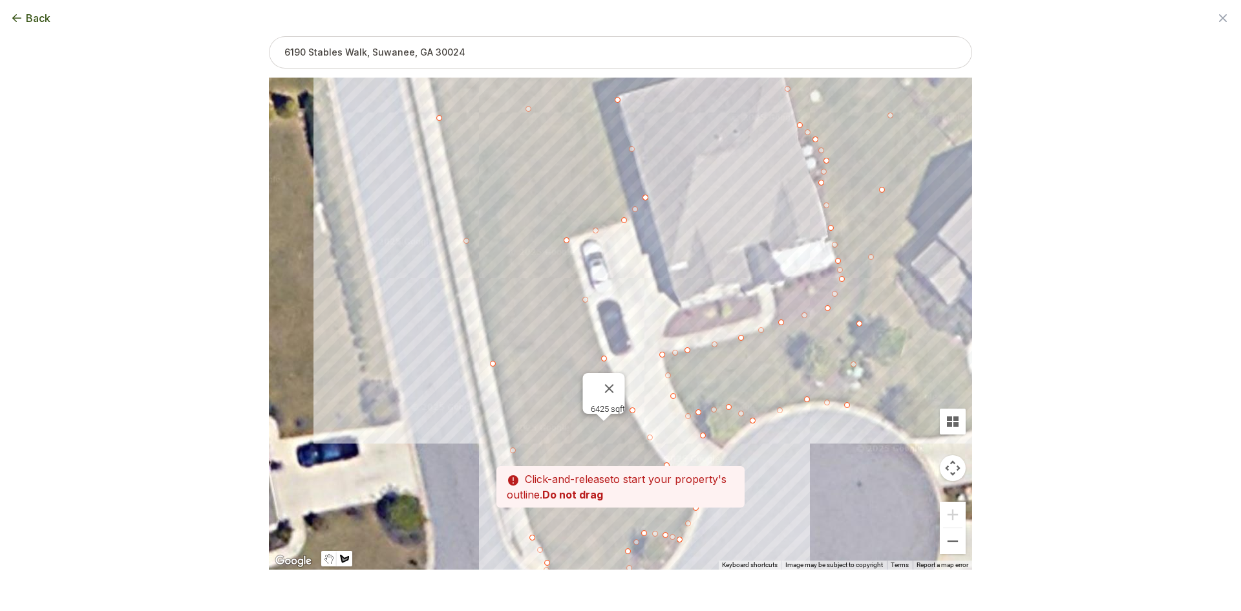
click at [706, 434] on div at bounding box center [620, 324] width 703 height 492
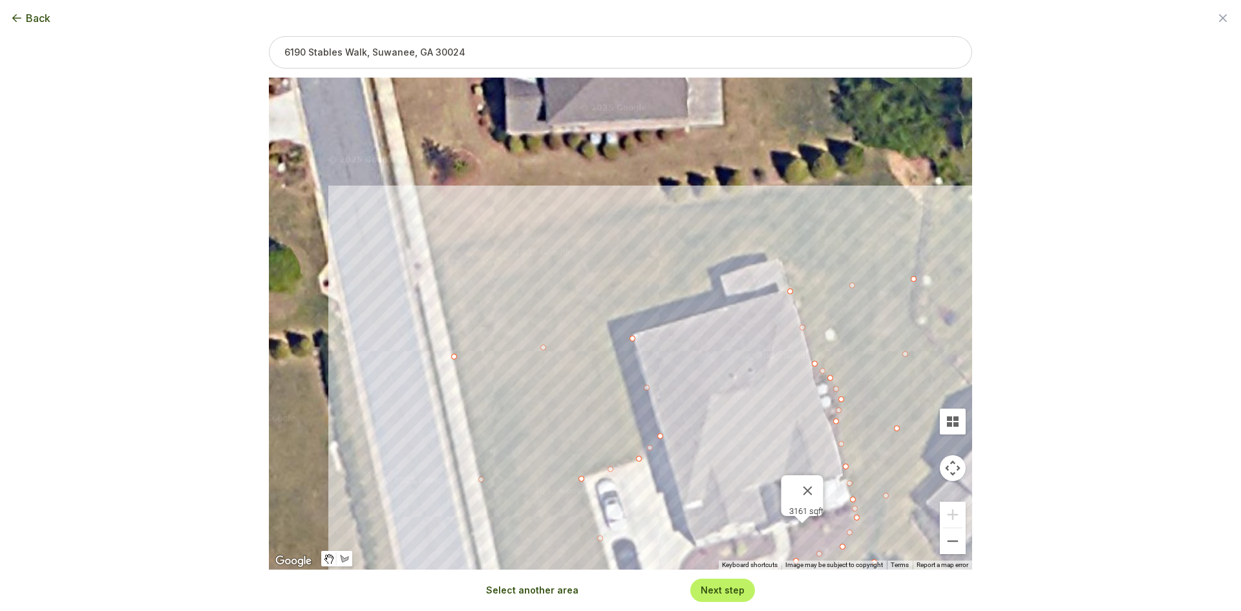
drag, startPoint x: 744, startPoint y: 219, endPoint x: 762, endPoint y: 470, distance: 251.5
click at [762, 470] on div "6425 sqft 3161 sqft" at bounding box center [620, 324] width 703 height 492
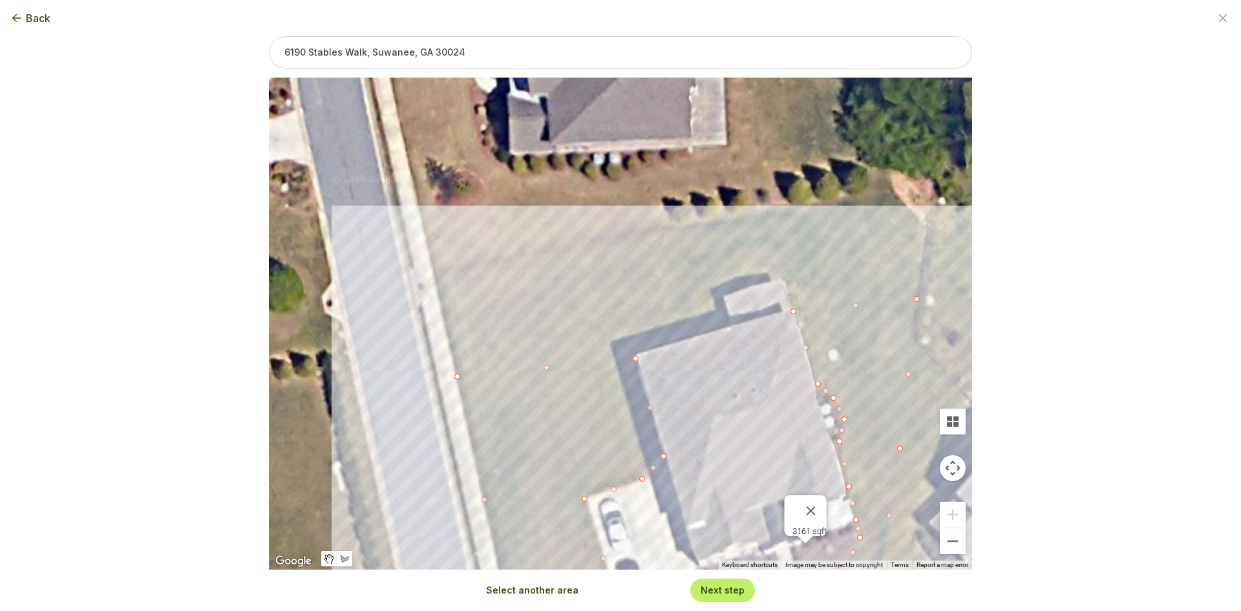
click at [531, 589] on button "Select another area" at bounding box center [532, 590] width 92 height 13
click at [457, 372] on div at bounding box center [620, 324] width 703 height 492
click at [433, 272] on div at bounding box center [620, 324] width 703 height 492
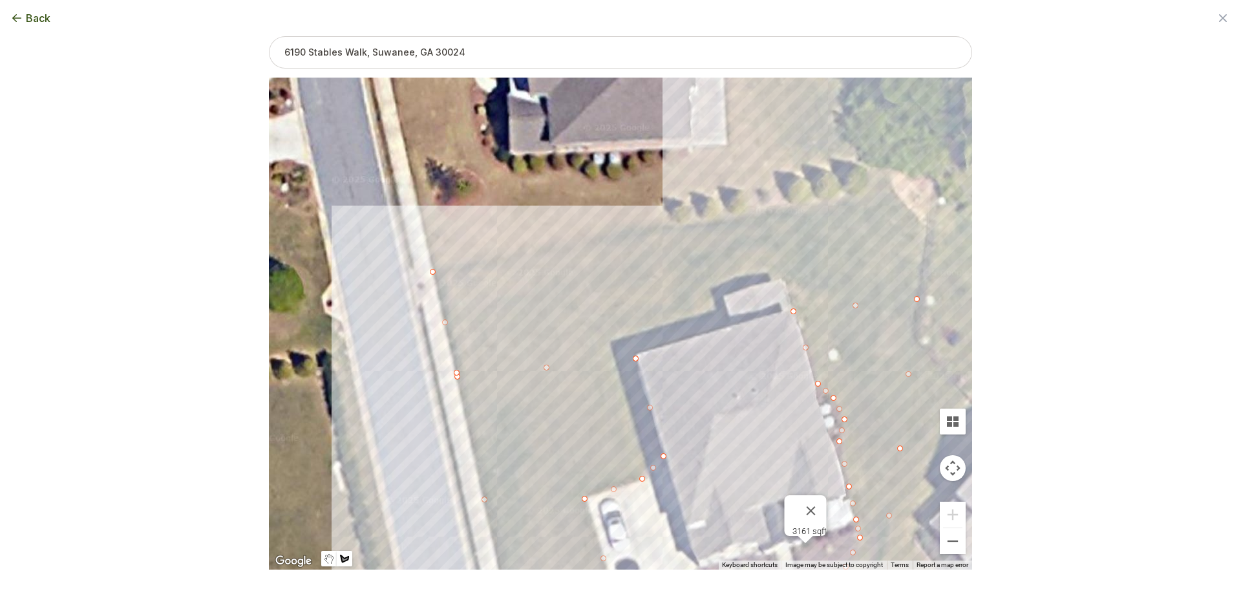
click at [892, 185] on div at bounding box center [620, 324] width 703 height 492
click at [905, 200] on div at bounding box center [620, 324] width 703 height 492
click at [928, 228] on div at bounding box center [620, 324] width 703 height 492
click at [919, 296] on div at bounding box center [620, 324] width 703 height 492
click at [794, 307] on div at bounding box center [620, 324] width 703 height 492
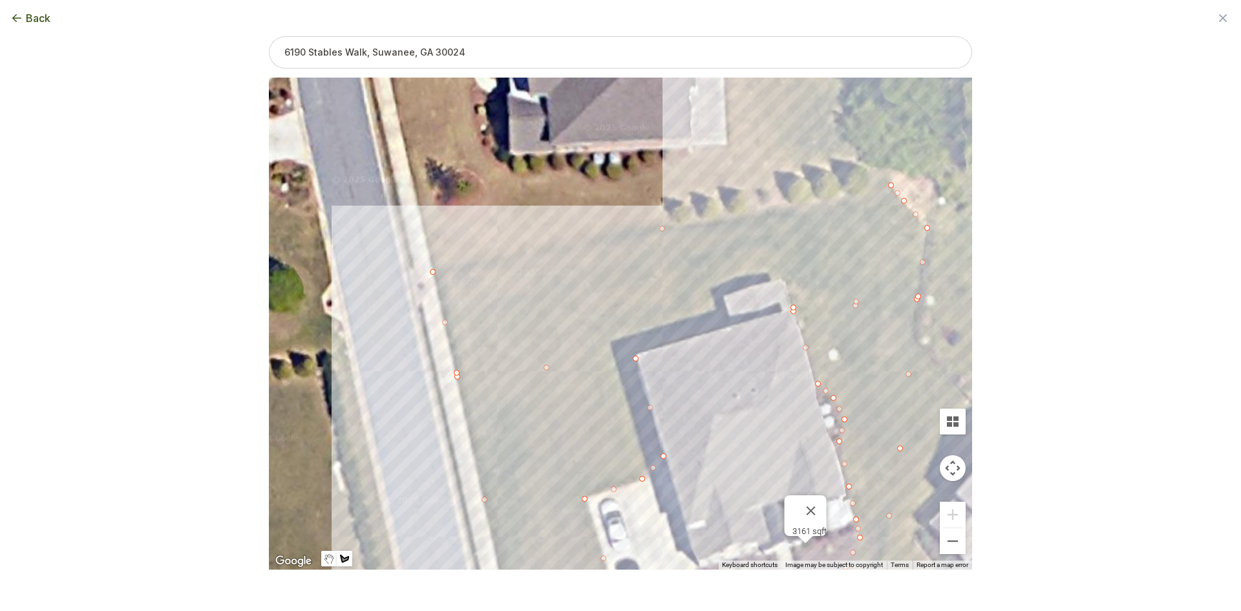
click at [785, 277] on div at bounding box center [620, 324] width 703 height 492
click at [720, 294] on div at bounding box center [620, 324] width 703 height 492
click at [729, 323] on div at bounding box center [620, 324] width 703 height 492
click at [633, 355] on div at bounding box center [620, 324] width 703 height 492
click at [455, 372] on div at bounding box center [620, 324] width 703 height 492
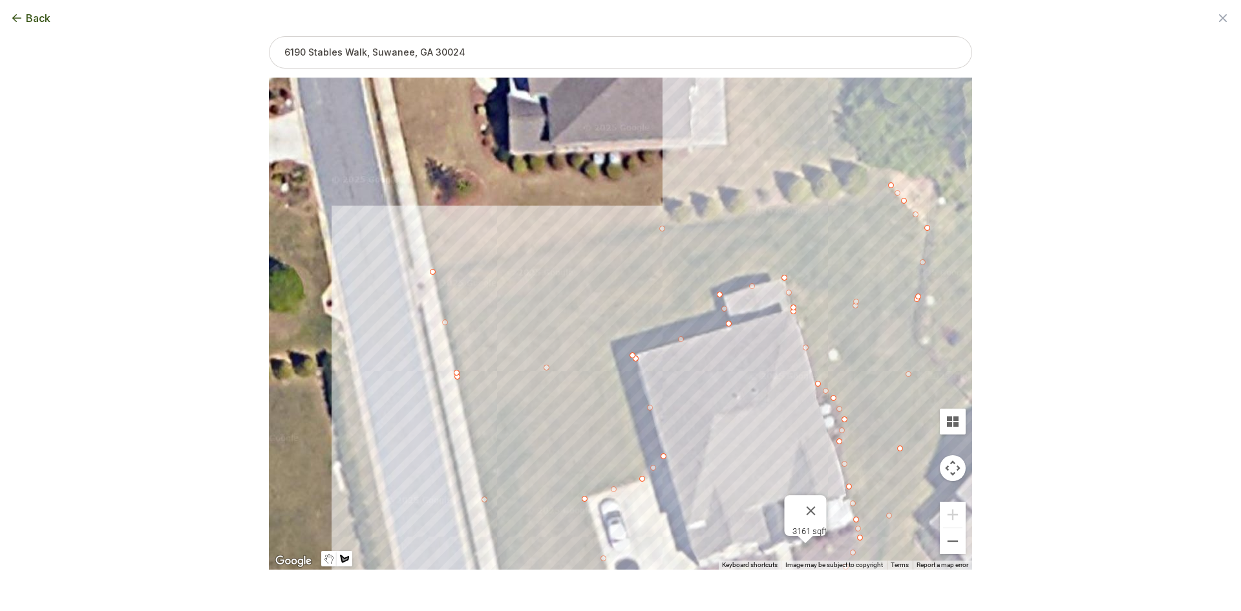
type input "14564"
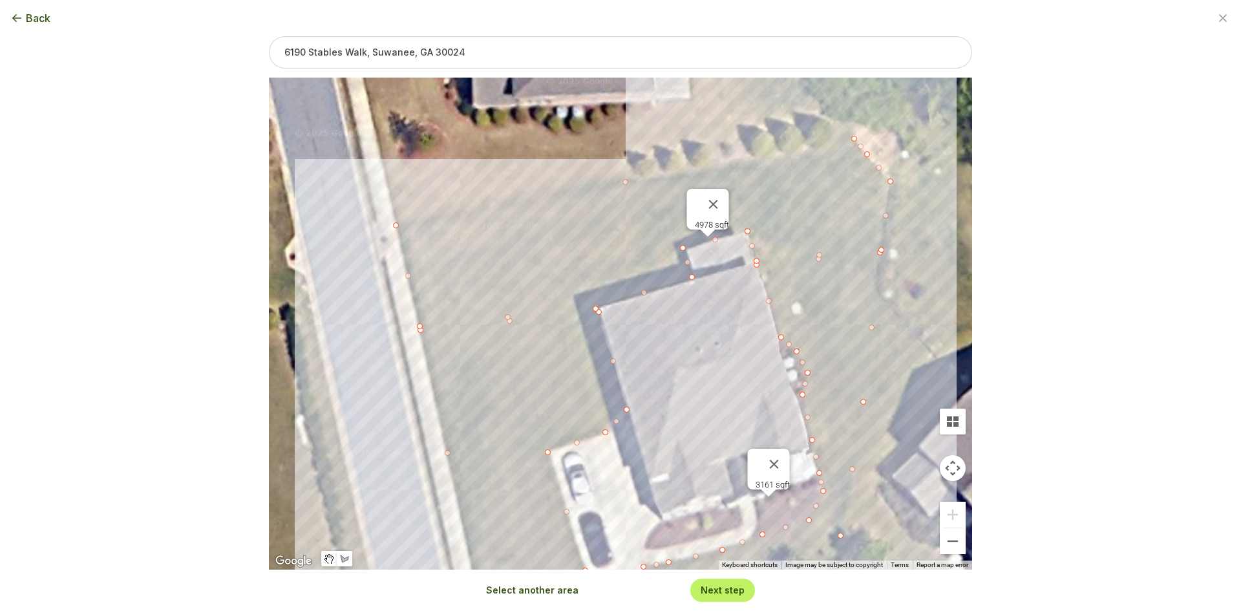
drag, startPoint x: 433, startPoint y: 413, endPoint x: 378, endPoint y: 345, distance: 87.8
click at [378, 345] on div "6425 sqft 3161 sqft 4978 sqft" at bounding box center [620, 324] width 703 height 492
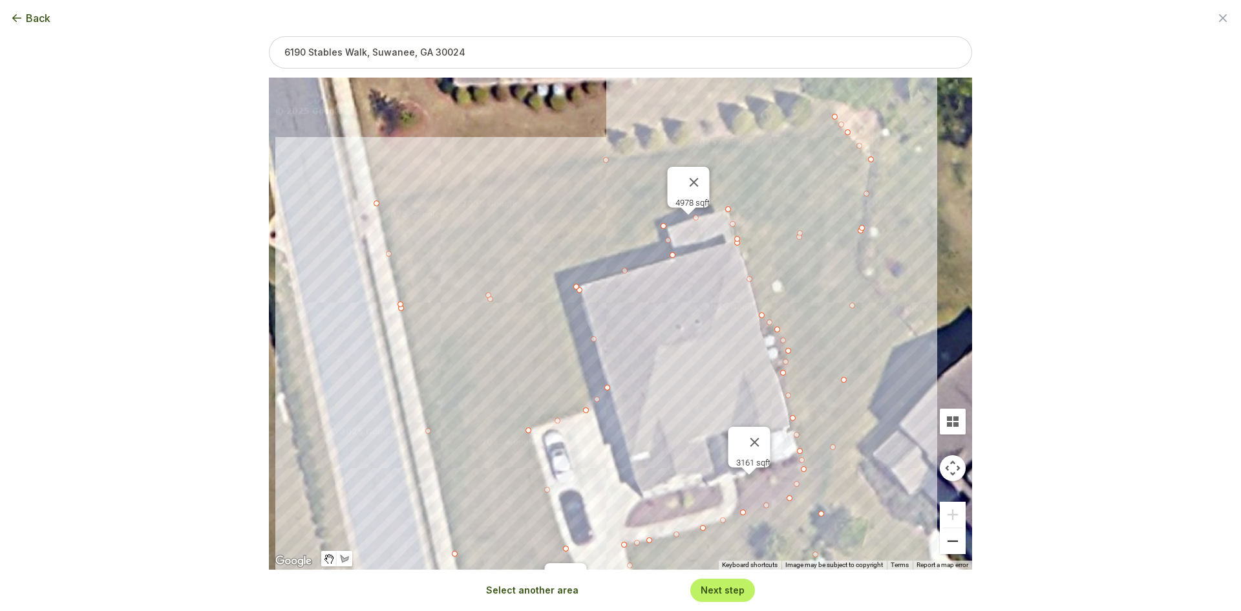
click at [963, 553] on button "Zoom out" at bounding box center [953, 541] width 26 height 26
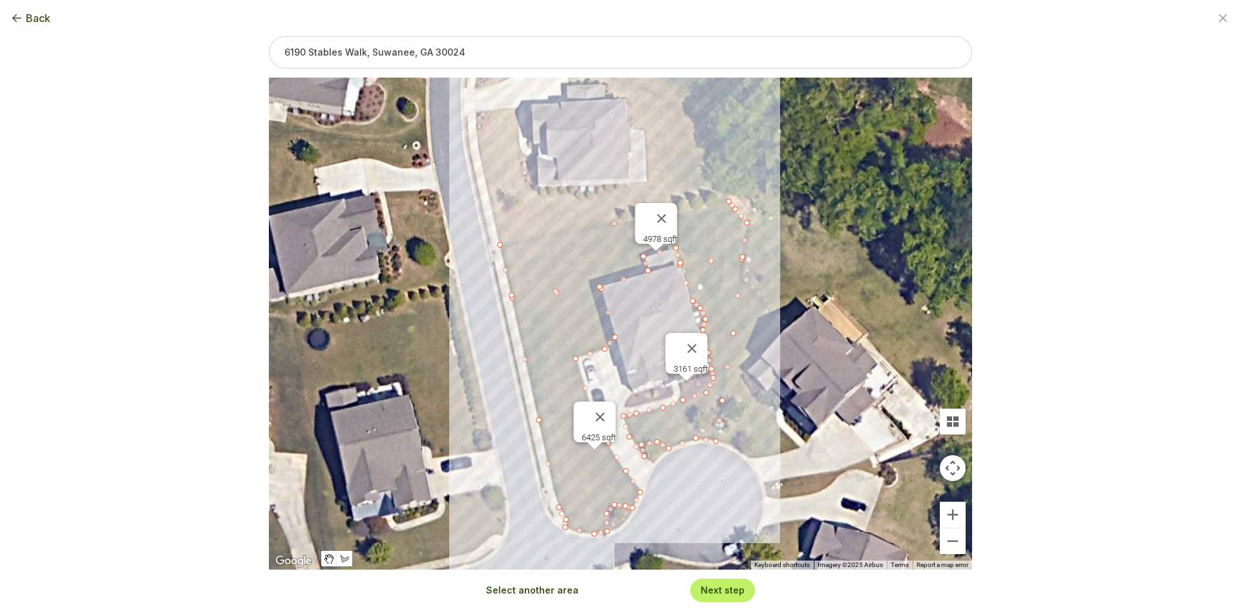
drag, startPoint x: 726, startPoint y: 455, endPoint x: 727, endPoint y: 433, distance: 21.4
click at [727, 433] on div "6425 sqft 3161 sqft 4978 sqft" at bounding box center [620, 324] width 703 height 492
